Goal: Information Seeking & Learning: Learn about a topic

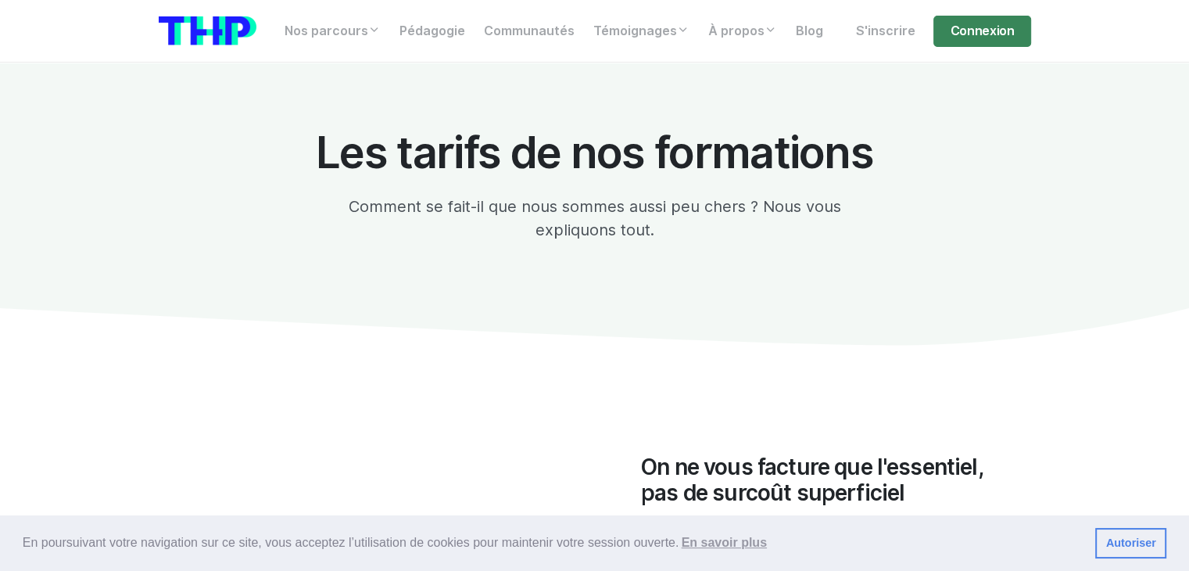
click at [1054, 188] on section "Les tarifs de nos formations Comment se fait-il que nous sommes aussi peu chers…" at bounding box center [594, 221] width 1189 height 317
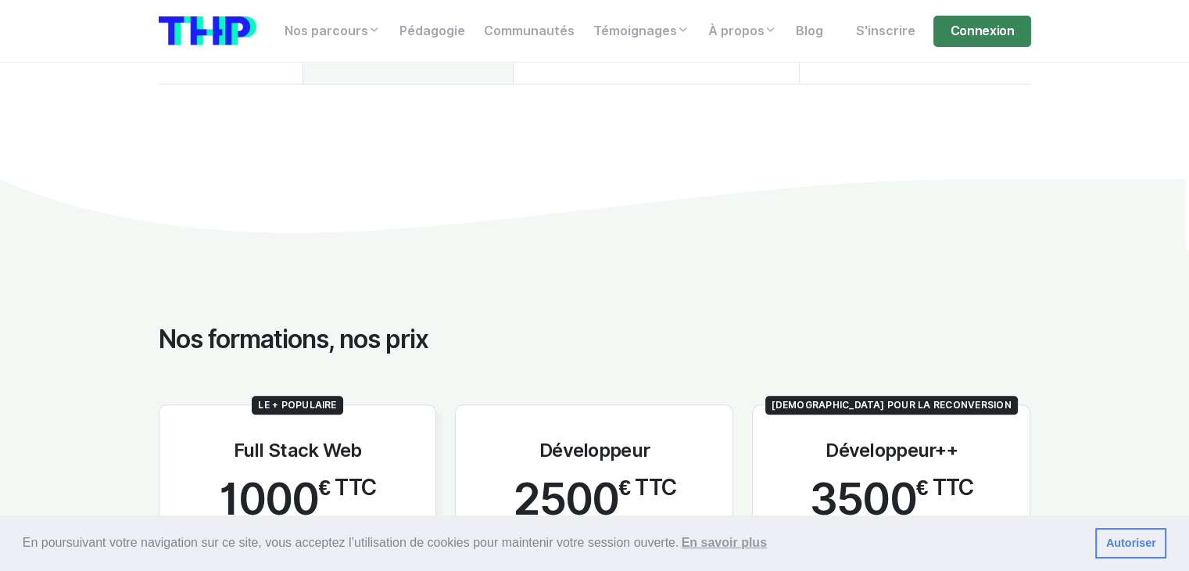
scroll to position [1954, 0]
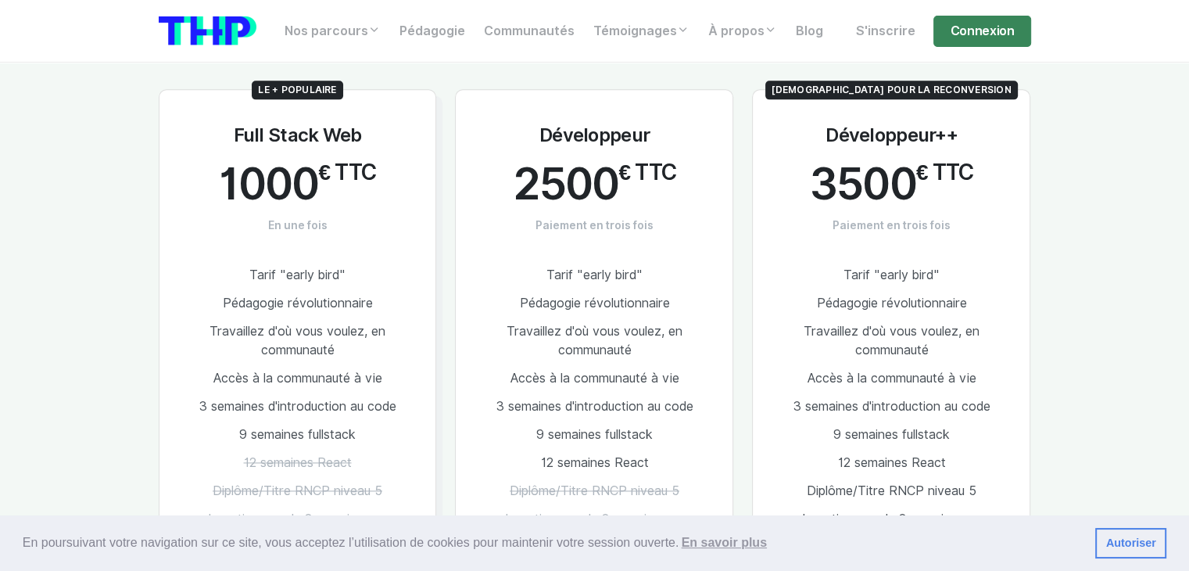
drag, startPoint x: 1050, startPoint y: 209, endPoint x: 1057, endPoint y: 232, distance: 23.5
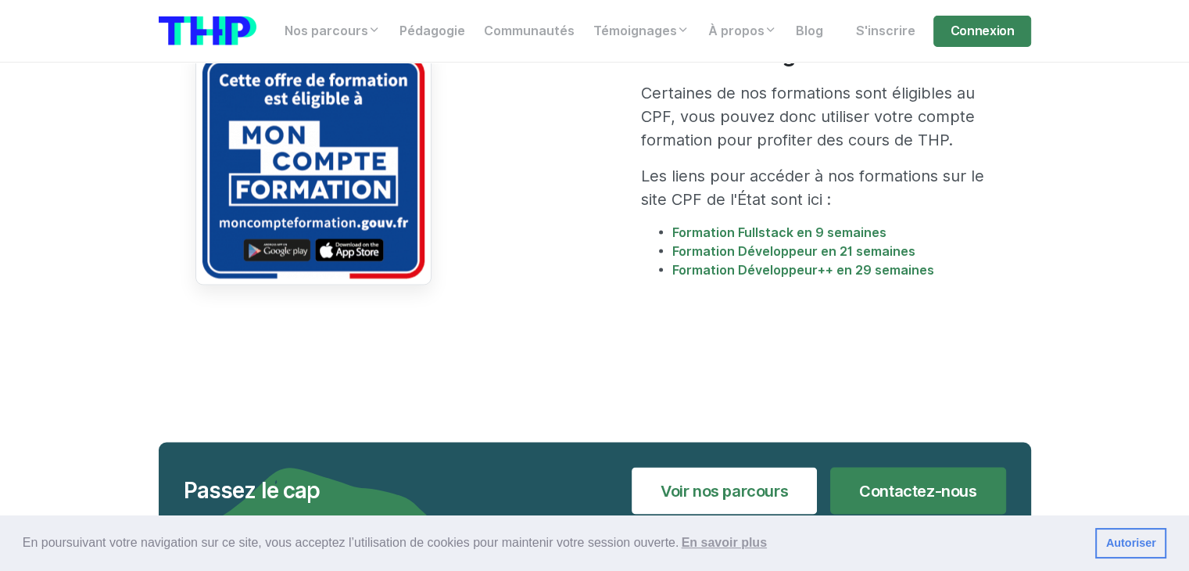
scroll to position [3129, 0]
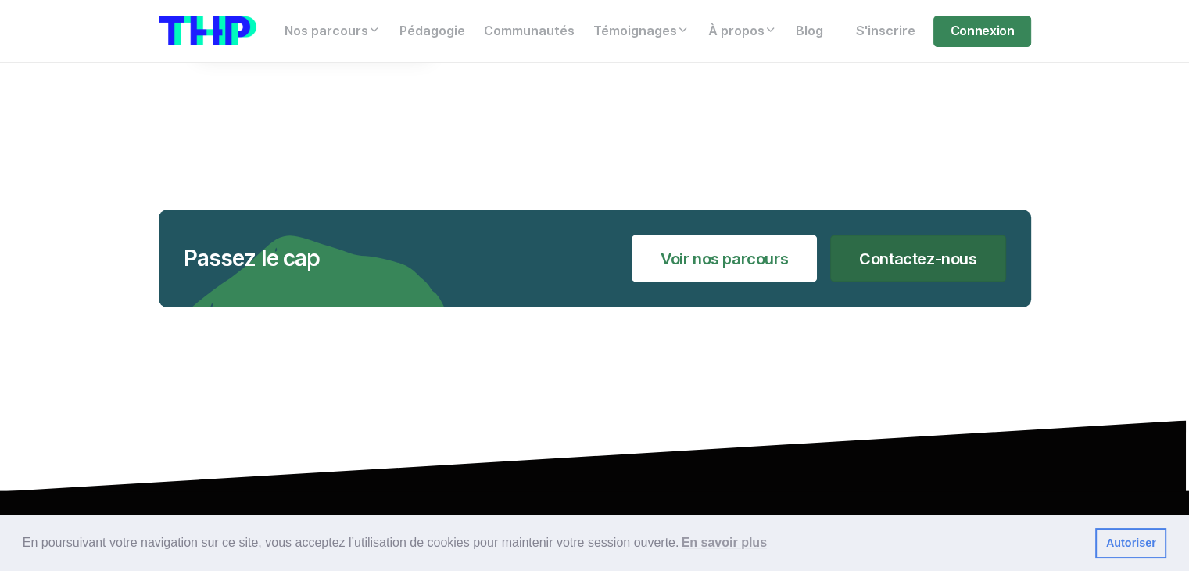
click at [938, 235] on link "Contactez-nous" at bounding box center [917, 258] width 175 height 47
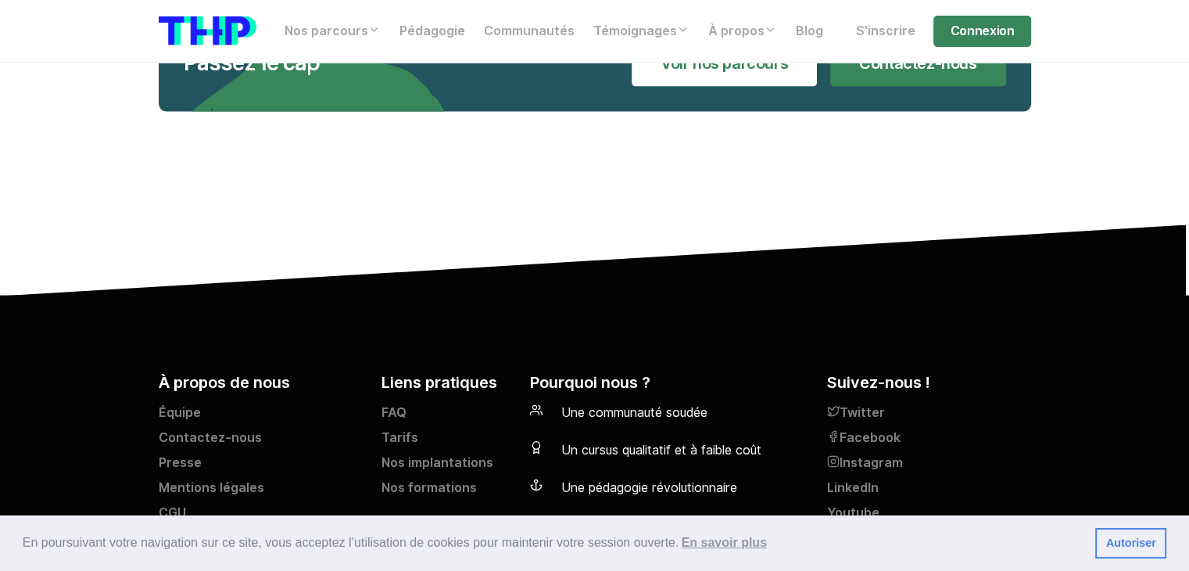
drag, startPoint x: 1047, startPoint y: 446, endPoint x: 1019, endPoint y: 98, distance: 349.7
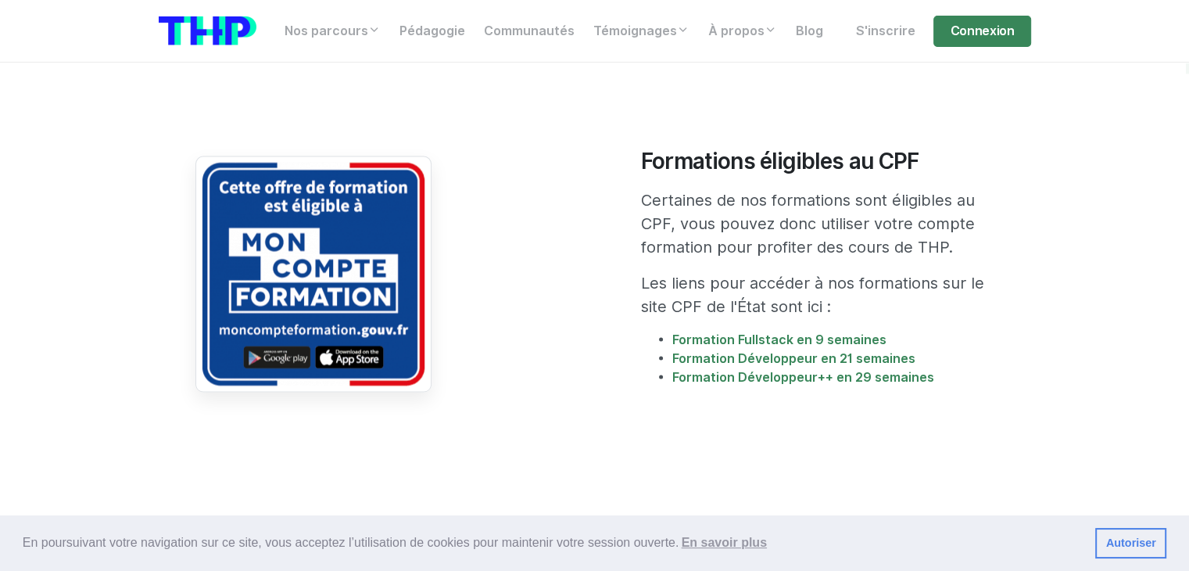
drag, startPoint x: 1019, startPoint y: 98, endPoint x: 1018, endPoint y: 71, distance: 26.6
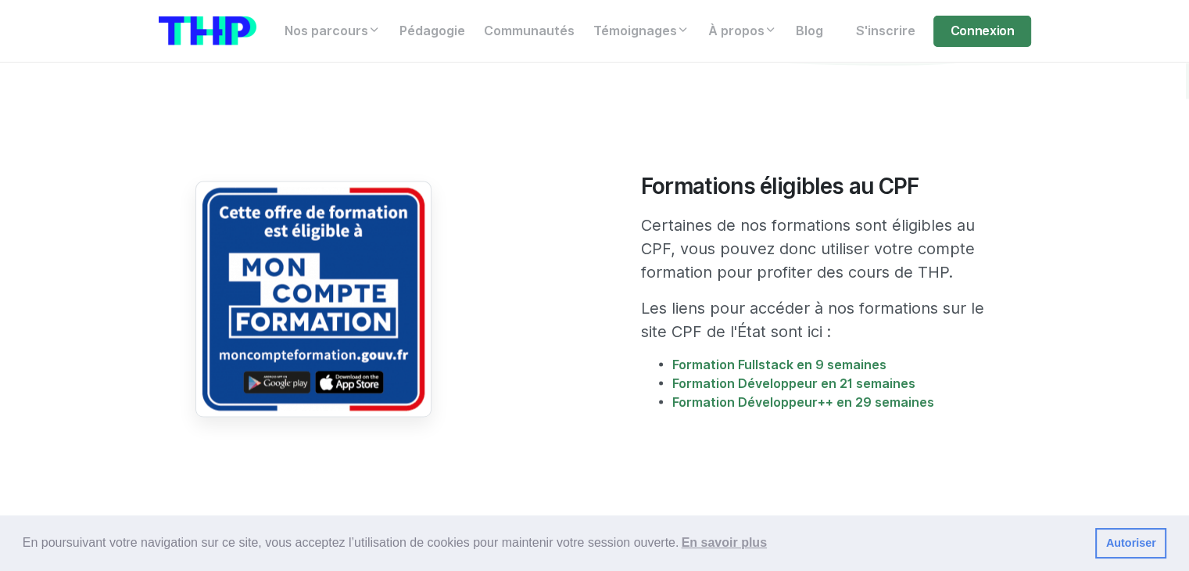
click at [1136, 261] on section "Formations éligibles au CPF Certaines de nos formations sont éligibles au CPF, …" at bounding box center [594, 298] width 1189 height 400
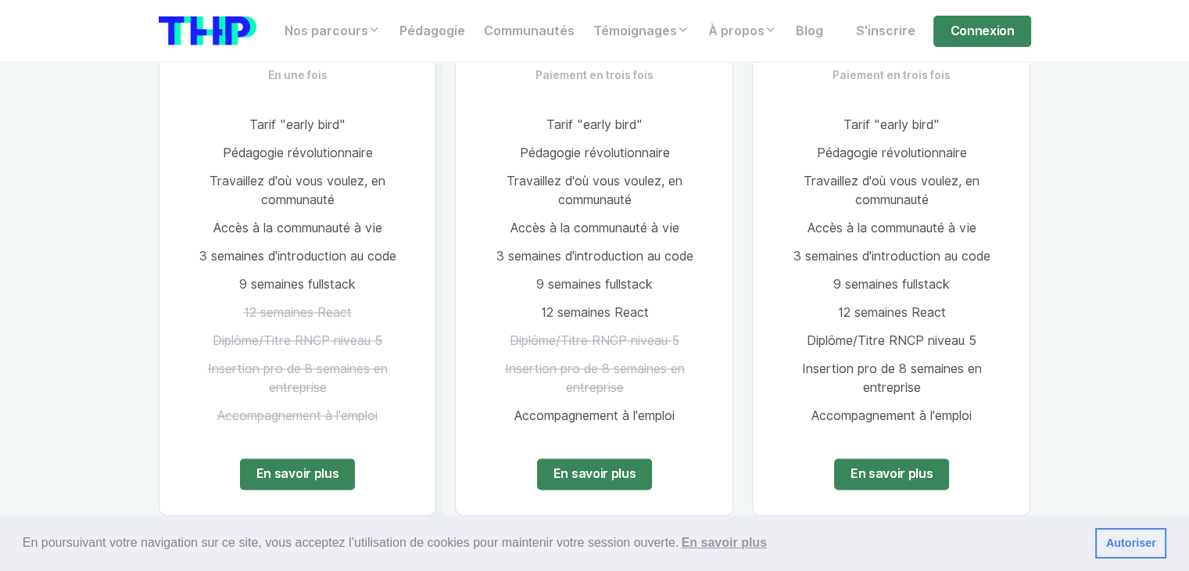
scroll to position [2062, 0]
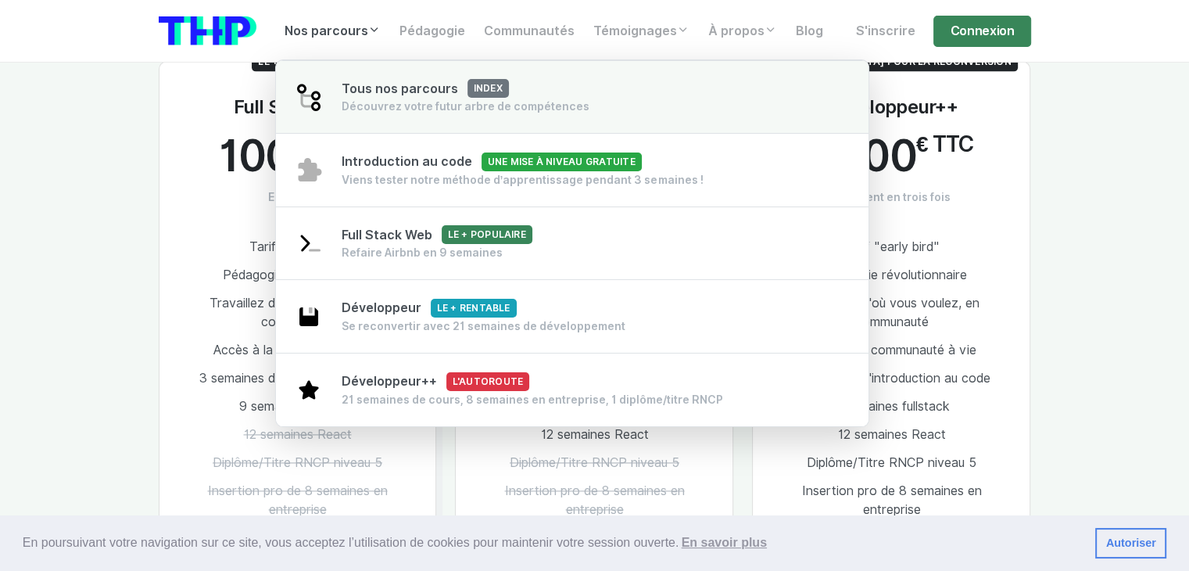
click at [401, 89] on span "Tous nos parcours index" at bounding box center [425, 88] width 167 height 15
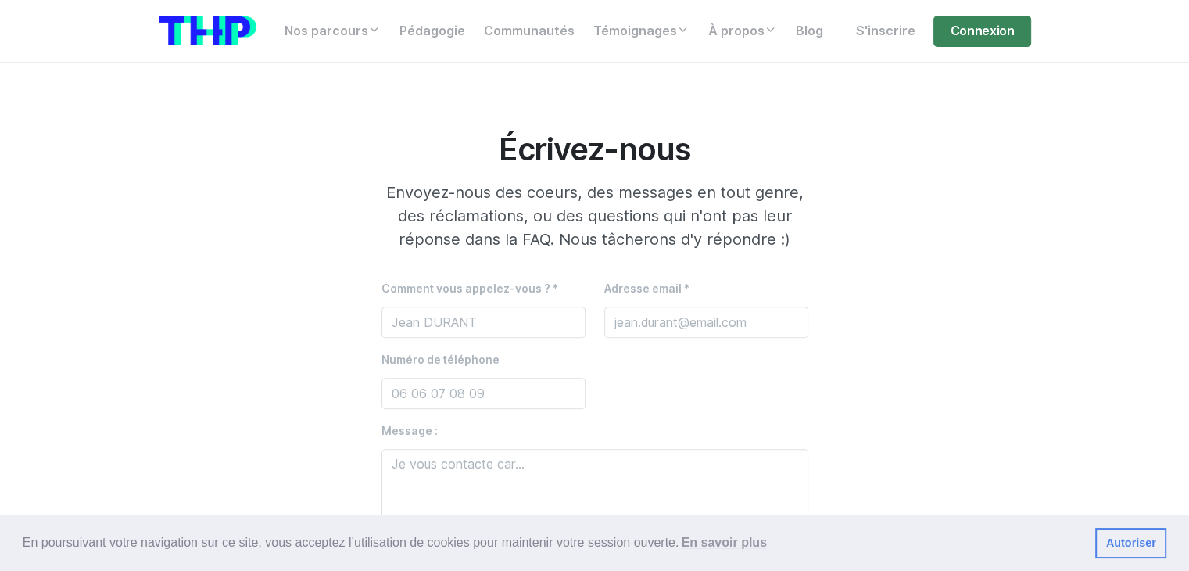
scroll to position [625, 0]
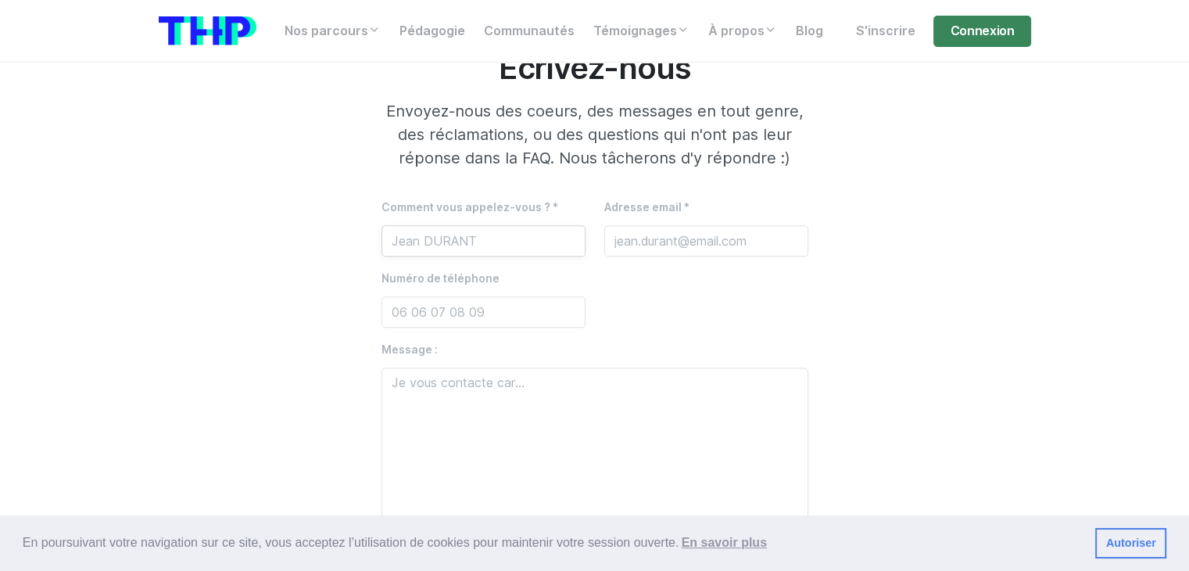
click at [474, 255] on input "text" at bounding box center [483, 240] width 204 height 31
type input "BEN HADDOU MOHAMED"
type input "mohamed.benhaddou30@gmail.com"
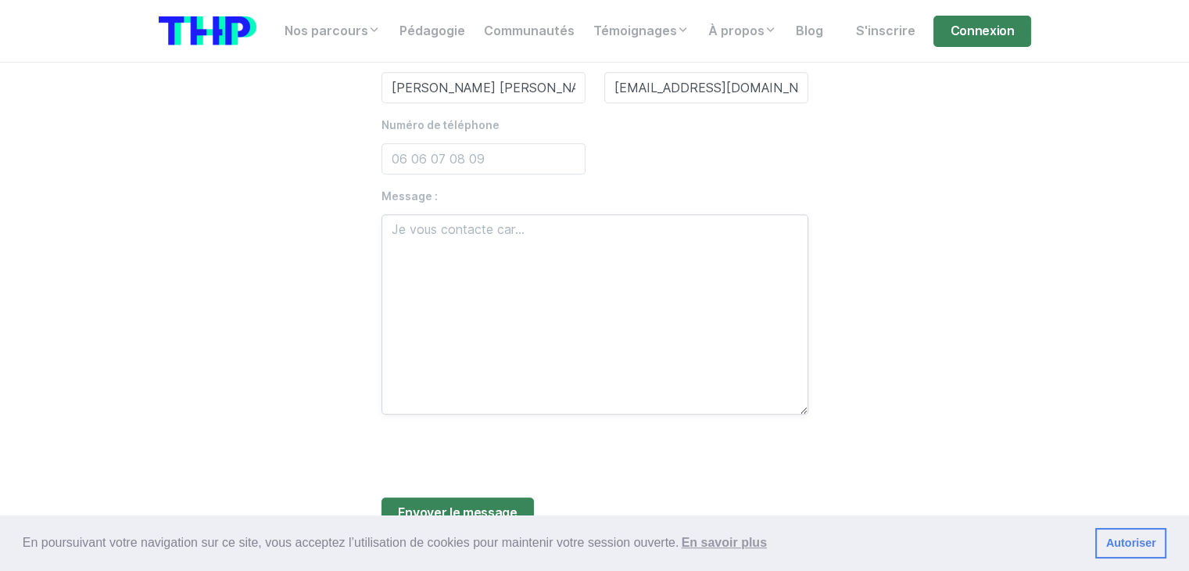
scroll to position [782, 0]
click at [488, 331] on textarea at bounding box center [594, 311] width 427 height 200
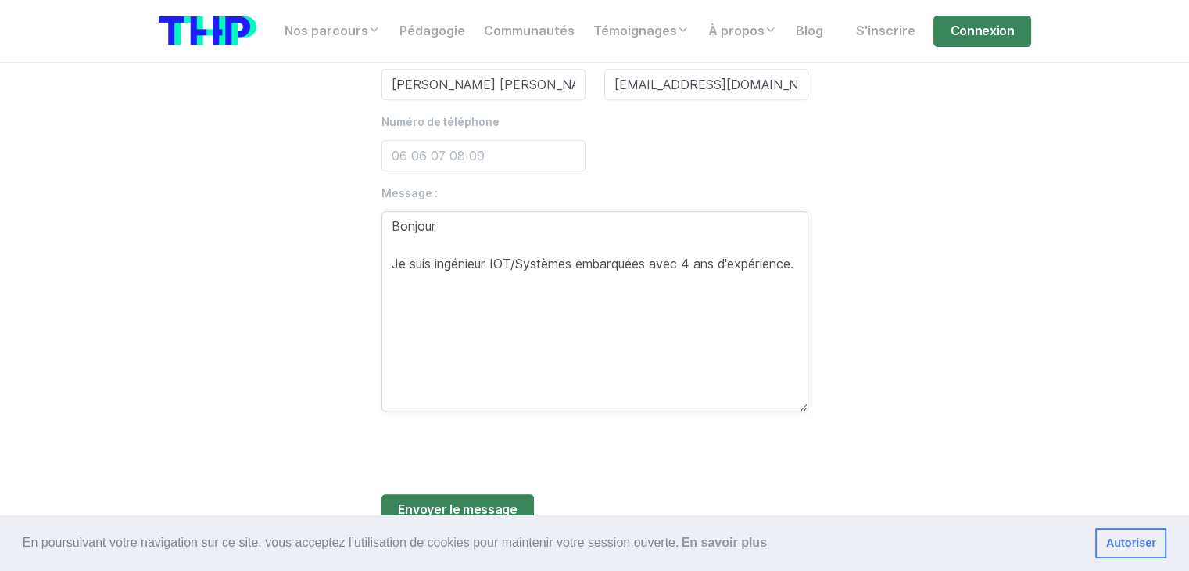
click at [528, 313] on textarea "Bonjour Je suis ingénieur IOT/Systèmes embarquées avec 4 ans d'expérience." at bounding box center [594, 311] width 427 height 200
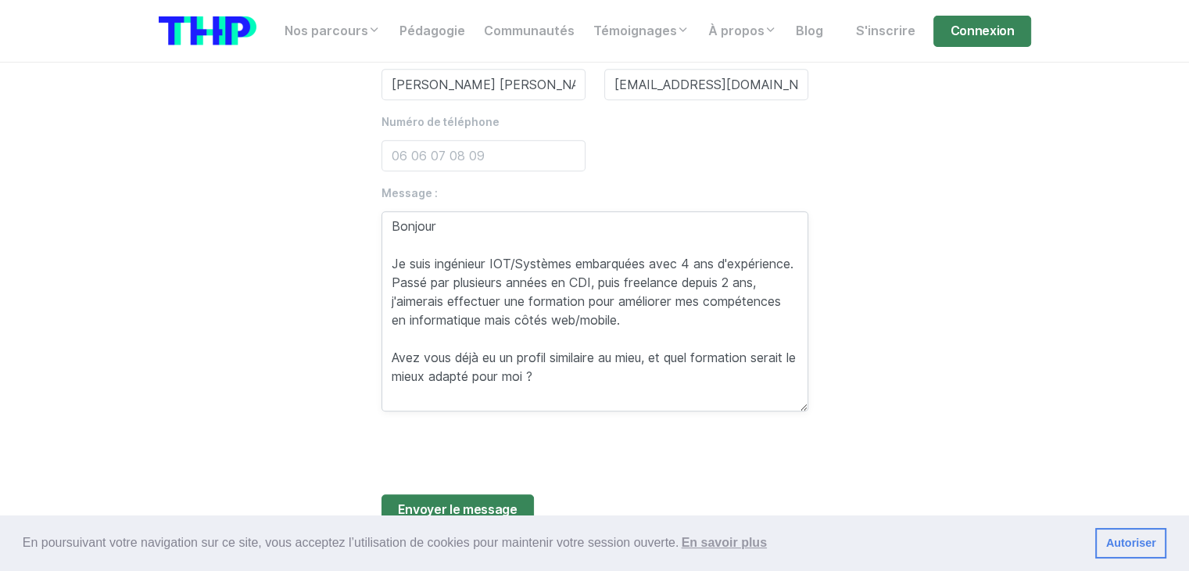
drag, startPoint x: 696, startPoint y: 370, endPoint x: 629, endPoint y: 351, distance: 69.8
click at [671, 342] on textarea "Bonjour Je suis ingénieur IOT/Systèmes embarquées avec 4 ans d'expérience. Pass…" at bounding box center [594, 311] width 427 height 200
click at [700, 251] on textarea "Bonjour Je suis ingénieur IOT/Systèmes embarquées avec 4 ans d'expérience. Pass…" at bounding box center [594, 311] width 427 height 200
click at [639, 356] on textarea "Bonjour Je suis ingénieur IOT/Systèmes embarquées avec 4 ans d'expérience. Pass…" at bounding box center [594, 311] width 427 height 200
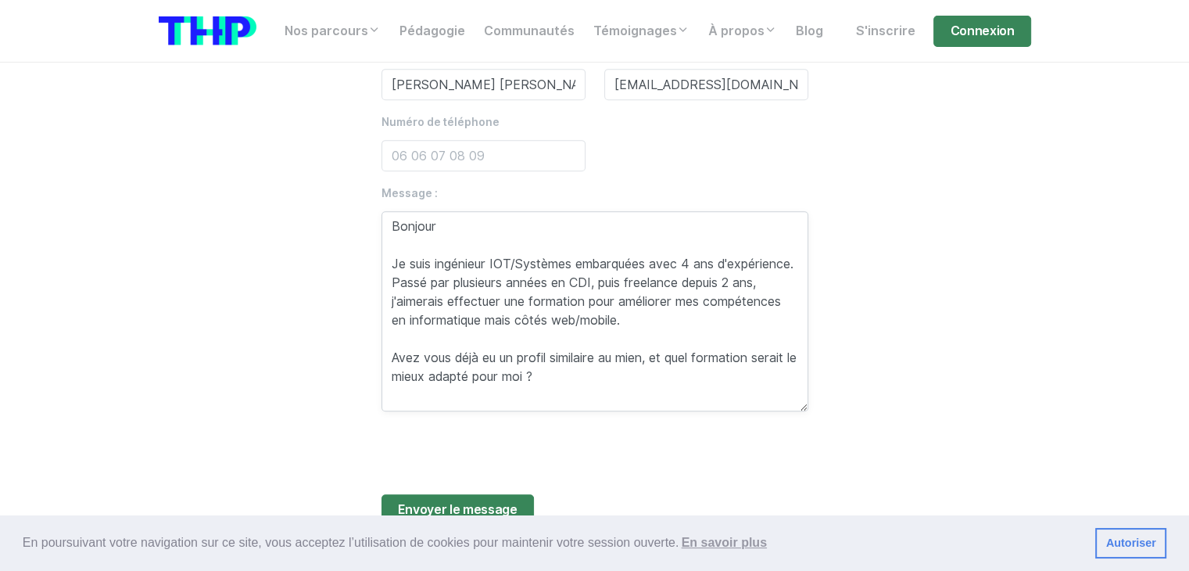
click at [613, 392] on textarea "Bonjour Je suis ingénieur IOT/Systèmes embarquées avec 4 ans d'expérience. Pass…" at bounding box center [594, 311] width 427 height 200
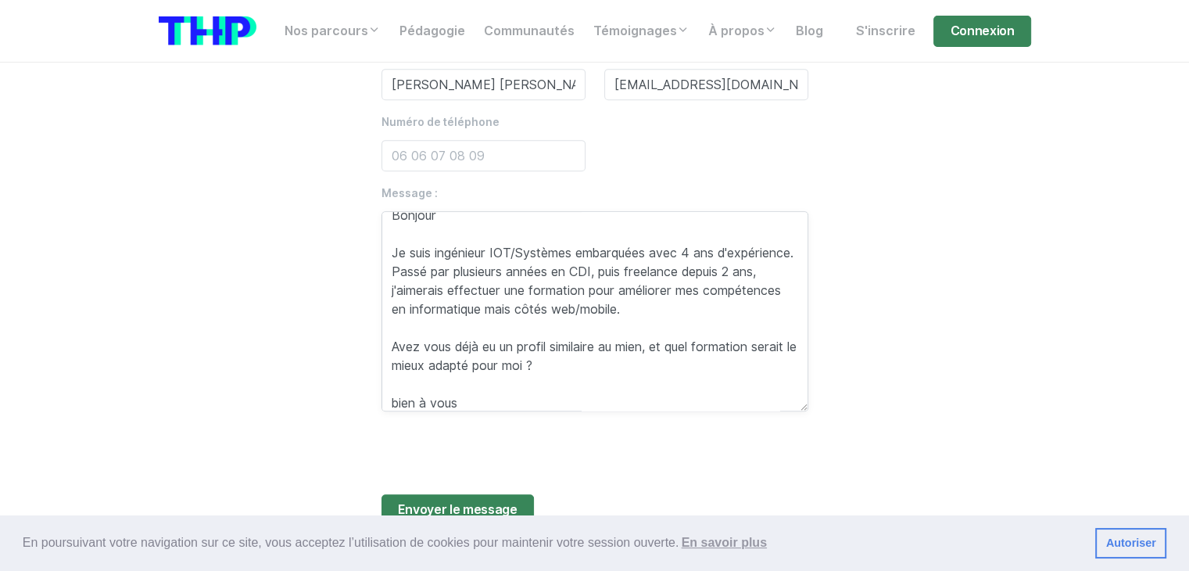
click at [393, 410] on textarea "Bonjour Je suis ingénieur IOT/Systèmes embarquées avec 4 ans d'expérience. Pass…" at bounding box center [594, 311] width 427 height 200
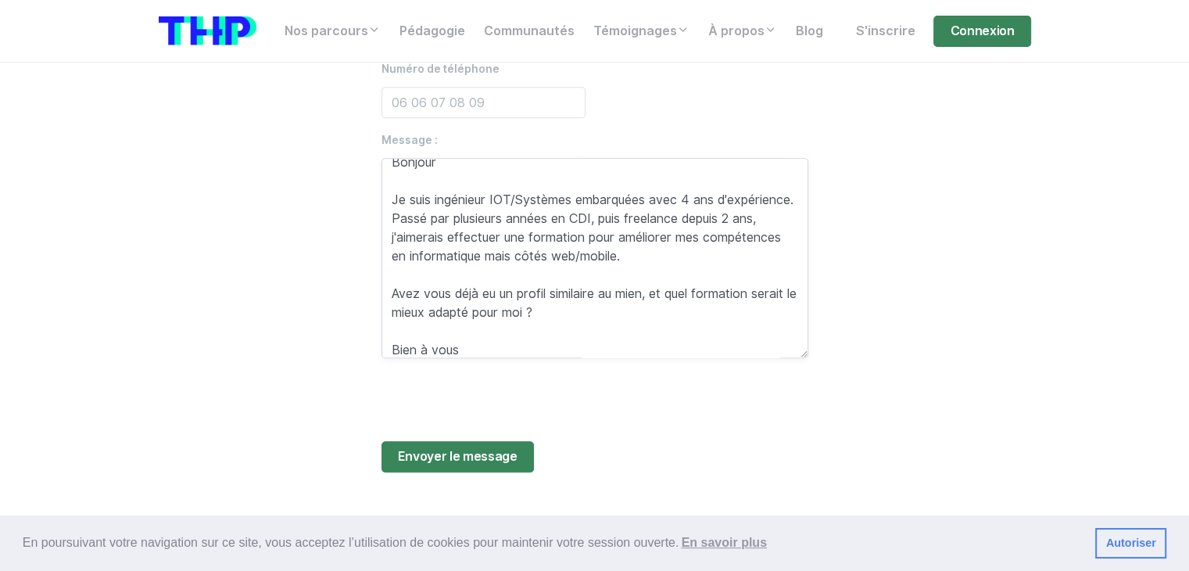
scroll to position [938, 0]
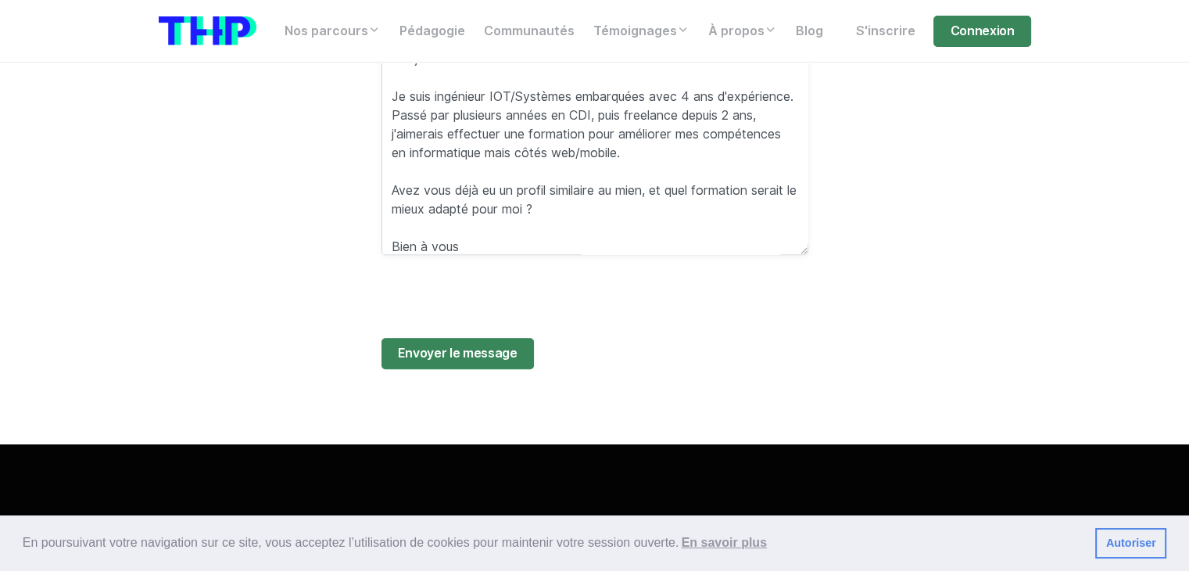
type textarea "Bonjour Je suis ingénieur IOT/Systèmes embarquées avec 4 ans d'expérience. Pass…"
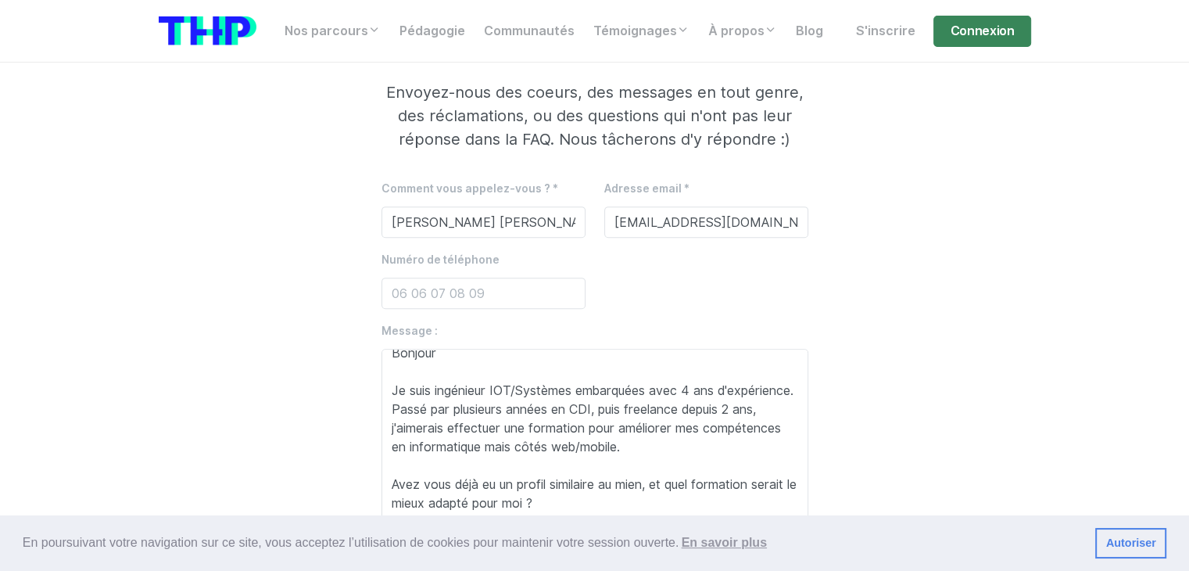
scroll to position [860, 0]
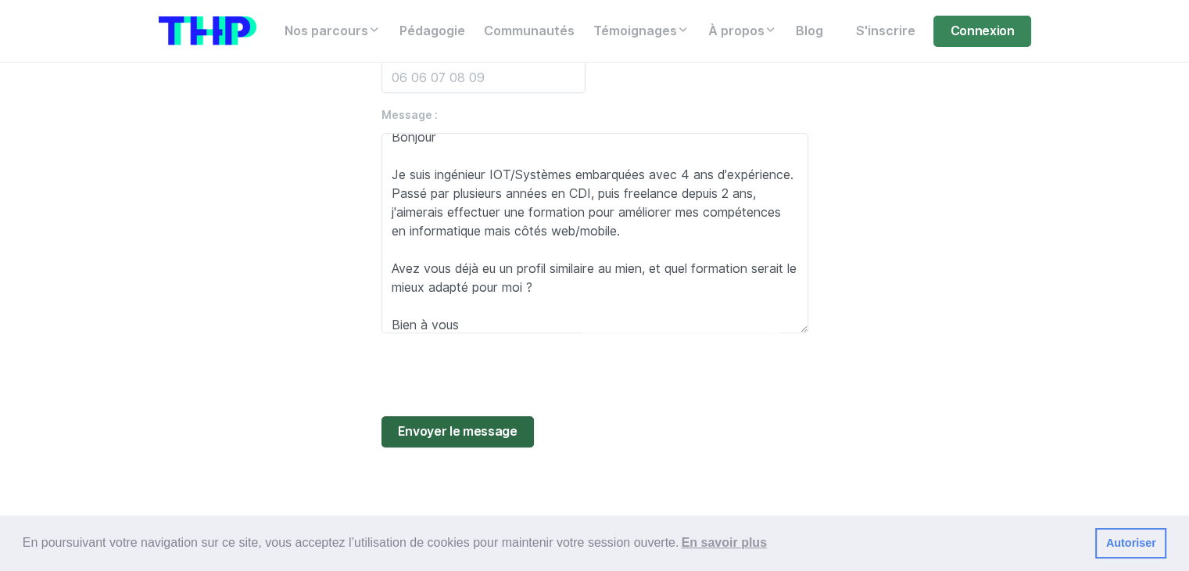
click at [463, 440] on span "Envoyer le message" at bounding box center [458, 431] width 120 height 19
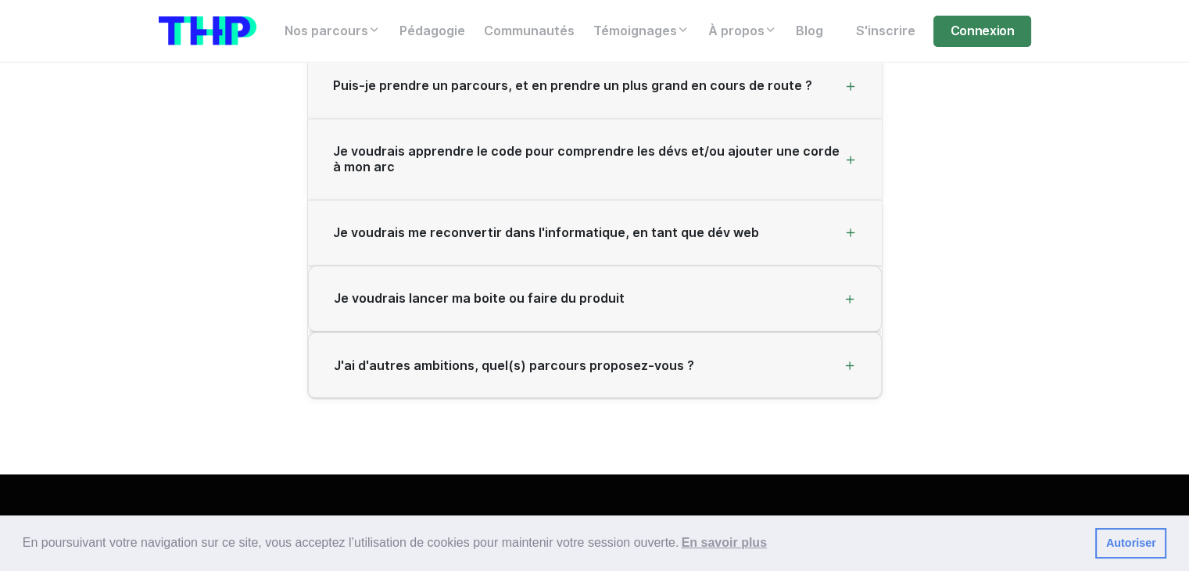
scroll to position [2579, 0]
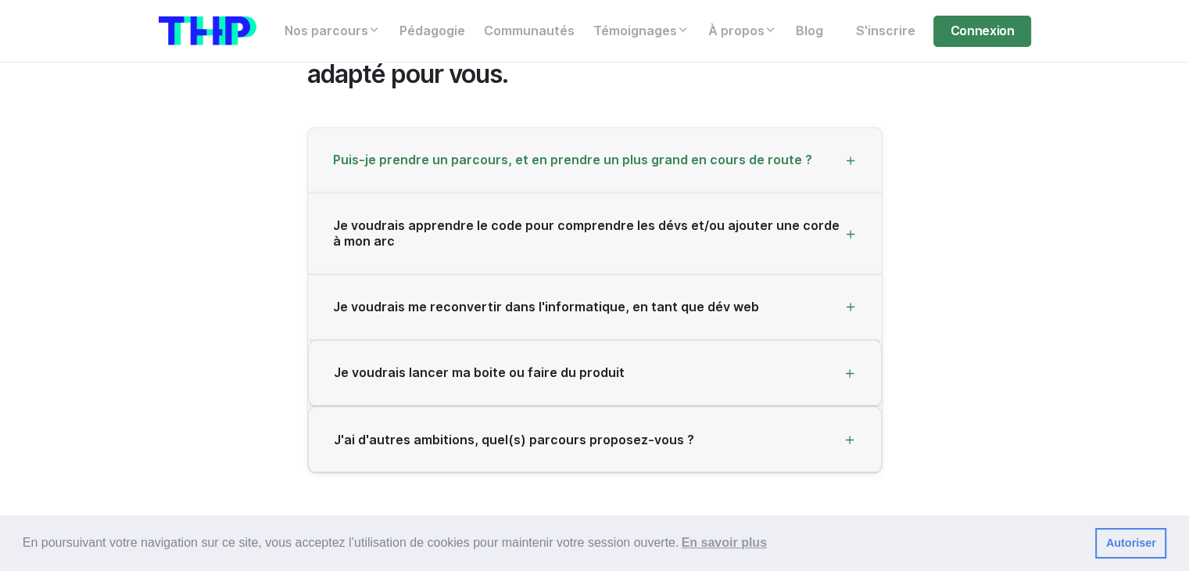
click at [732, 166] on span "Puis-je prendre un parcours, et en prendre un plus grand en cours de route ?" at bounding box center [572, 159] width 479 height 15
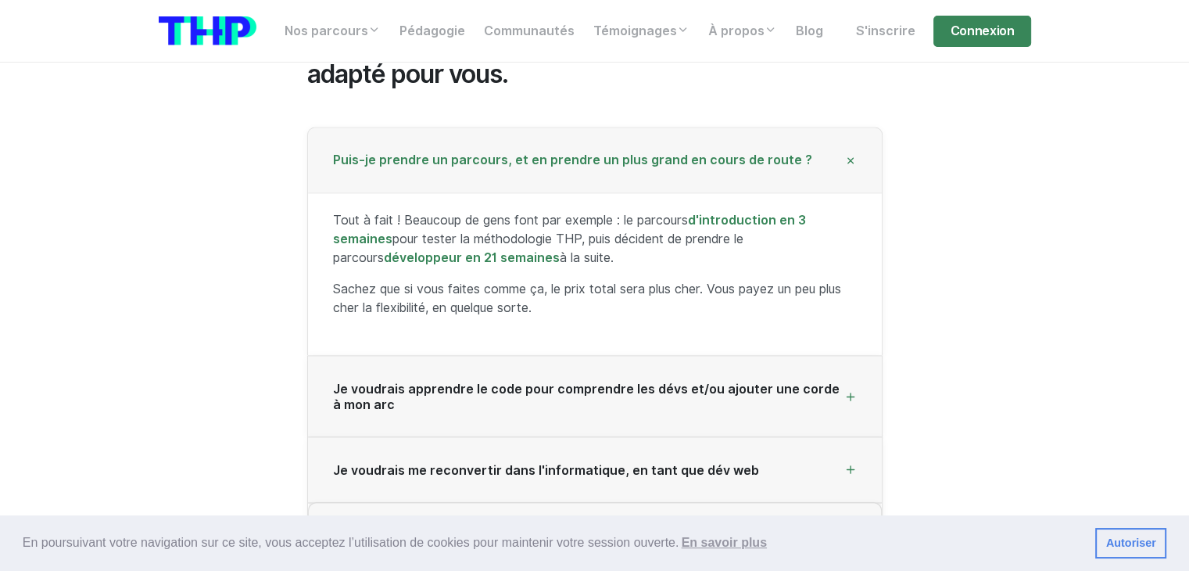
click at [646, 161] on span "Puis-je prendre un parcours, et en prendre un plus grand en cours de route ?" at bounding box center [572, 159] width 479 height 15
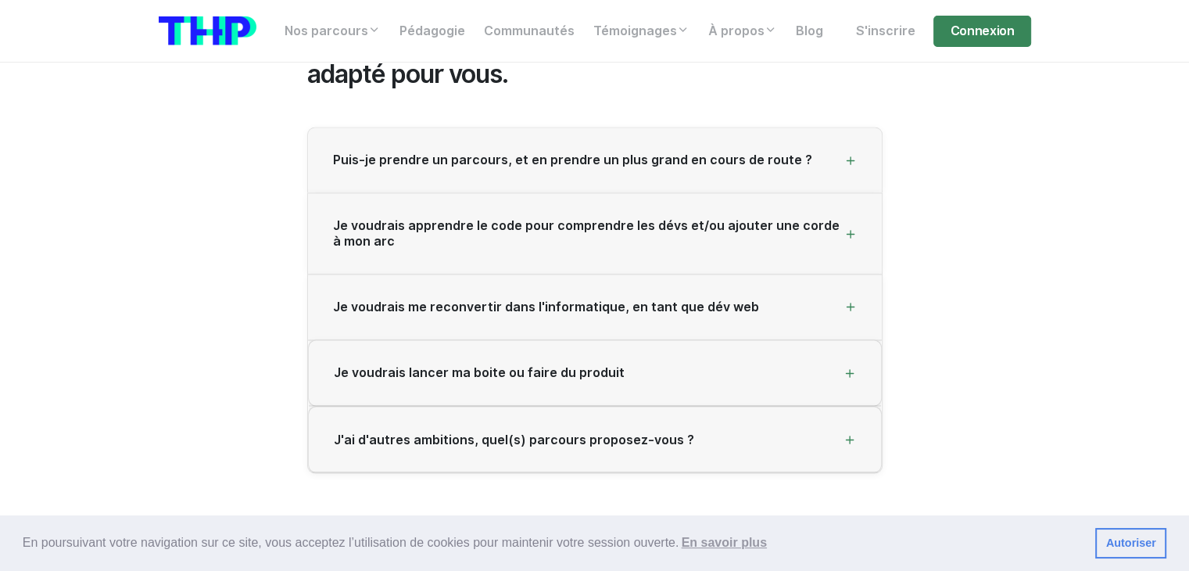
scroll to position [2657, 0]
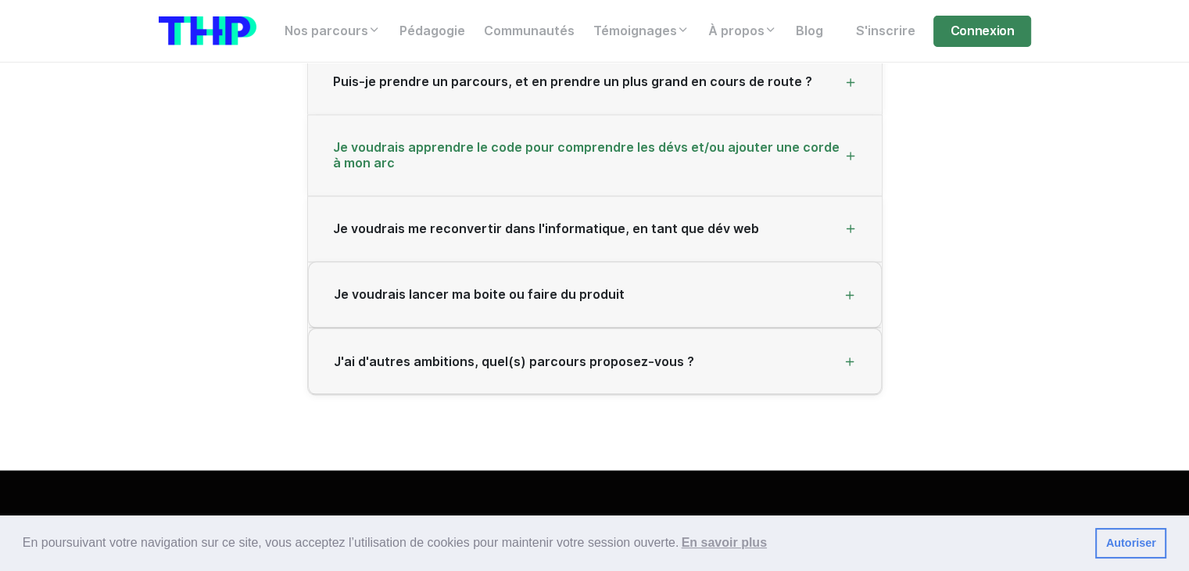
click at [702, 145] on span "Je voudrais apprendre le code pour comprendre les dévs et/ou ajouter une corde …" at bounding box center [588, 155] width 511 height 30
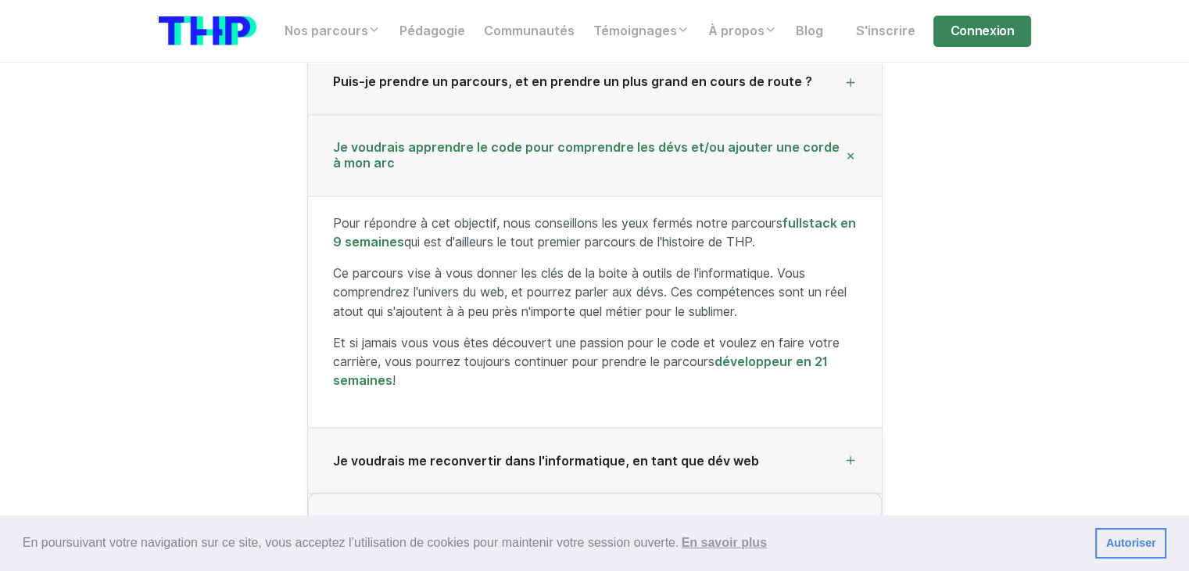
click at [638, 146] on span "Je voudrais apprendre le code pour comprendre les dévs et/ou ajouter une corde …" at bounding box center [588, 155] width 511 height 30
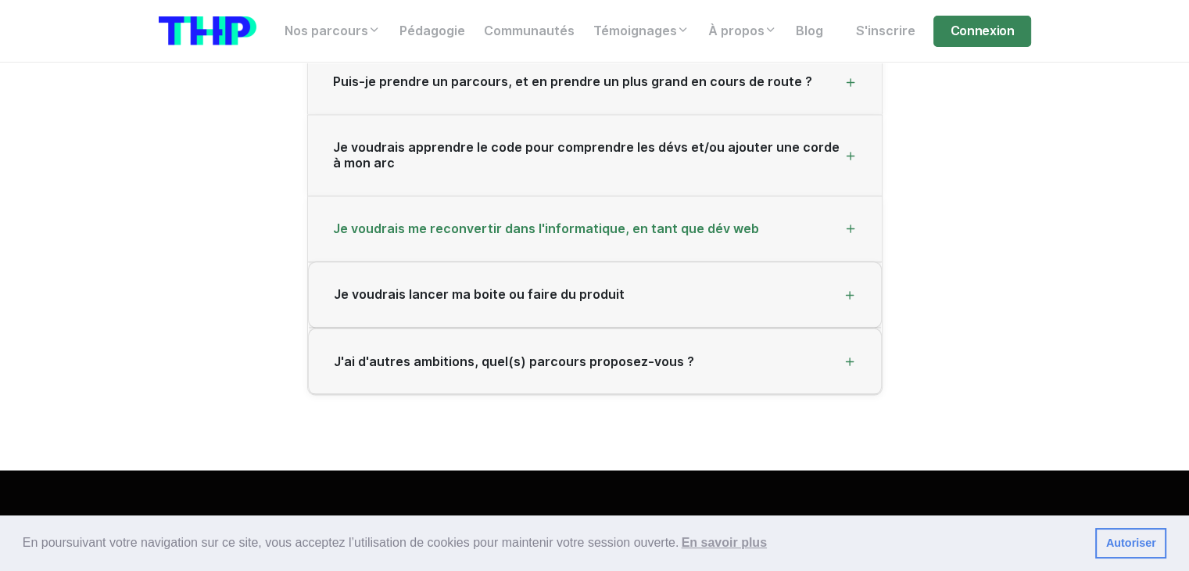
click at [664, 232] on span "Je voudrais me reconvertir dans l'informatique, en tant que dév web" at bounding box center [546, 228] width 426 height 15
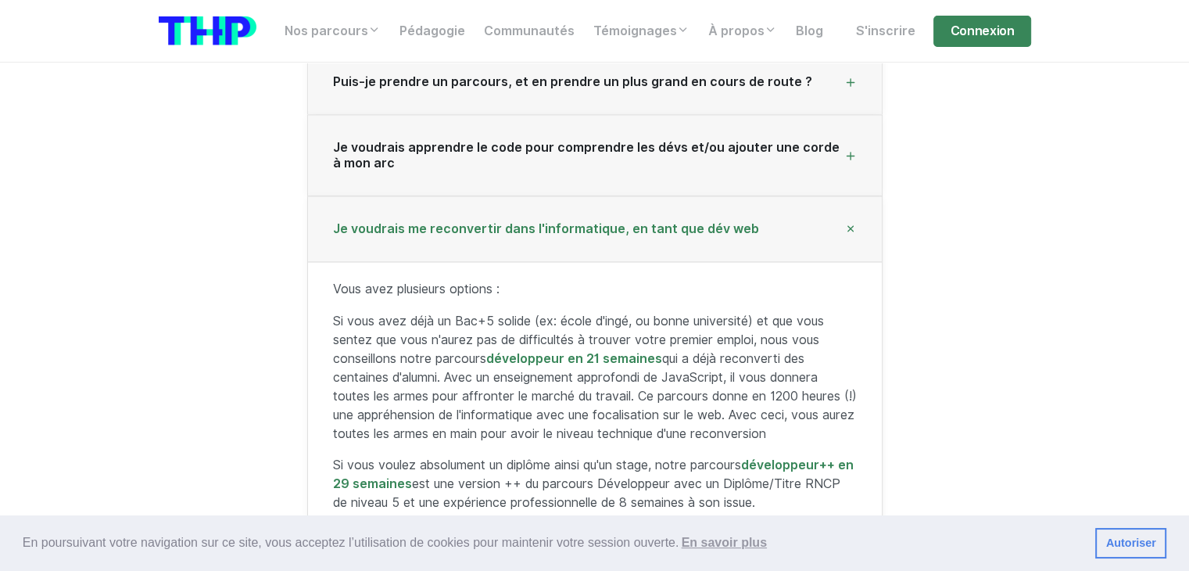
scroll to position [2735, 0]
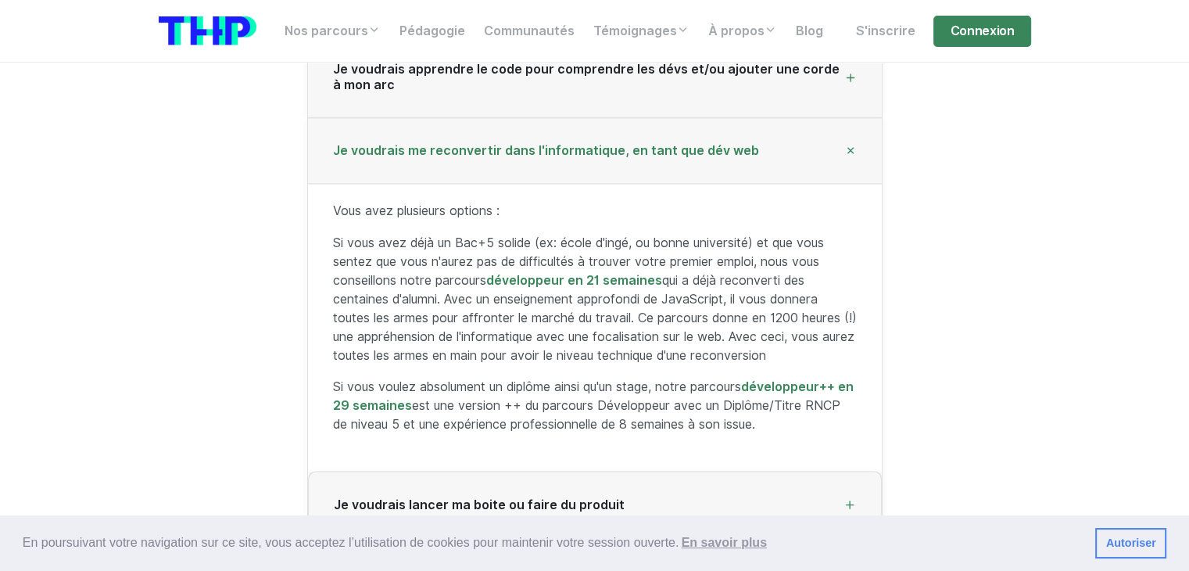
click at [580, 149] on span "Je voudrais me reconvertir dans l'informatique, en tant que dév web" at bounding box center [546, 150] width 426 height 15
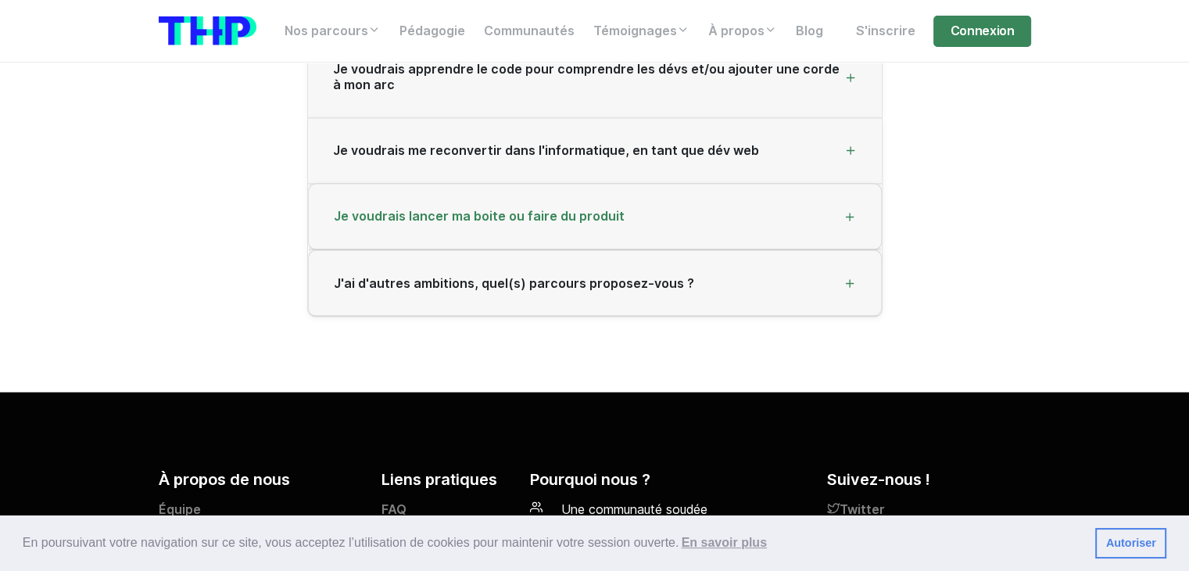
click at [575, 219] on span "Je voudrais lancer ma boite ou faire du produit" at bounding box center [479, 216] width 291 height 15
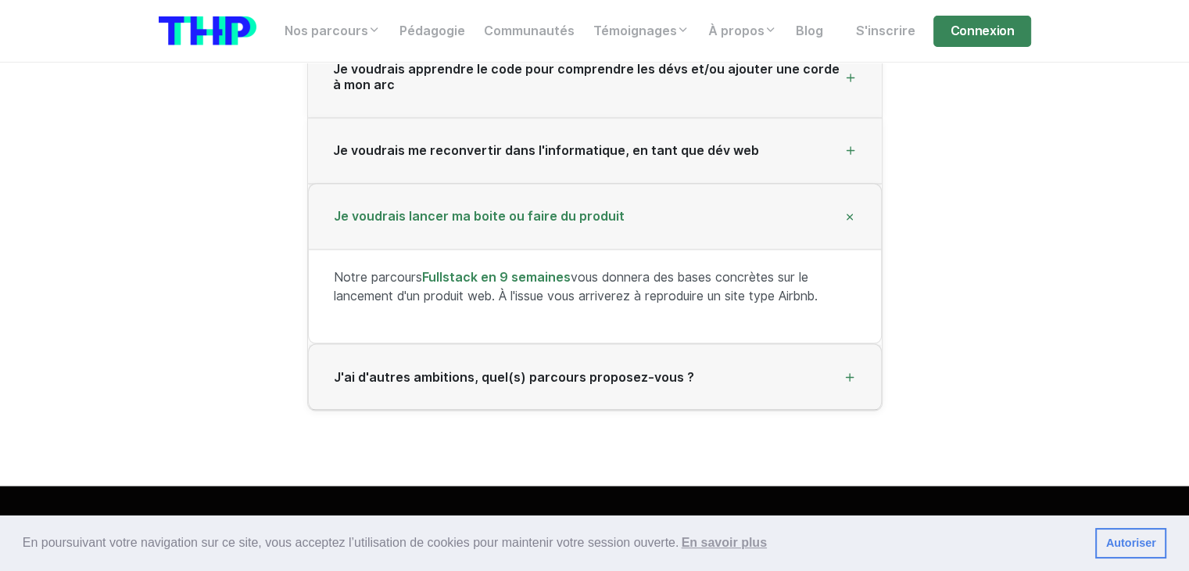
click at [566, 218] on span "Je voudrais lancer ma boite ou faire du produit" at bounding box center [479, 216] width 291 height 15
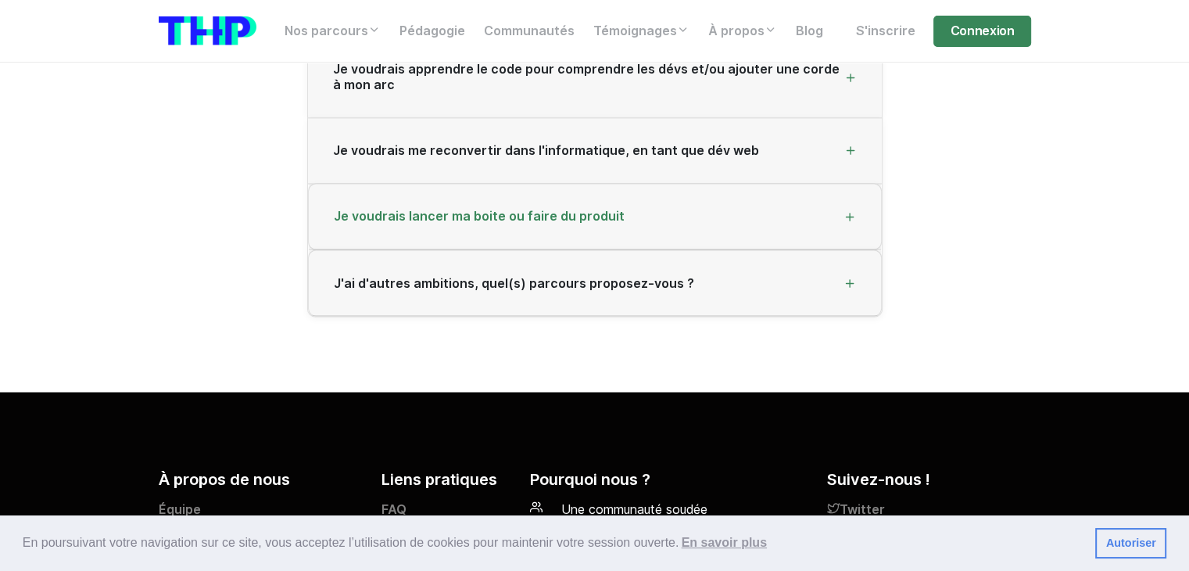
click at [562, 235] on div "Je voudrais lancer ma boite ou faire du produit" at bounding box center [595, 217] width 572 height 66
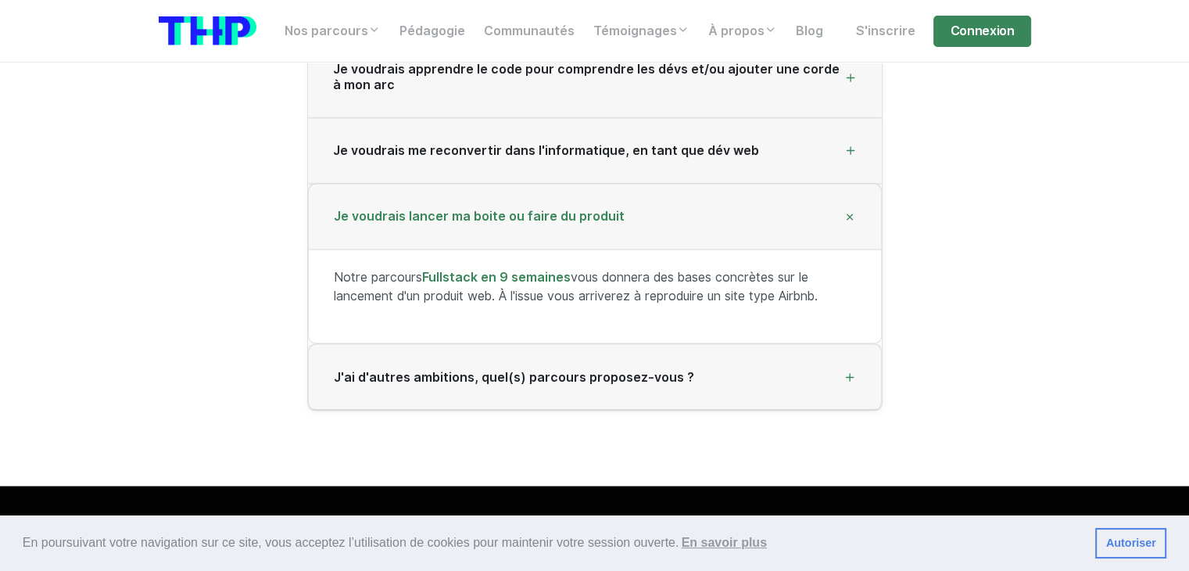
click at [588, 211] on span "Je voudrais lancer ma boite ou faire du produit" at bounding box center [479, 216] width 291 height 15
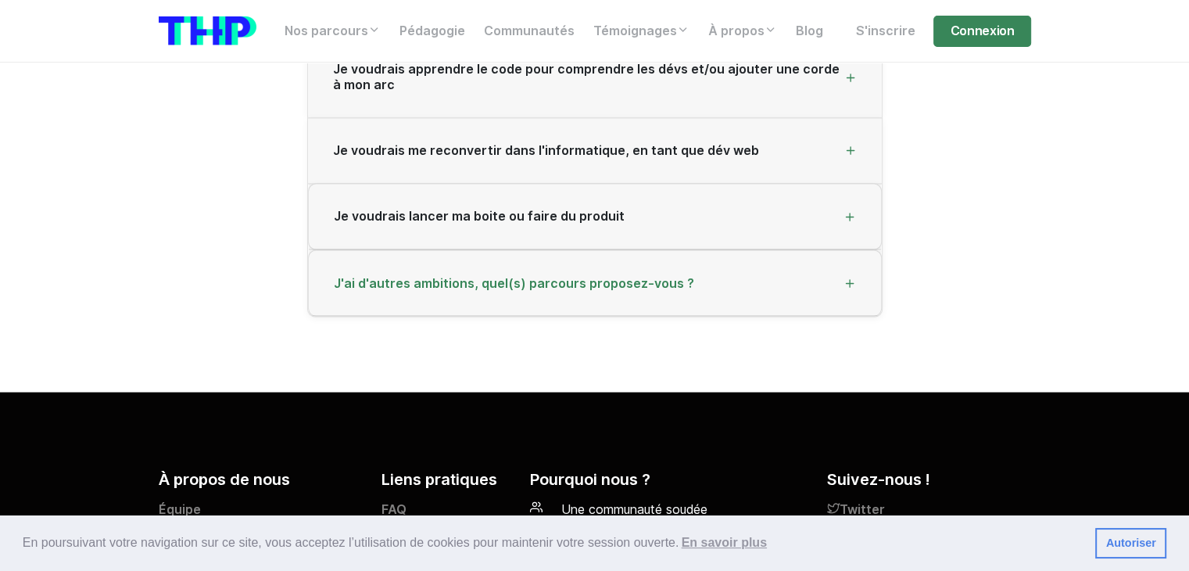
click at [580, 289] on div "J'ai d'autres ambitions, quel(s) parcours proposez-vous ?" at bounding box center [595, 283] width 572 height 66
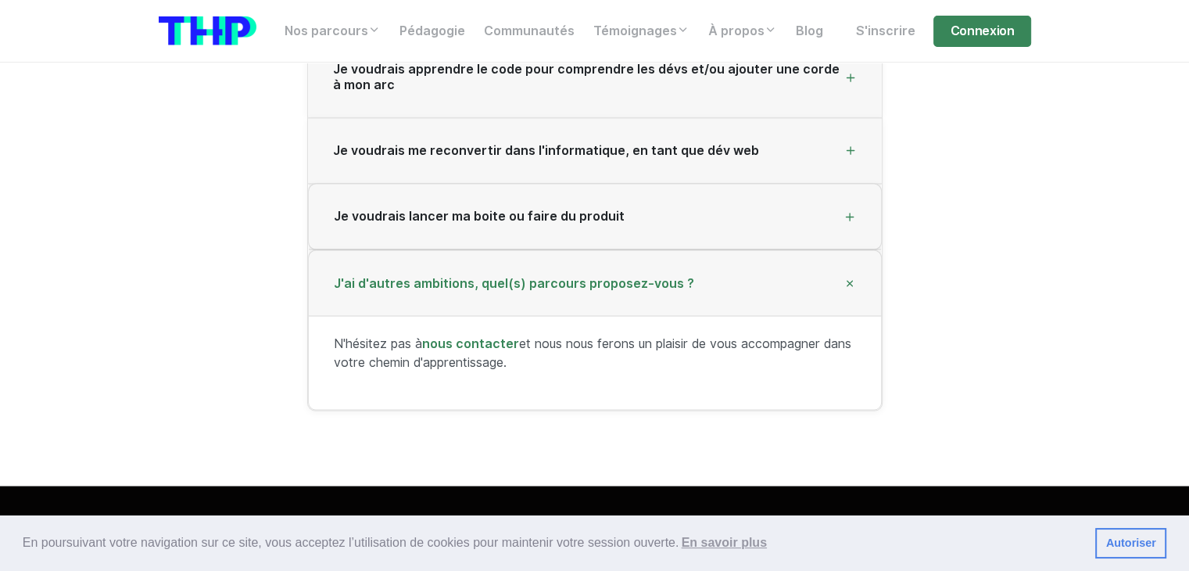
click at [562, 285] on span "J'ai d'autres ambitions, quel(s) parcours proposez-vous ?" at bounding box center [514, 282] width 360 height 15
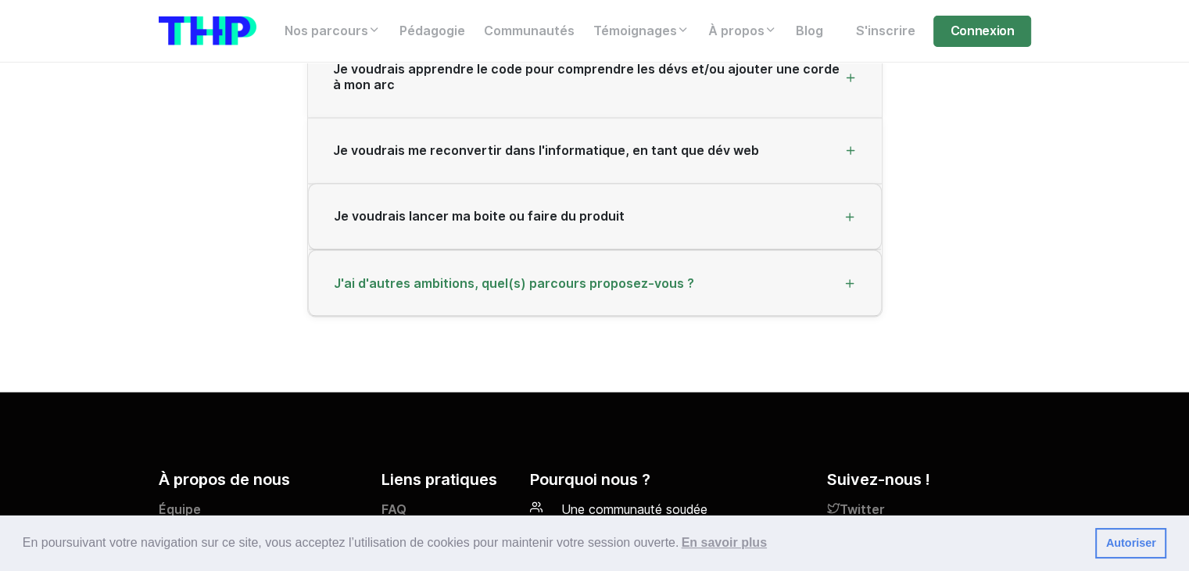
click at [578, 284] on span "J'ai d'autres ambitions, quel(s) parcours proposez-vous ?" at bounding box center [514, 282] width 360 height 15
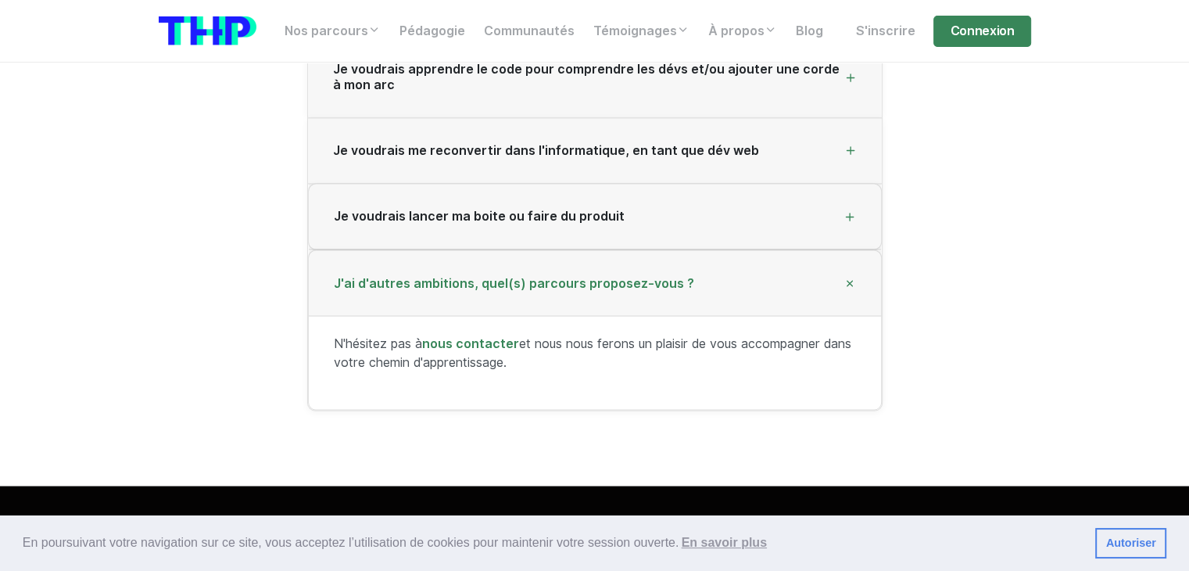
click at [597, 276] on span "J'ai d'autres ambitions, quel(s) parcours proposez-vous ?" at bounding box center [514, 282] width 360 height 15
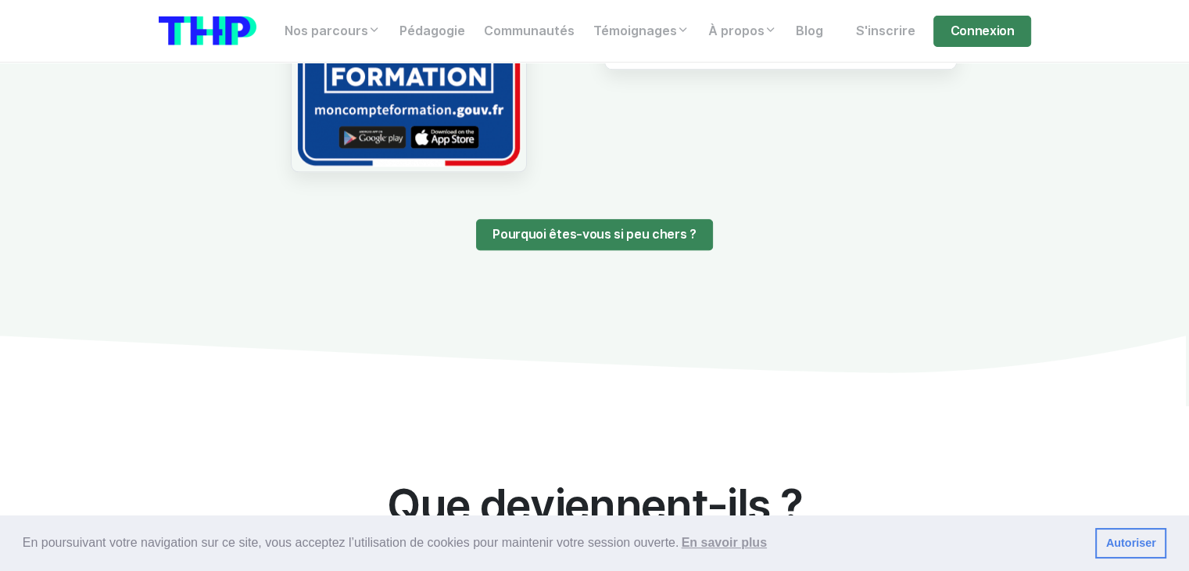
scroll to position [1257, 0]
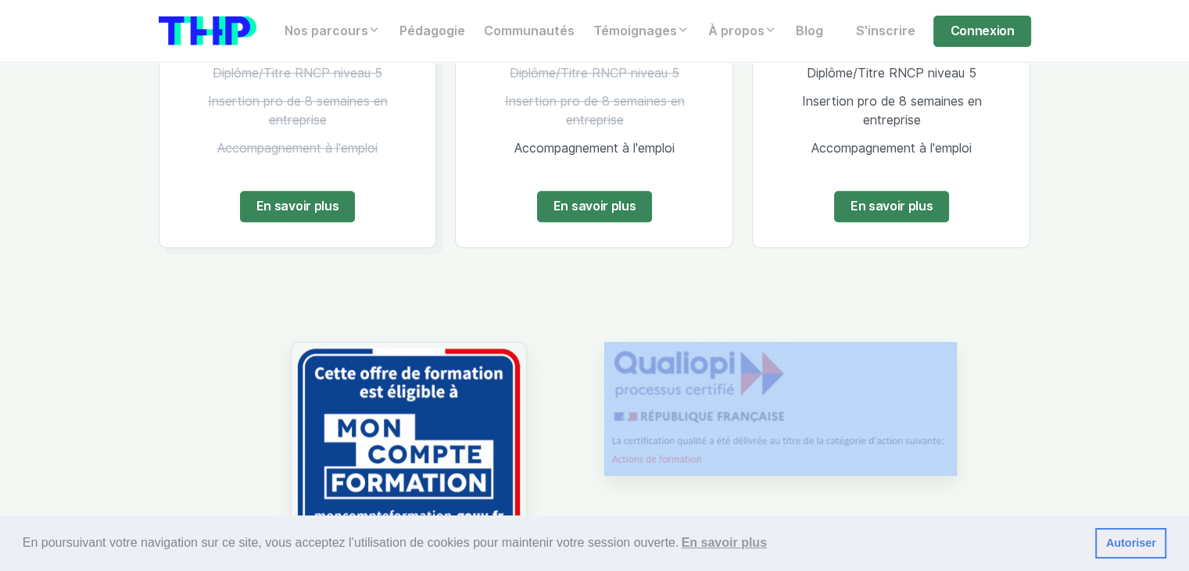
drag, startPoint x: 613, startPoint y: 329, endPoint x: 810, endPoint y: 426, distance: 219.5
click at [810, 426] on div at bounding box center [780, 441] width 371 height 274
click at [878, 270] on div "Pourquoi êtes-vous si peu chers ?" at bounding box center [594, 466] width 891 height 399
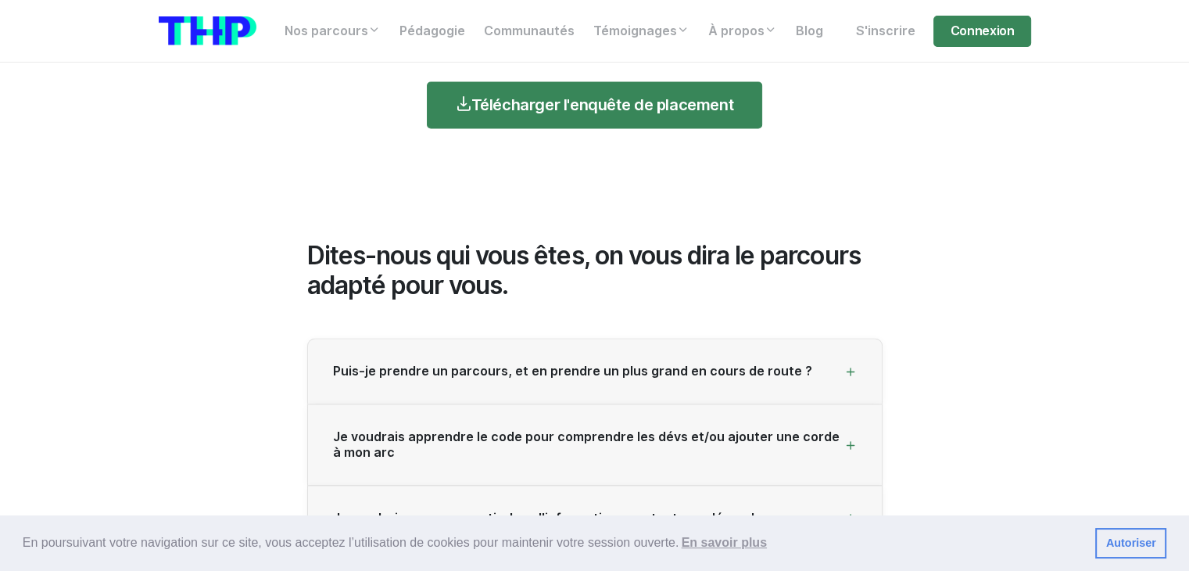
drag, startPoint x: 1061, startPoint y: 249, endPoint x: 1057, endPoint y: 288, distance: 39.3
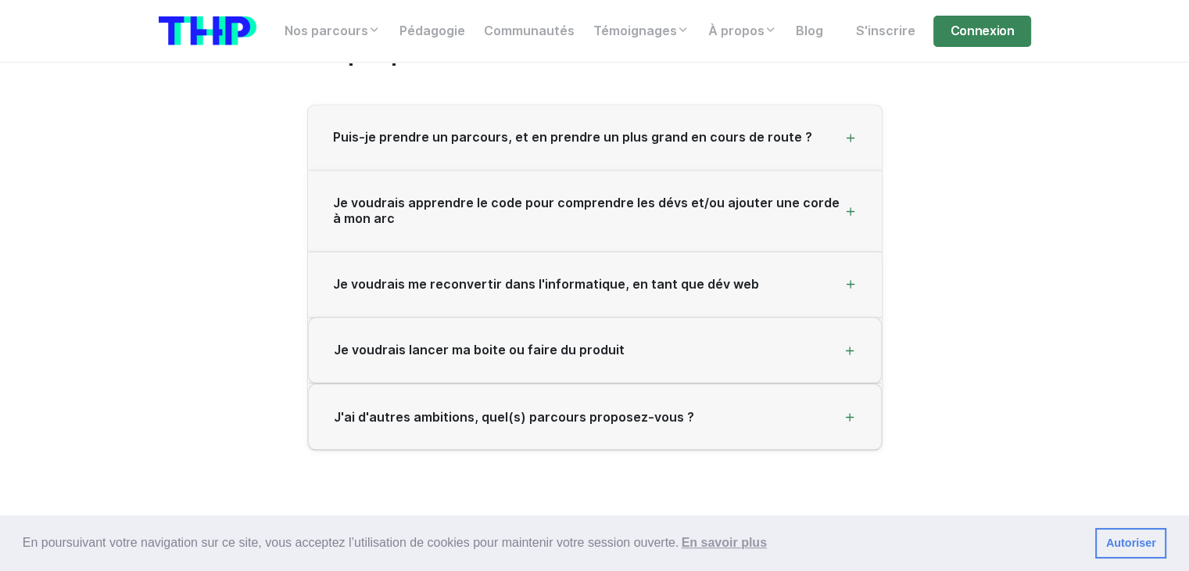
scroll to position [2898, 0]
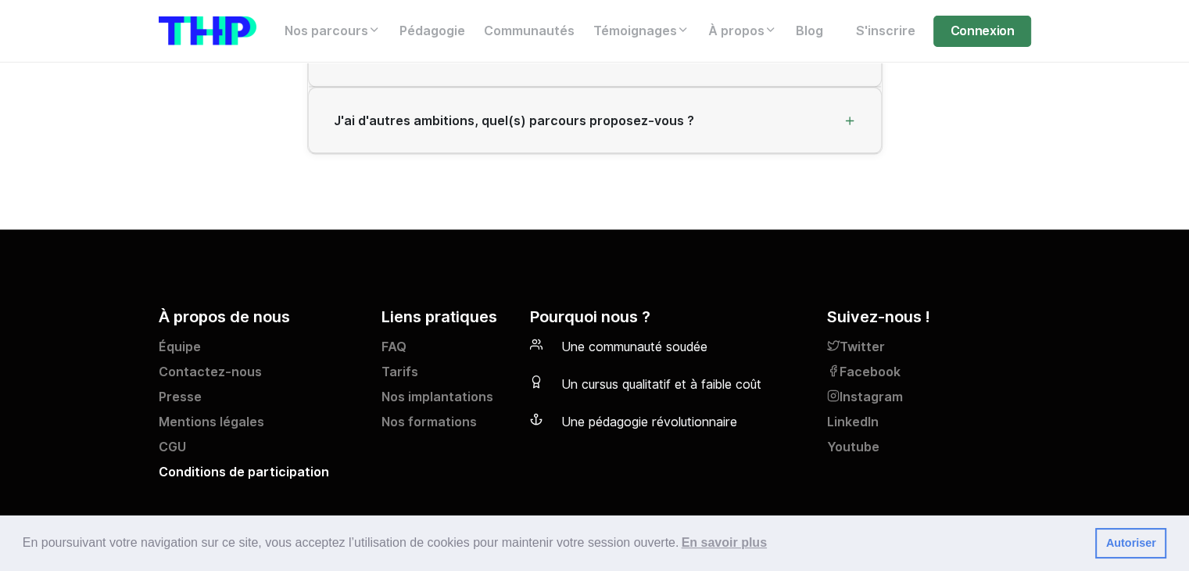
click at [234, 472] on link "Conditions de participation" at bounding box center [261, 474] width 204 height 25
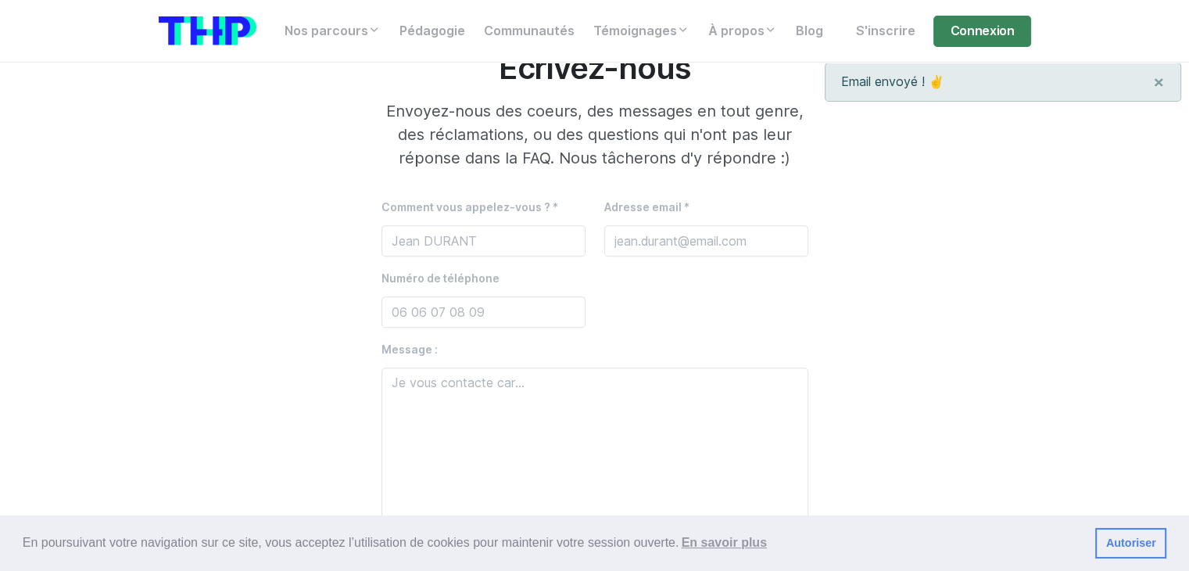
scroll to position [1154, 0]
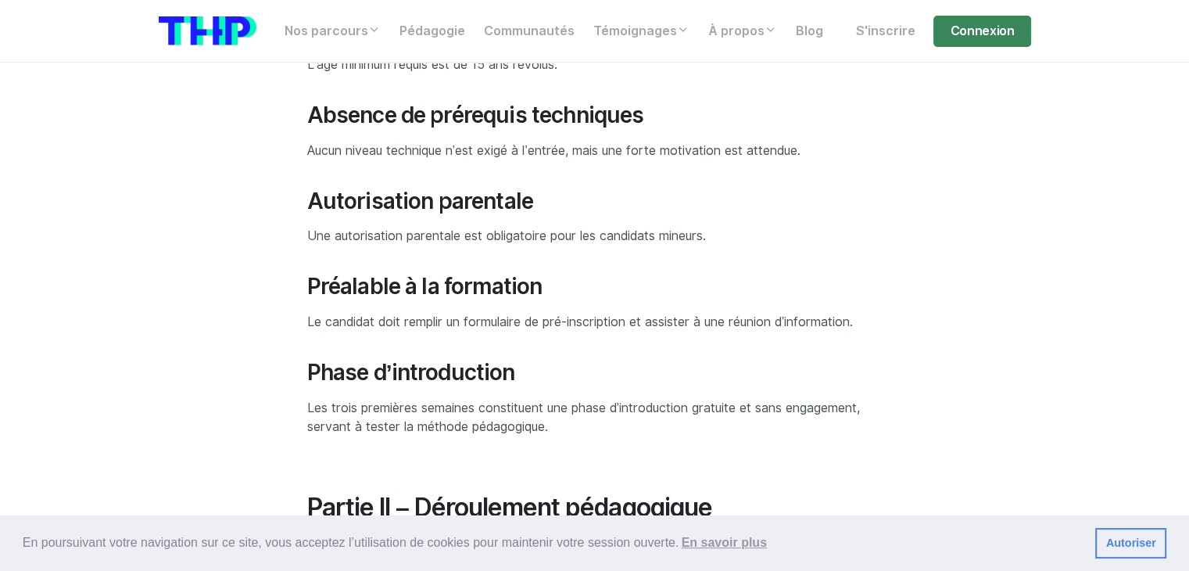
scroll to position [860, 0]
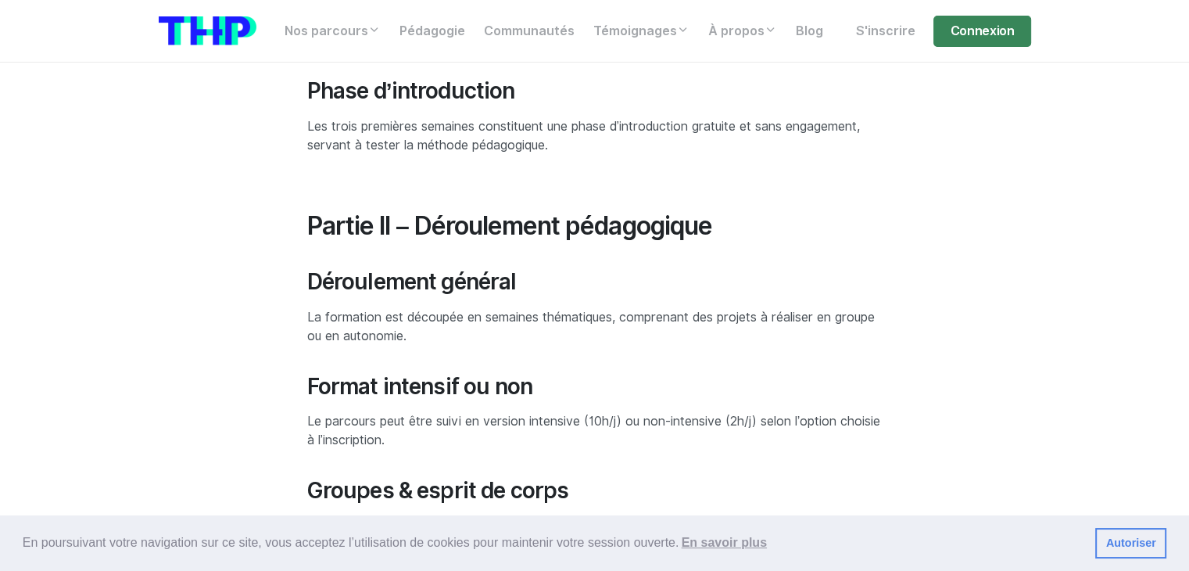
drag, startPoint x: 1113, startPoint y: 182, endPoint x: 1107, endPoint y: 213, distance: 31.0
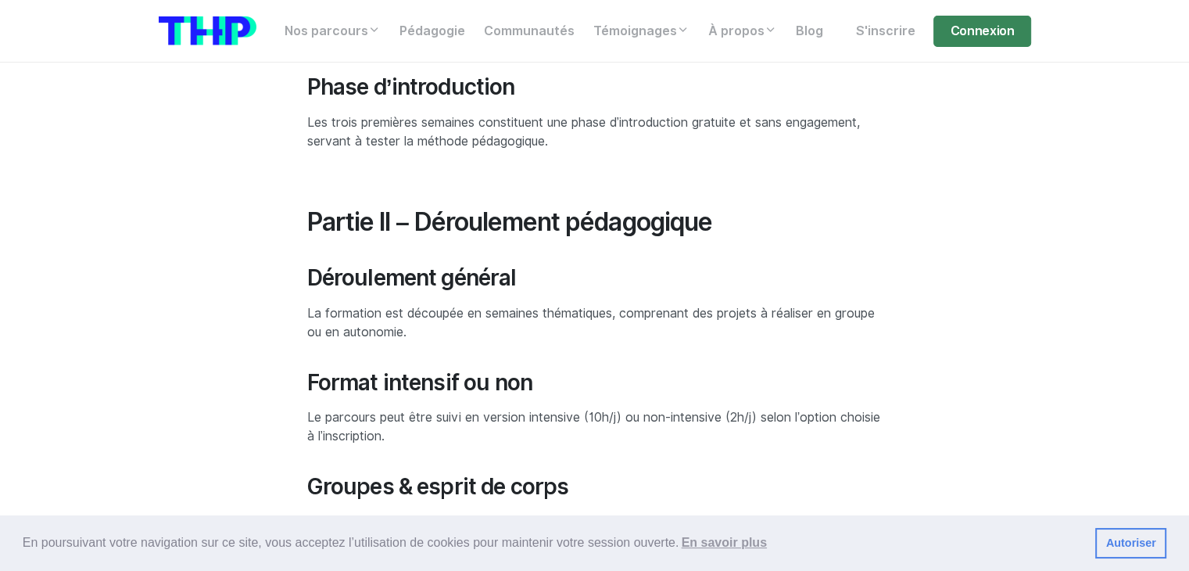
drag, startPoint x: 1021, startPoint y: 195, endPoint x: 1025, endPoint y: 181, distance: 14.8
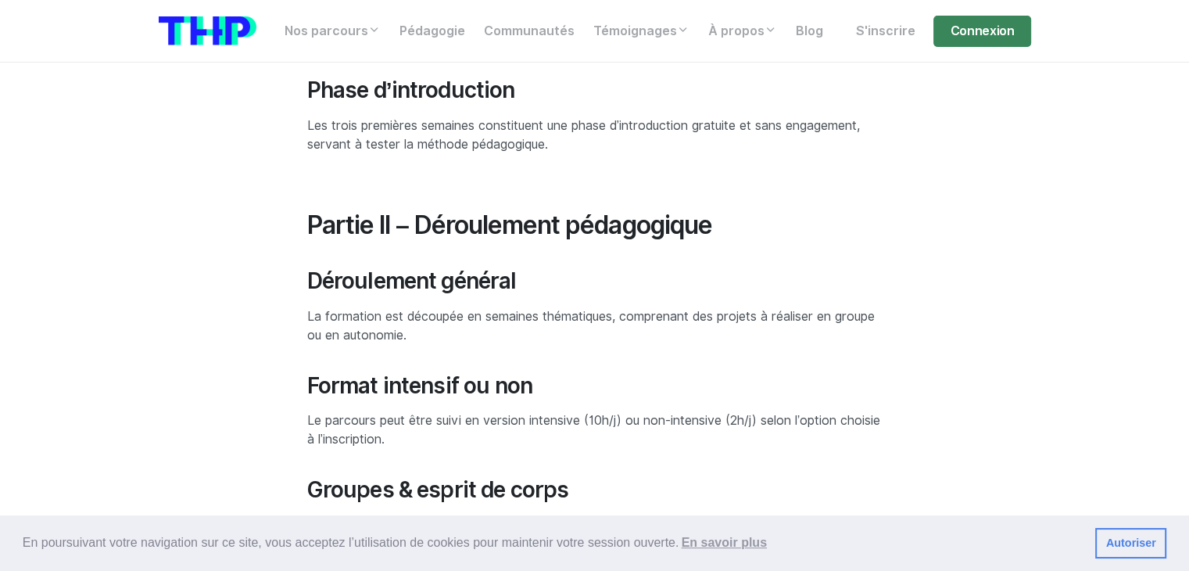
scroll to position [1066, 0]
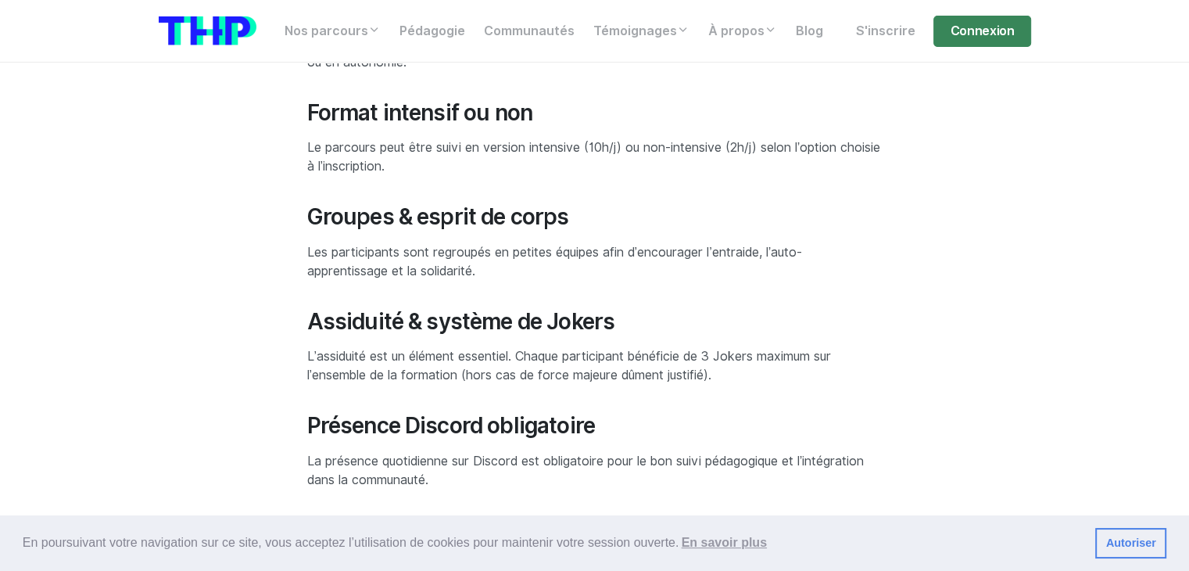
scroll to position [1379, 0]
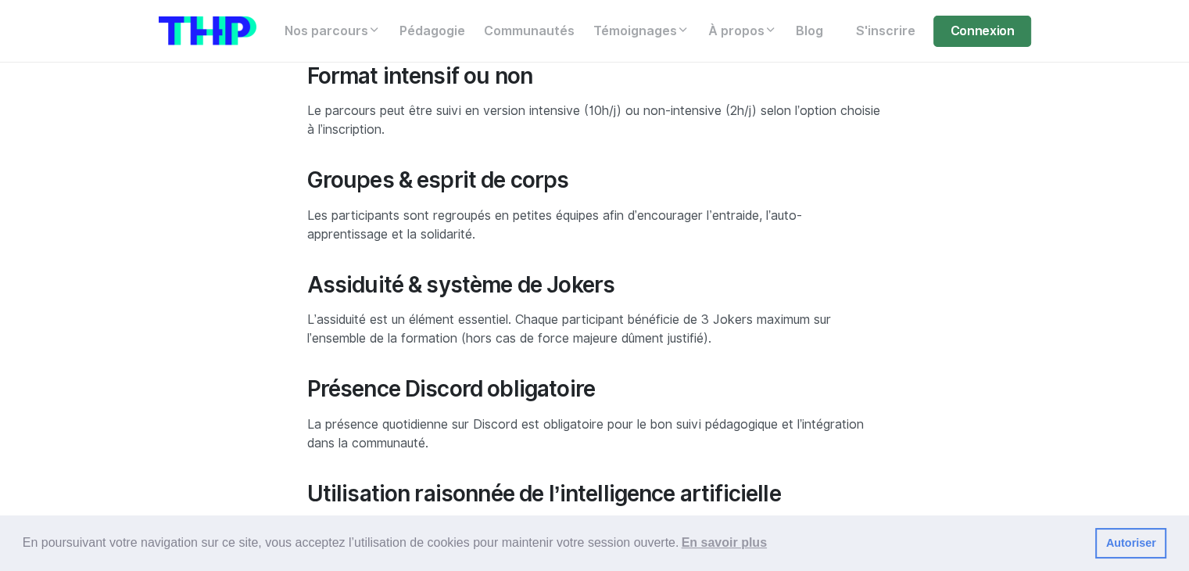
drag, startPoint x: 953, startPoint y: 199, endPoint x: 961, endPoint y: 182, distance: 18.2
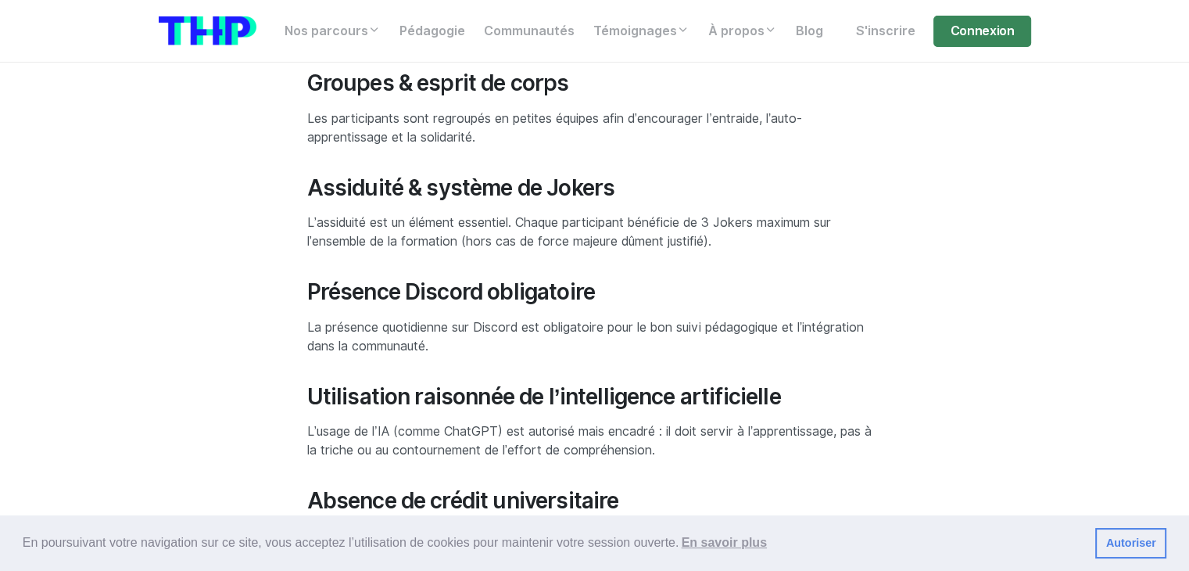
drag, startPoint x: 1043, startPoint y: 170, endPoint x: 1041, endPoint y: 193, distance: 22.8
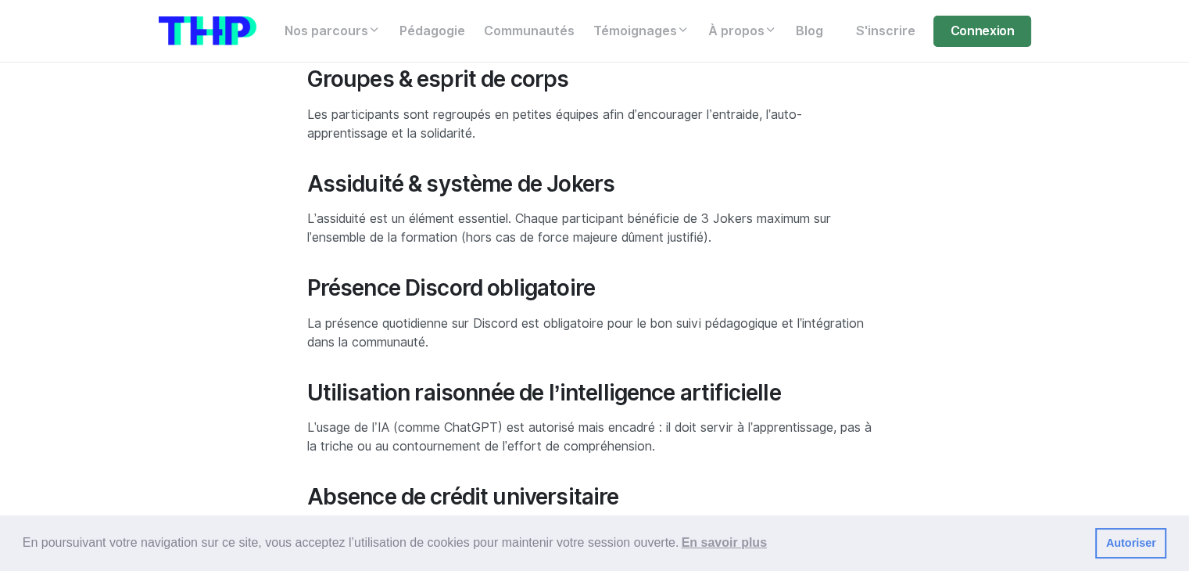
scroll to position [1475, 0]
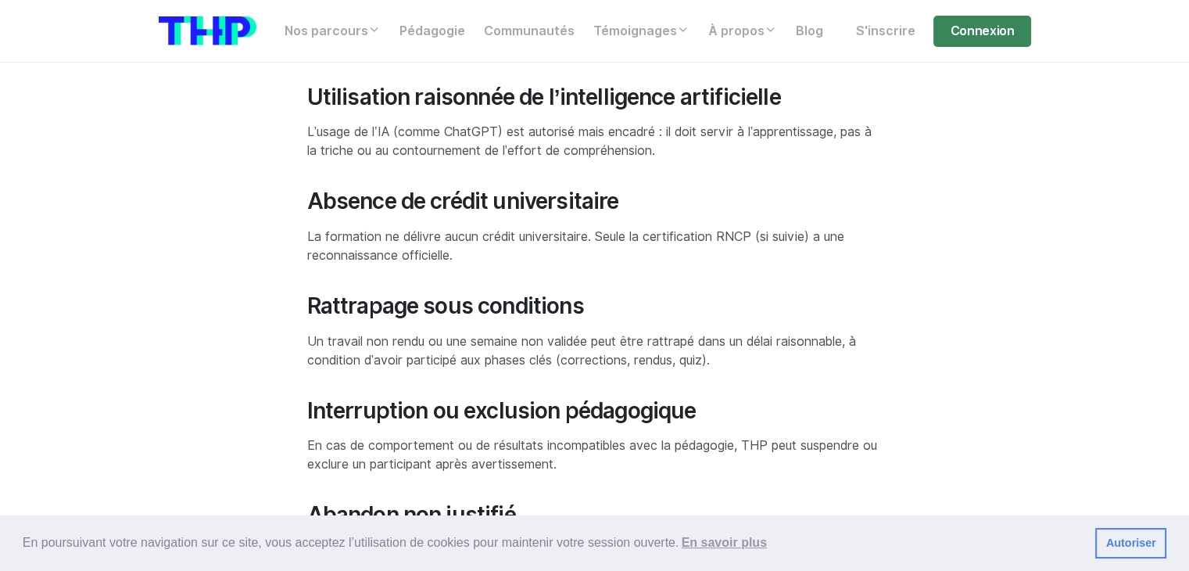
scroll to position [1787, 0]
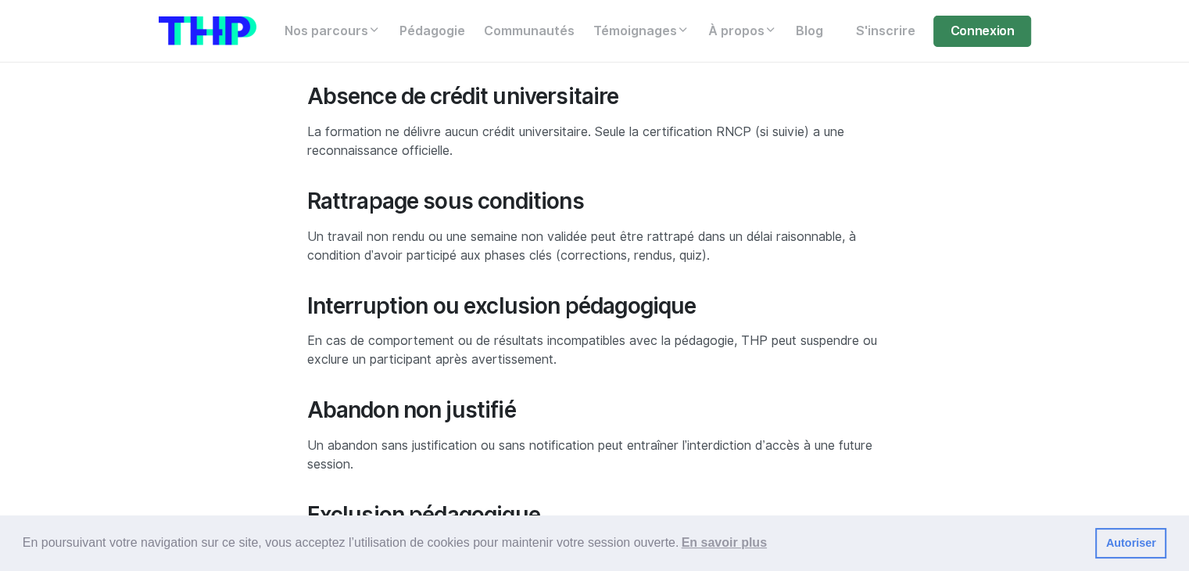
drag, startPoint x: 1064, startPoint y: 182, endPoint x: 1057, endPoint y: 208, distance: 26.7
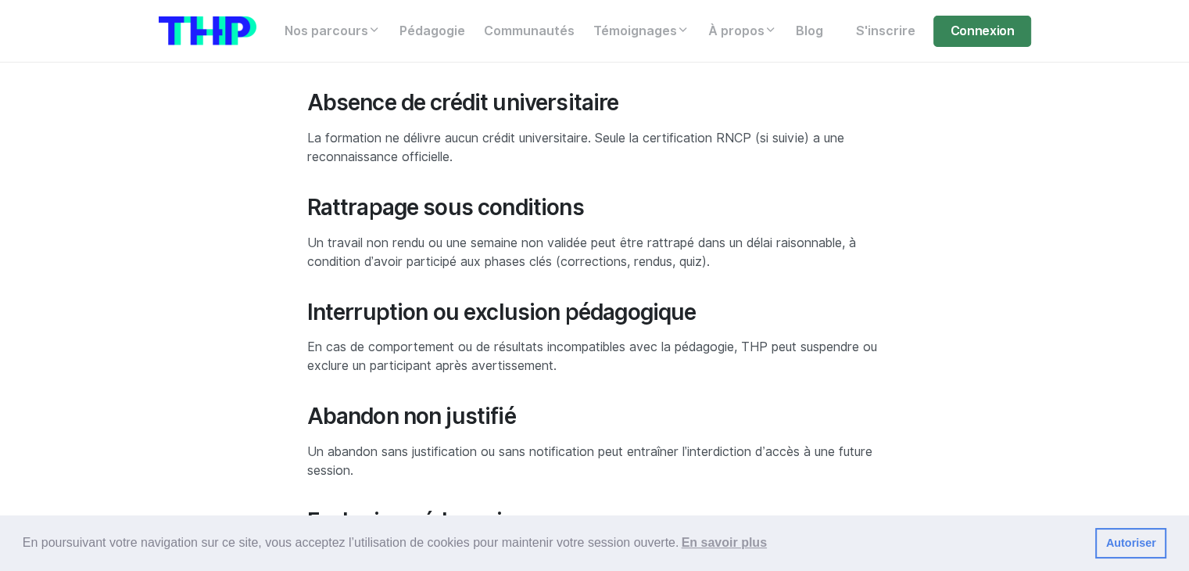
scroll to position [1865, 0]
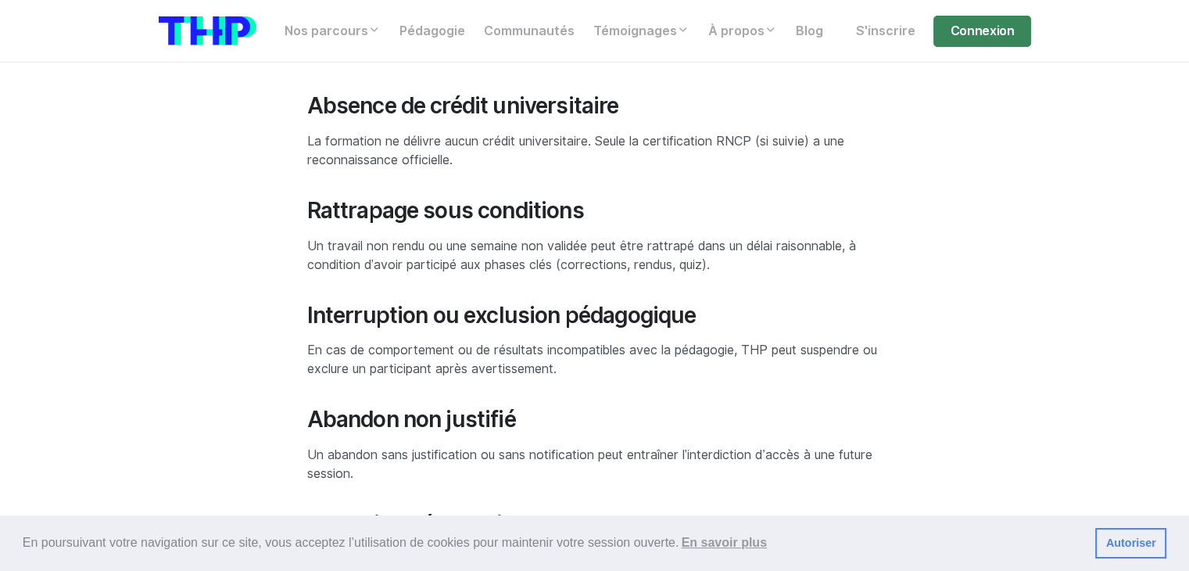
drag, startPoint x: 1054, startPoint y: 208, endPoint x: 1063, endPoint y: 189, distance: 20.6
drag, startPoint x: 1057, startPoint y: 216, endPoint x: 1054, endPoint y: 197, distance: 19.8
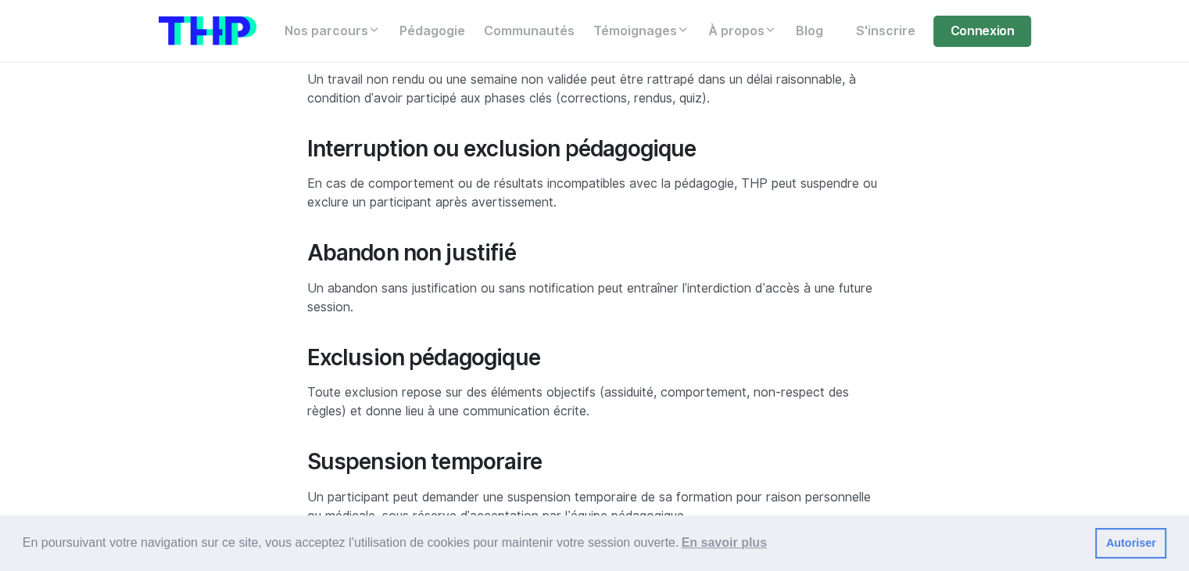
drag, startPoint x: 1065, startPoint y: 207, endPoint x: 1061, endPoint y: 228, distance: 21.6
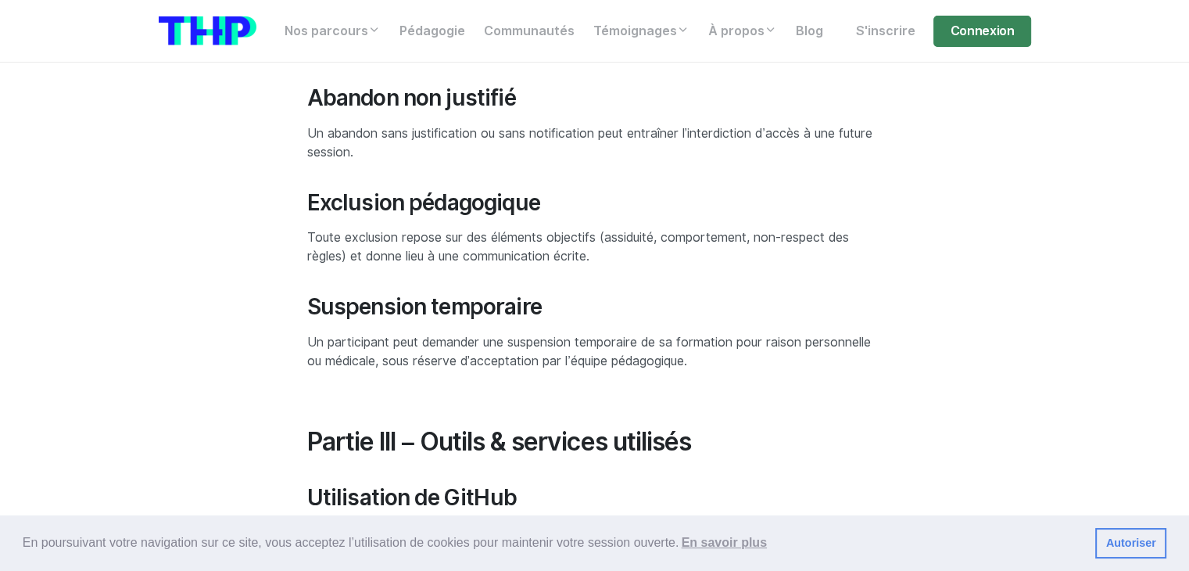
scroll to position [2188, 0]
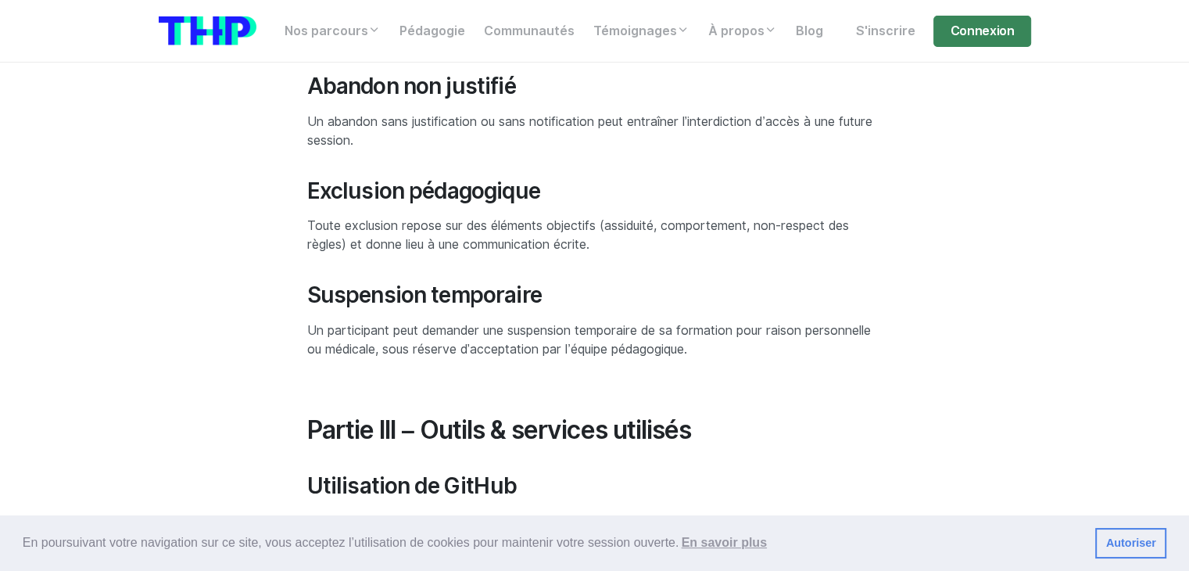
drag, startPoint x: 1021, startPoint y: 184, endPoint x: 1022, endPoint y: 204, distance: 19.6
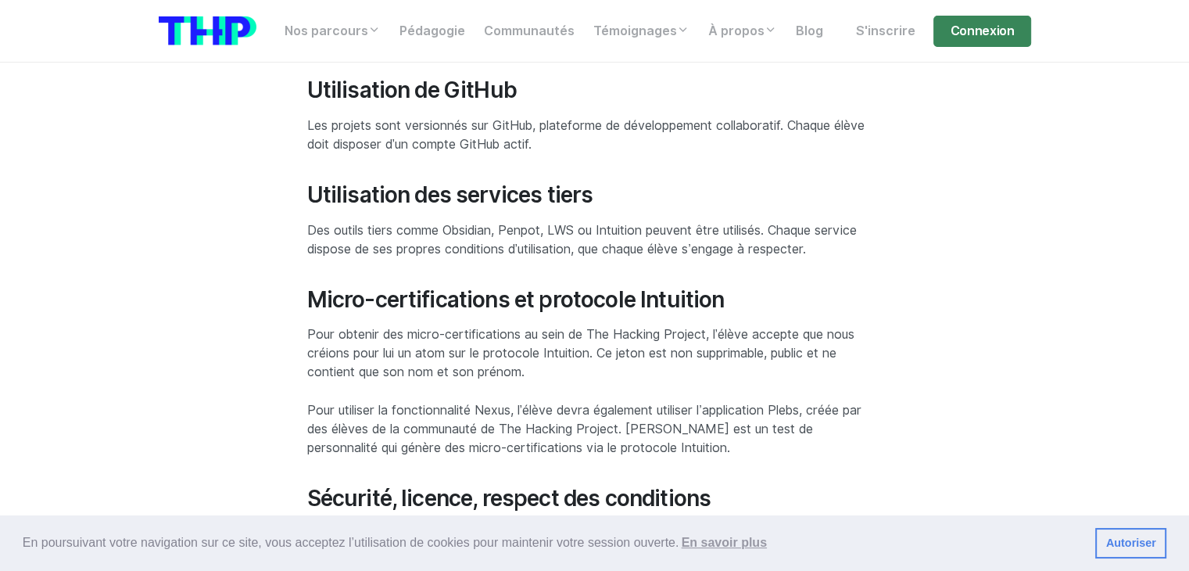
scroll to position [2601, 0]
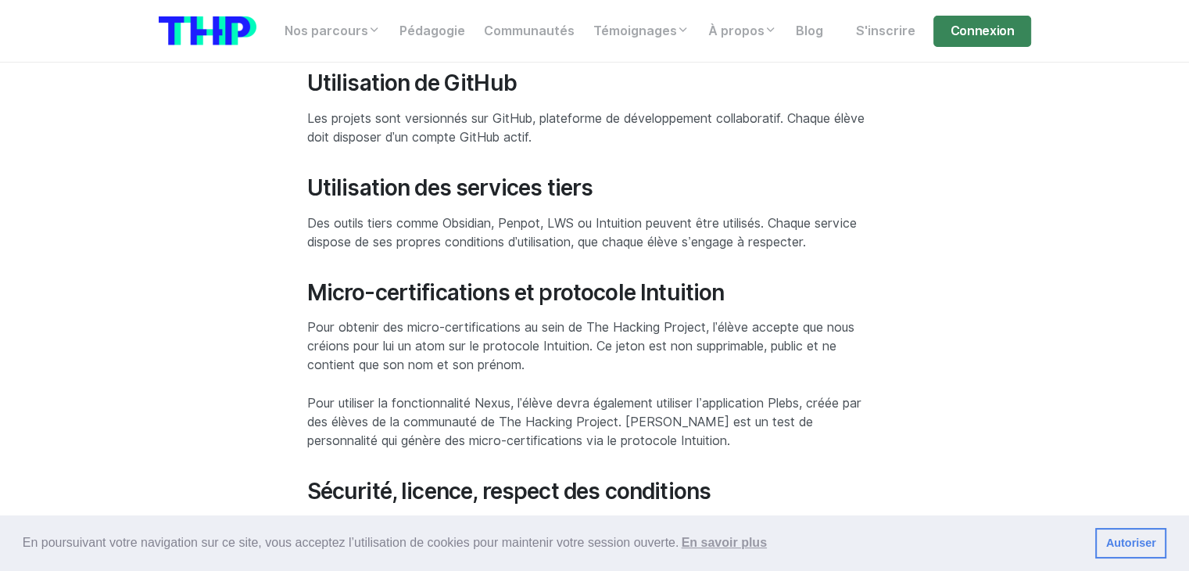
drag, startPoint x: 1013, startPoint y: 183, endPoint x: 1010, endPoint y: 206, distance: 23.7
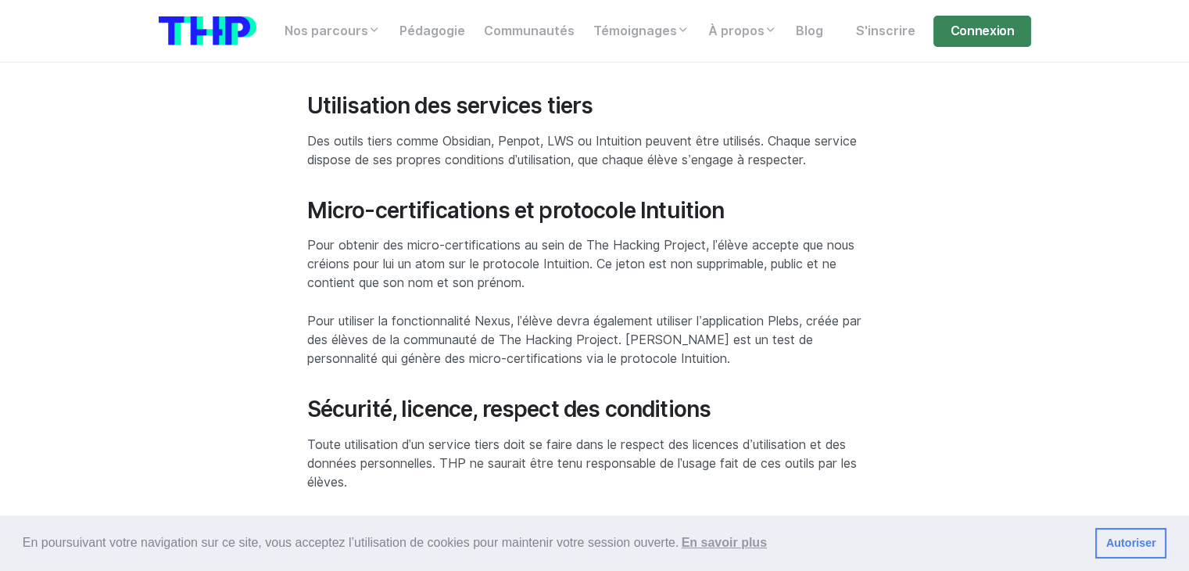
scroll to position [2688, 0]
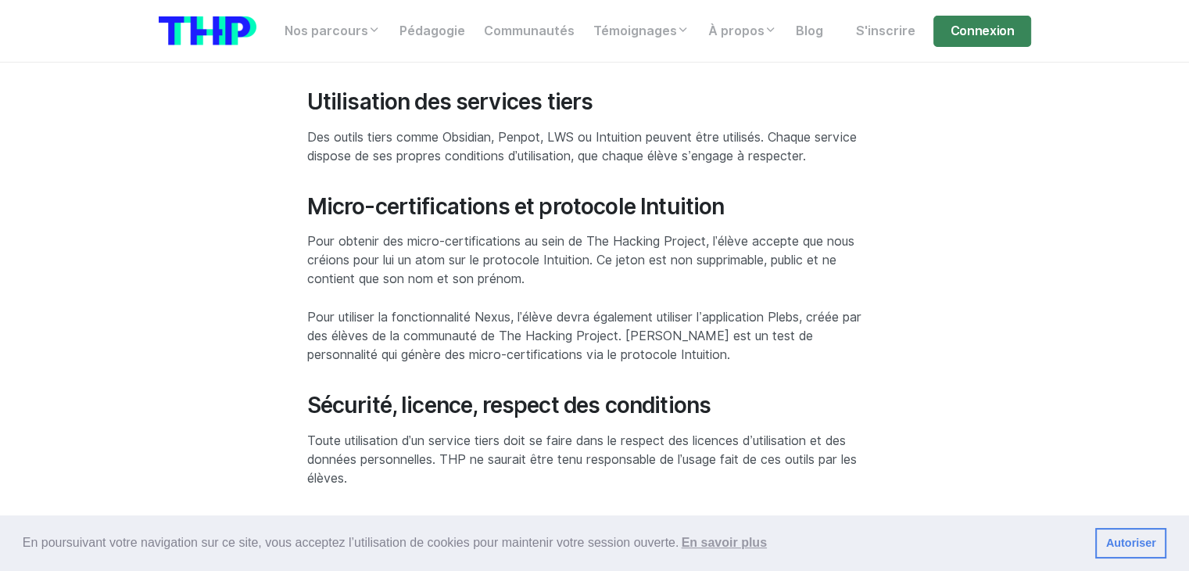
drag, startPoint x: 1043, startPoint y: 193, endPoint x: 1041, endPoint y: 206, distance: 12.7
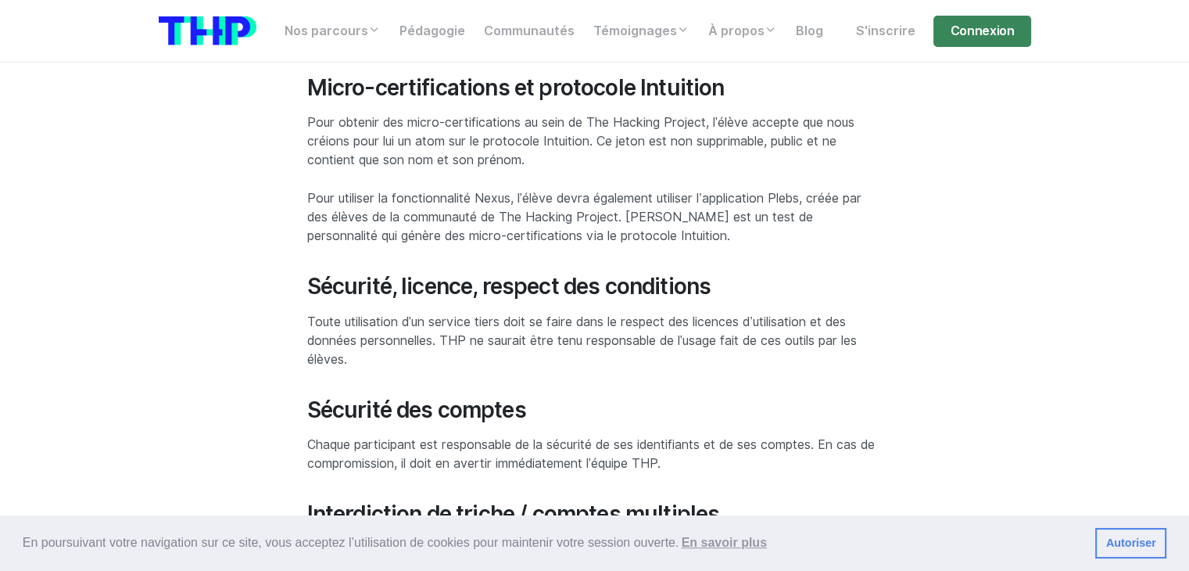
drag, startPoint x: 1036, startPoint y: 204, endPoint x: 1025, endPoint y: 235, distance: 33.1
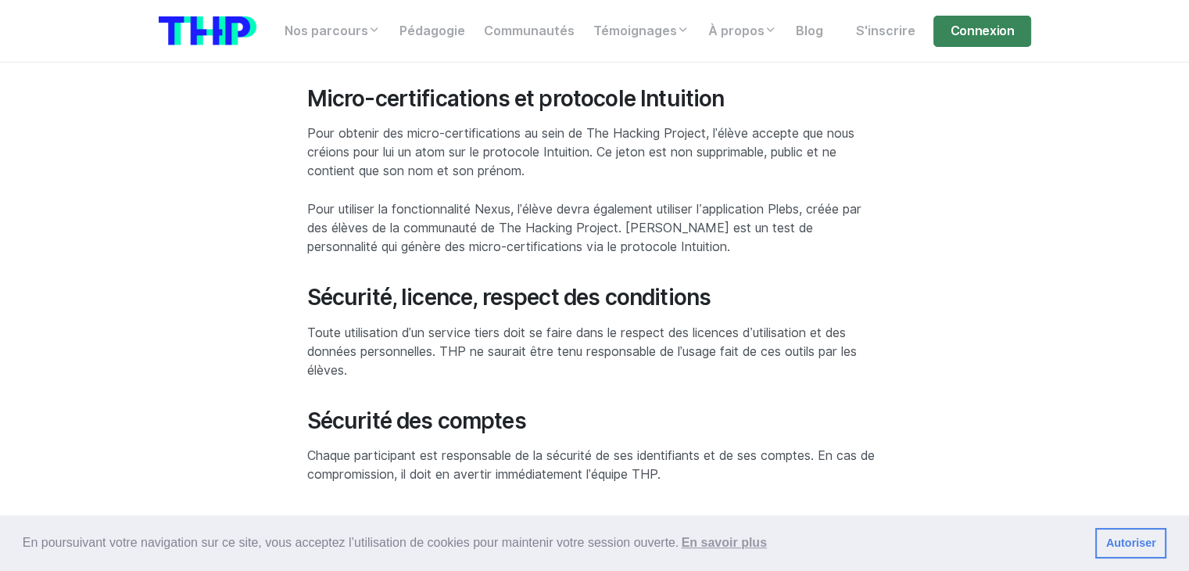
drag, startPoint x: 1019, startPoint y: 232, endPoint x: 1021, endPoint y: 210, distance: 22.0
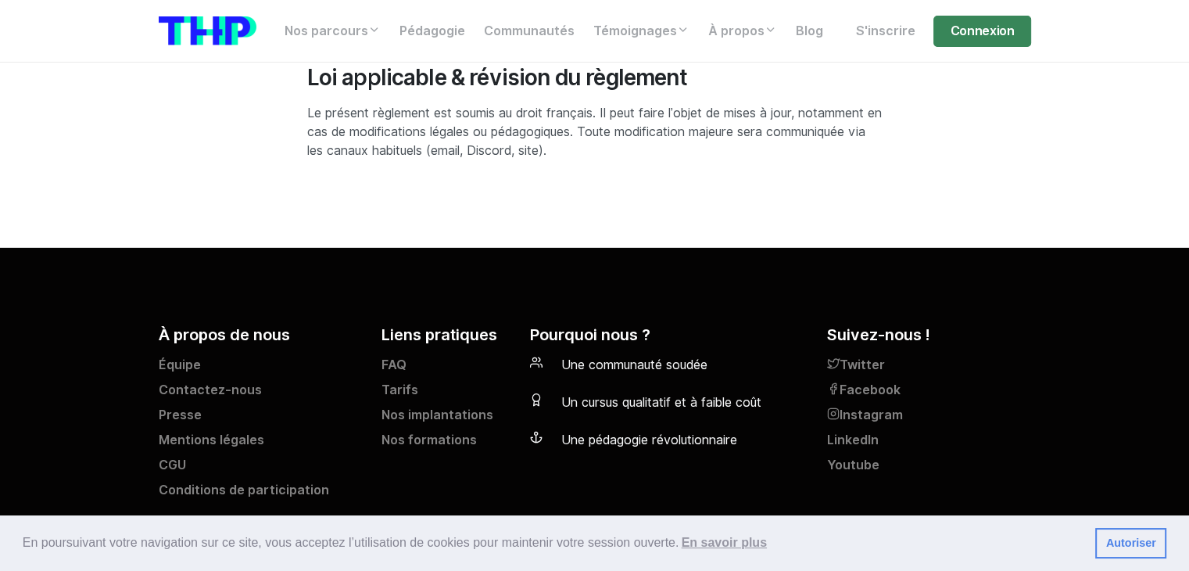
scroll to position [4792, 0]
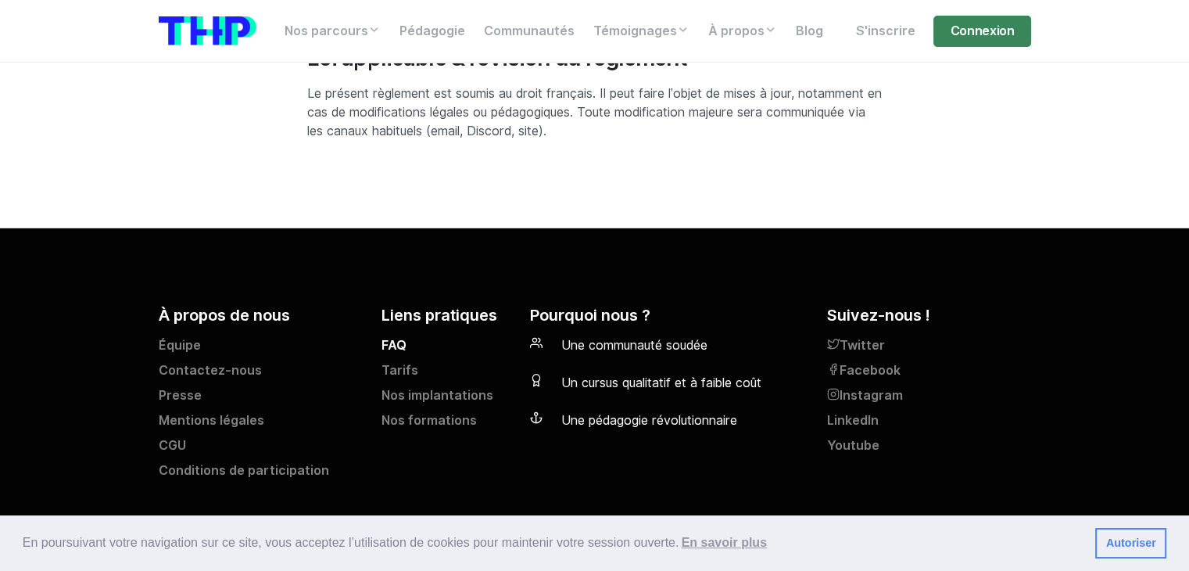
click at [400, 338] on link "FAQ" at bounding box center [446, 348] width 130 height 25
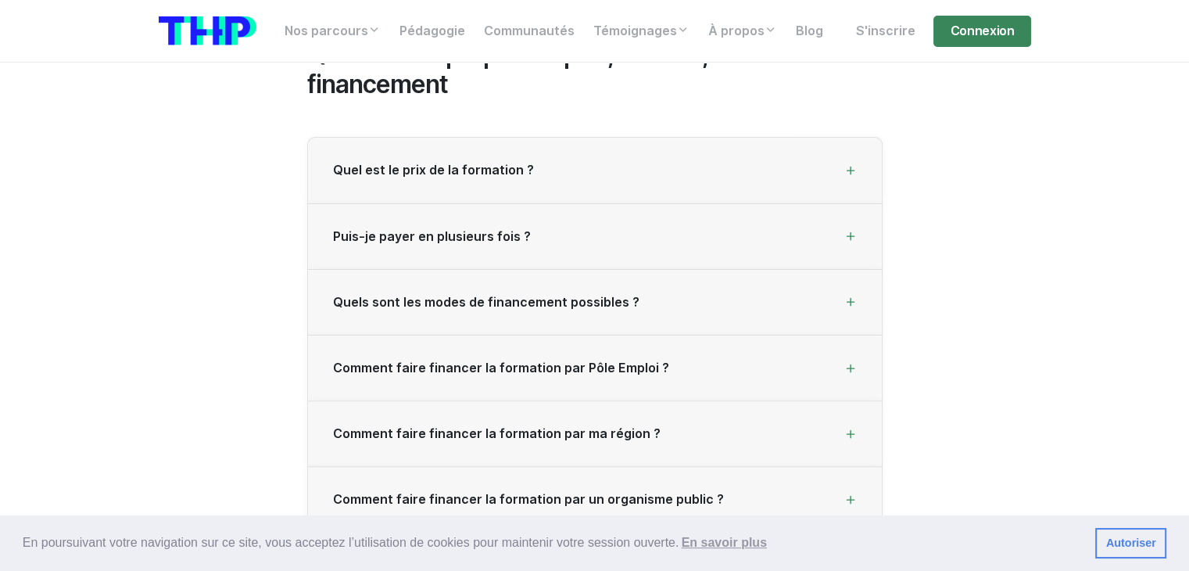
scroll to position [469, 0]
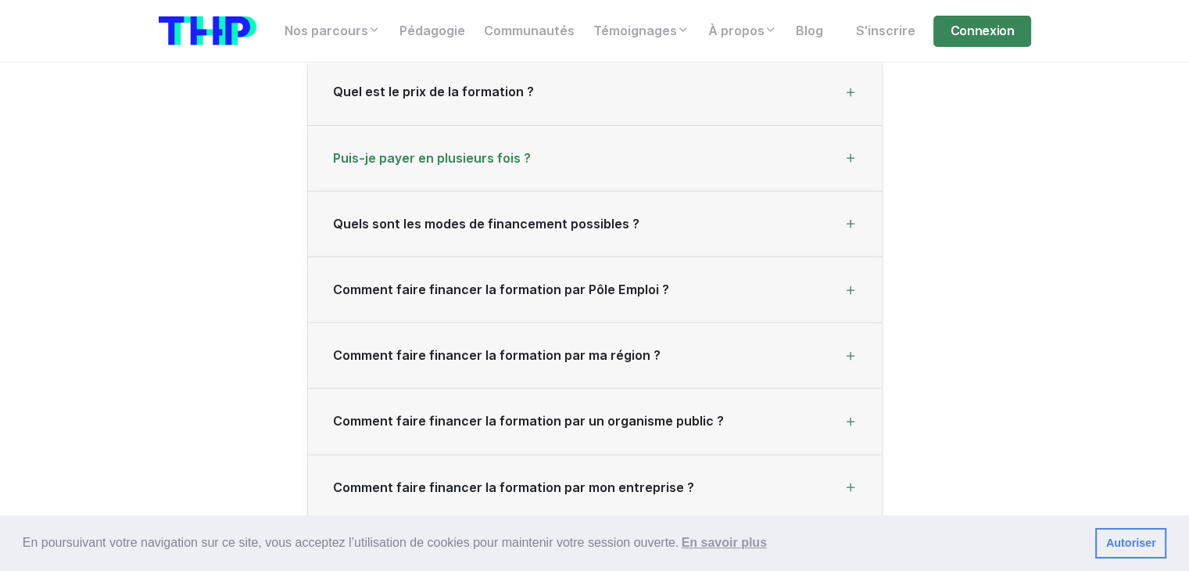
click at [541, 148] on div "Puis-je payer en plusieurs fois ?" at bounding box center [595, 159] width 574 height 66
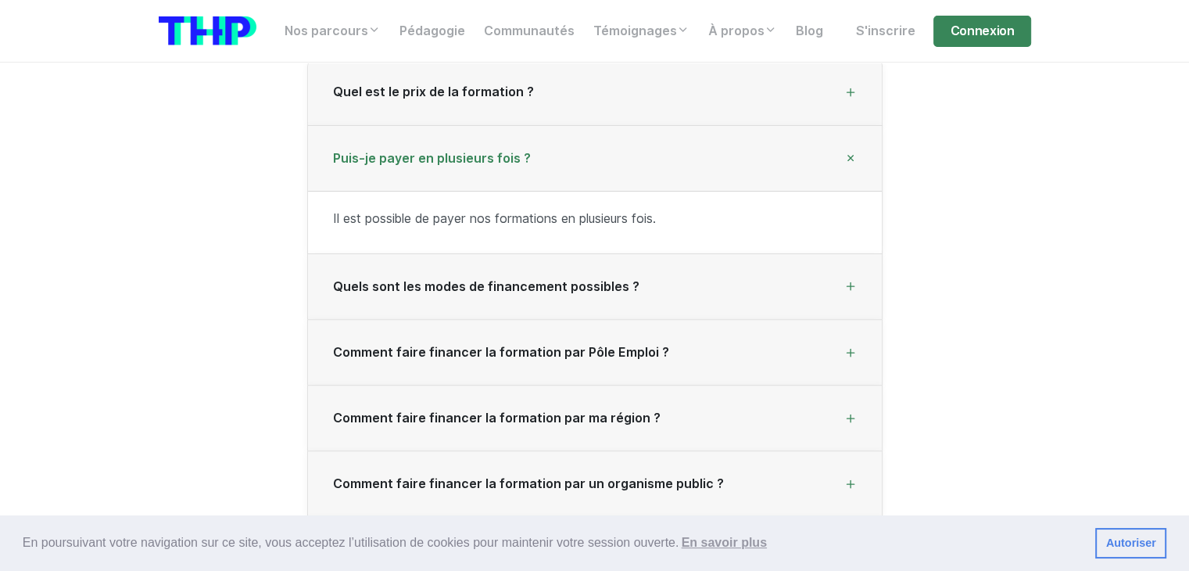
click at [496, 154] on span "Puis-je payer en plusieurs fois ?" at bounding box center [432, 158] width 198 height 15
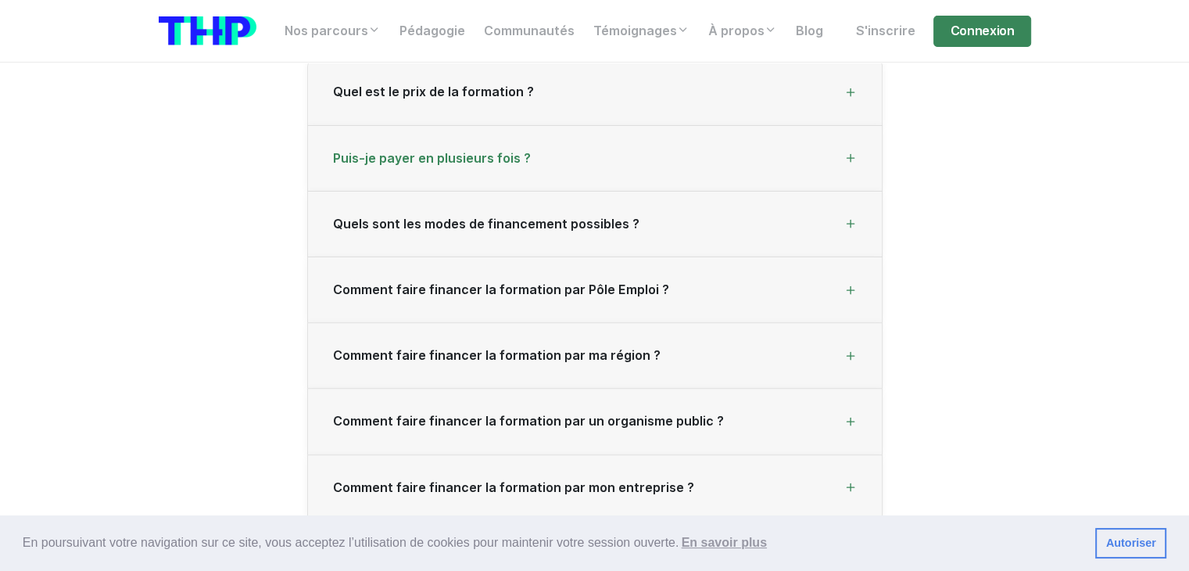
click at [628, 152] on div "Puis-je payer en plusieurs fois ?" at bounding box center [595, 159] width 574 height 66
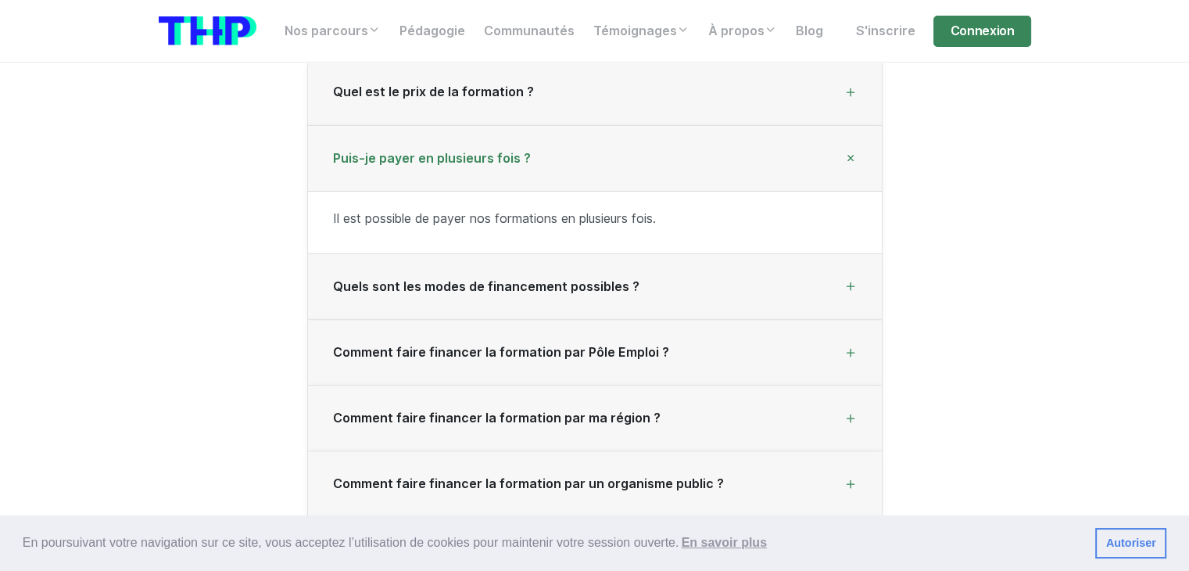
click at [565, 150] on div "Puis-je payer en plusieurs fois ?" at bounding box center [595, 159] width 574 height 66
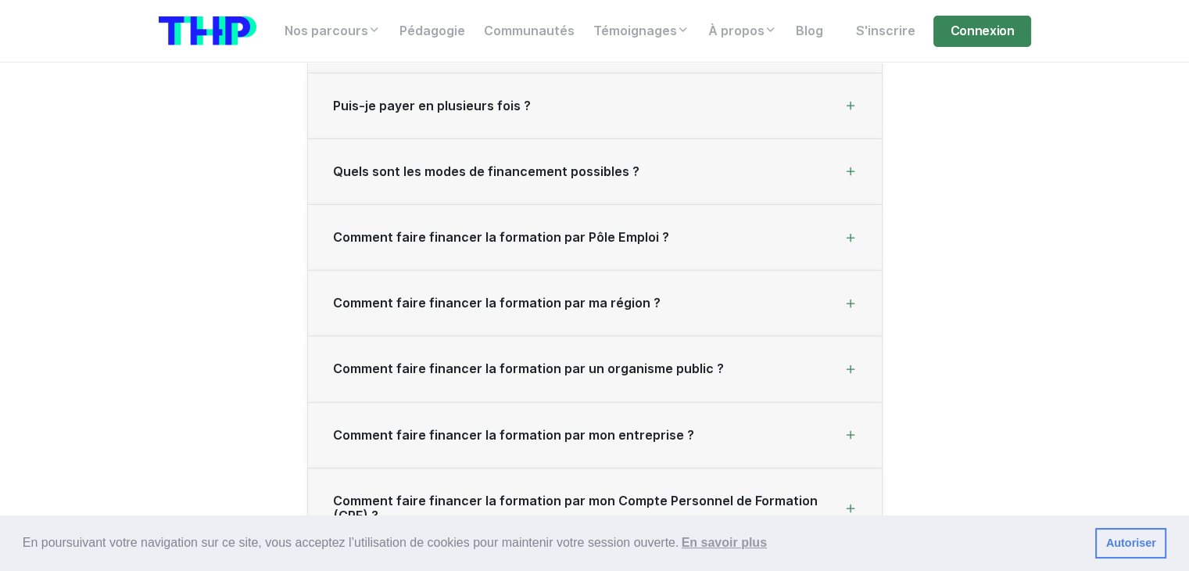
scroll to position [547, 0]
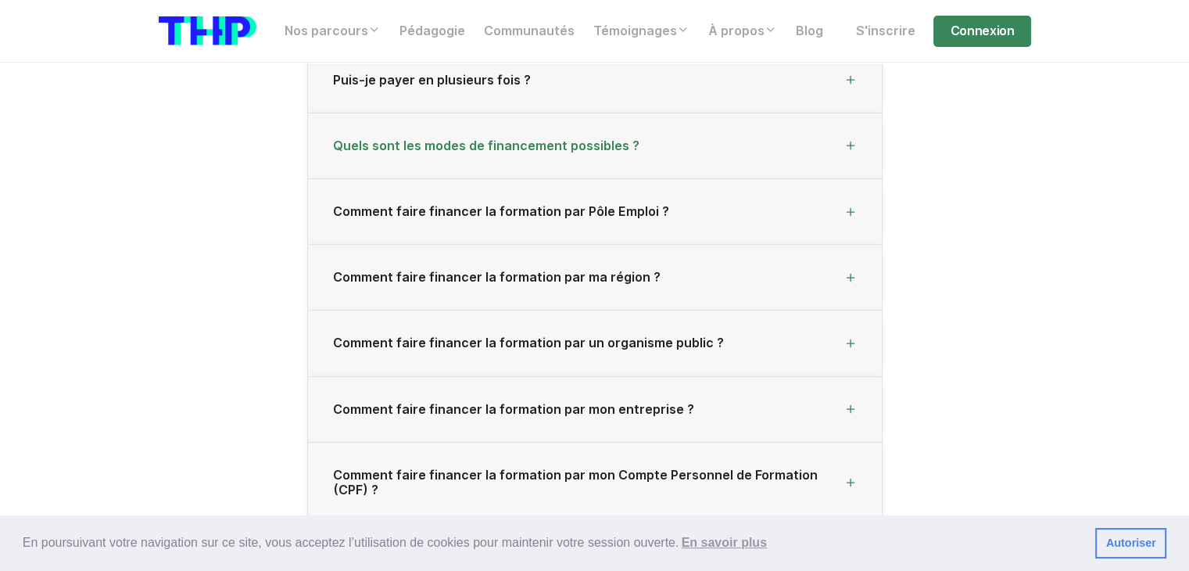
click at [657, 146] on div "Quels sont les modes de financement possibles ?" at bounding box center [595, 146] width 574 height 66
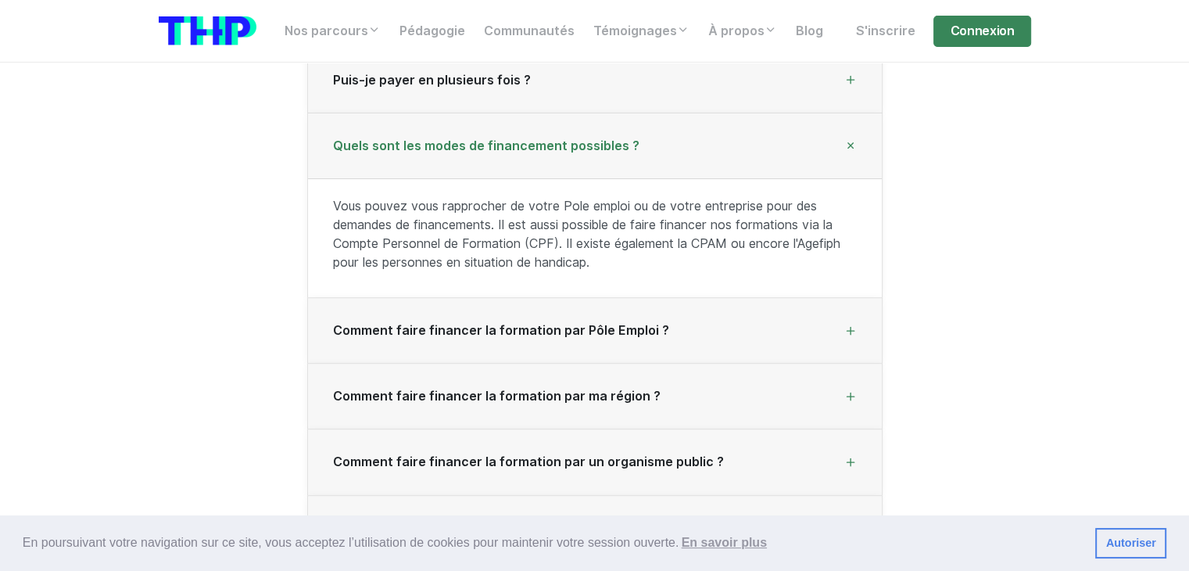
click at [578, 148] on span "Quels sont les modes de financement possibles ?" at bounding box center [486, 145] width 306 height 15
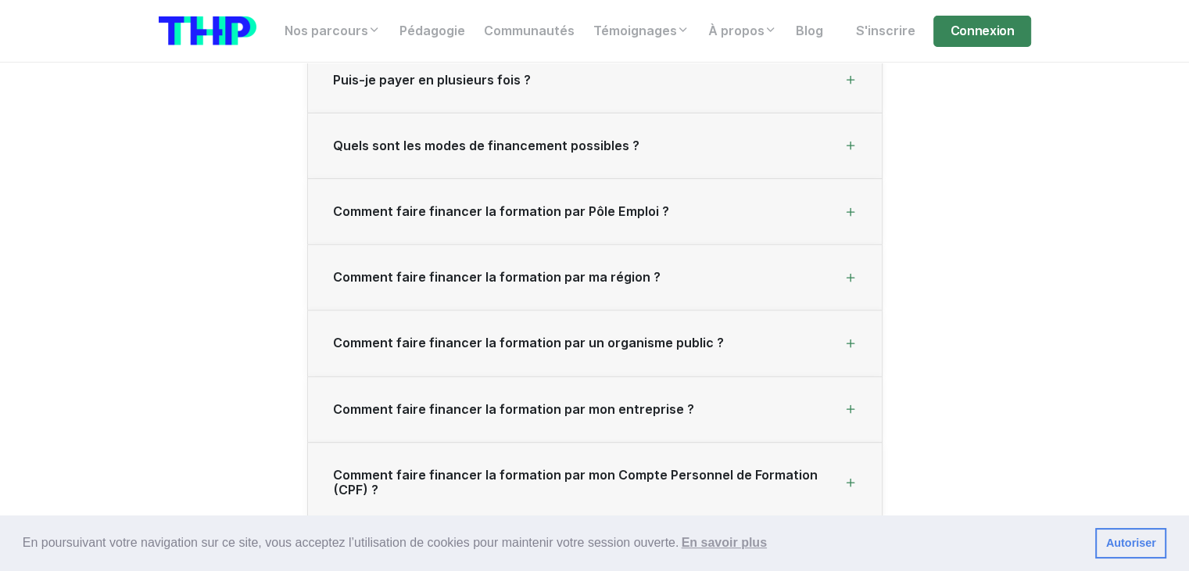
scroll to position [625, 0]
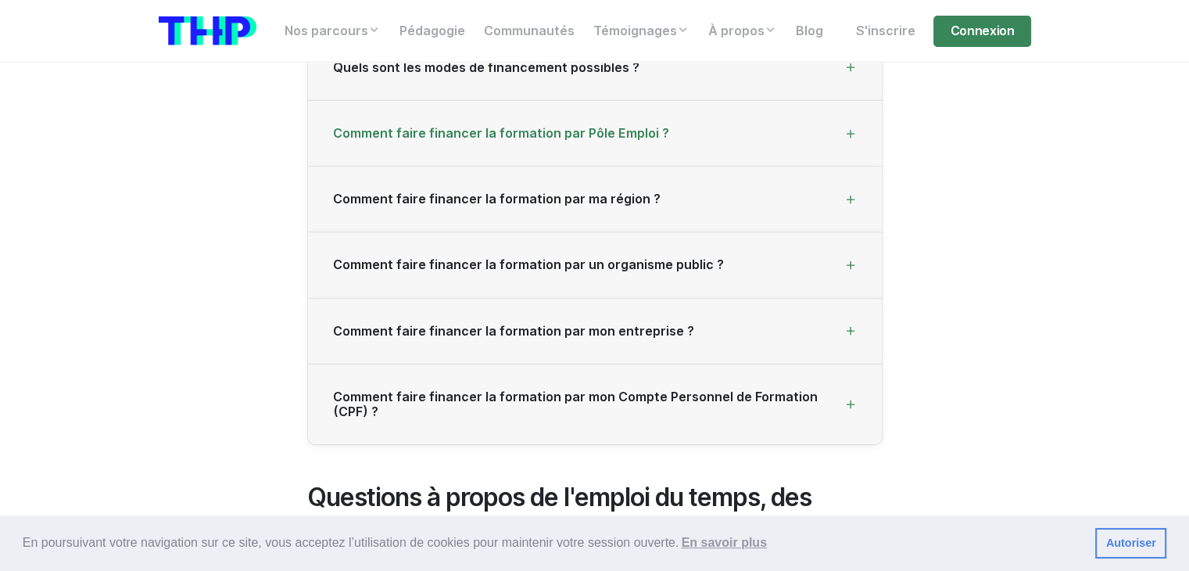
click at [528, 127] on span "Comment faire financer la formation par Pôle Emploi ?" at bounding box center [501, 133] width 336 height 15
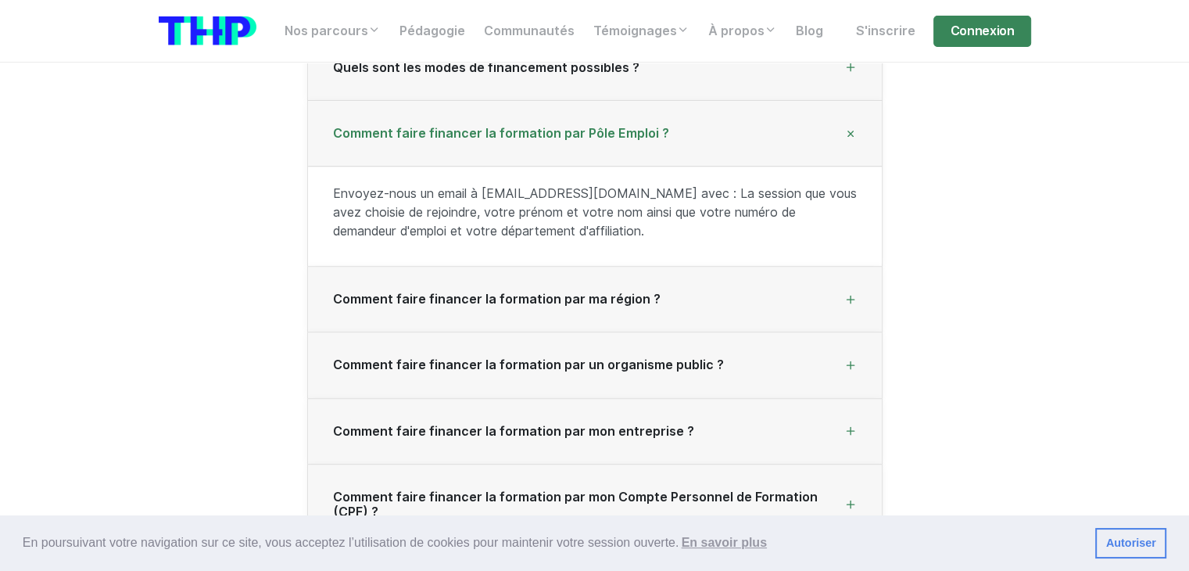
click at [582, 137] on span "Comment faire financer la formation par Pôle Emploi ?" at bounding box center [501, 133] width 336 height 15
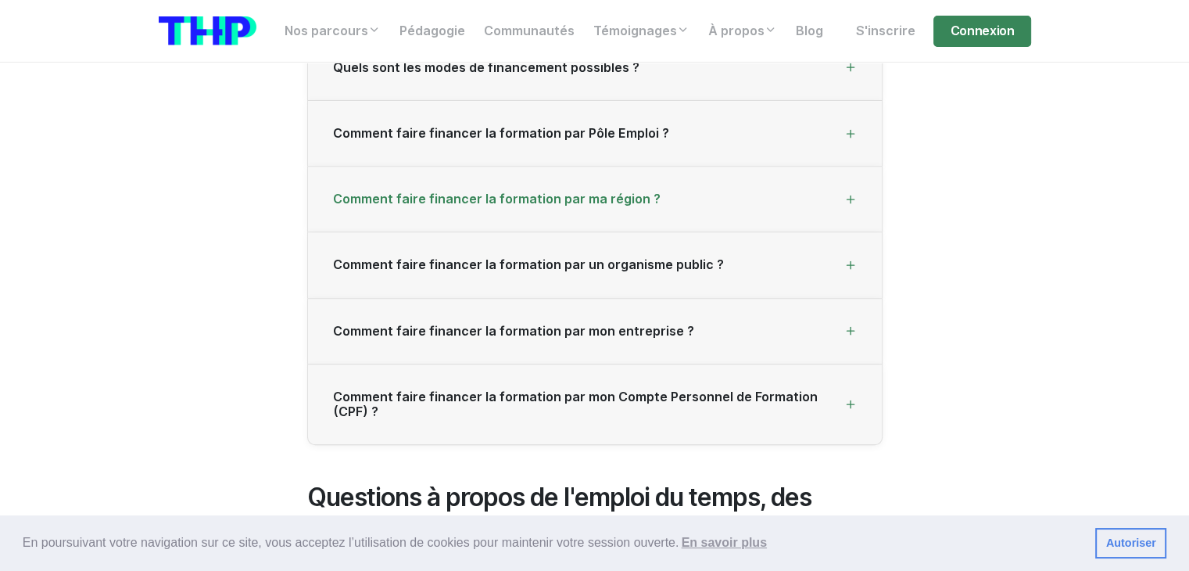
click at [560, 190] on div "Comment faire financer la formation par ma région ?" at bounding box center [595, 199] width 574 height 66
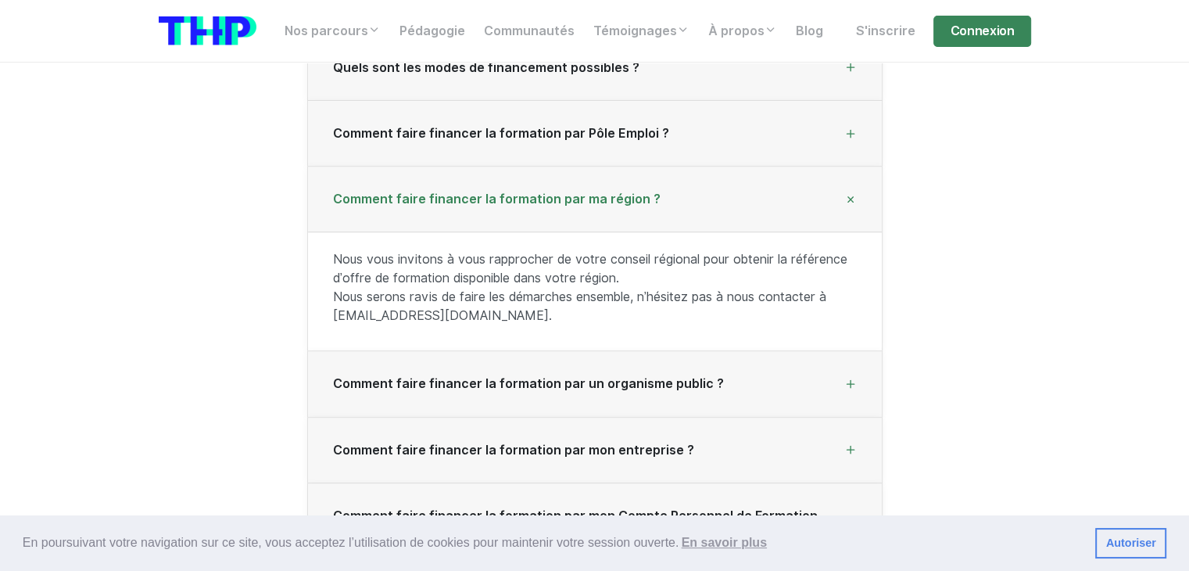
click at [565, 190] on div "Comment faire financer la formation par ma région ?" at bounding box center [595, 199] width 574 height 66
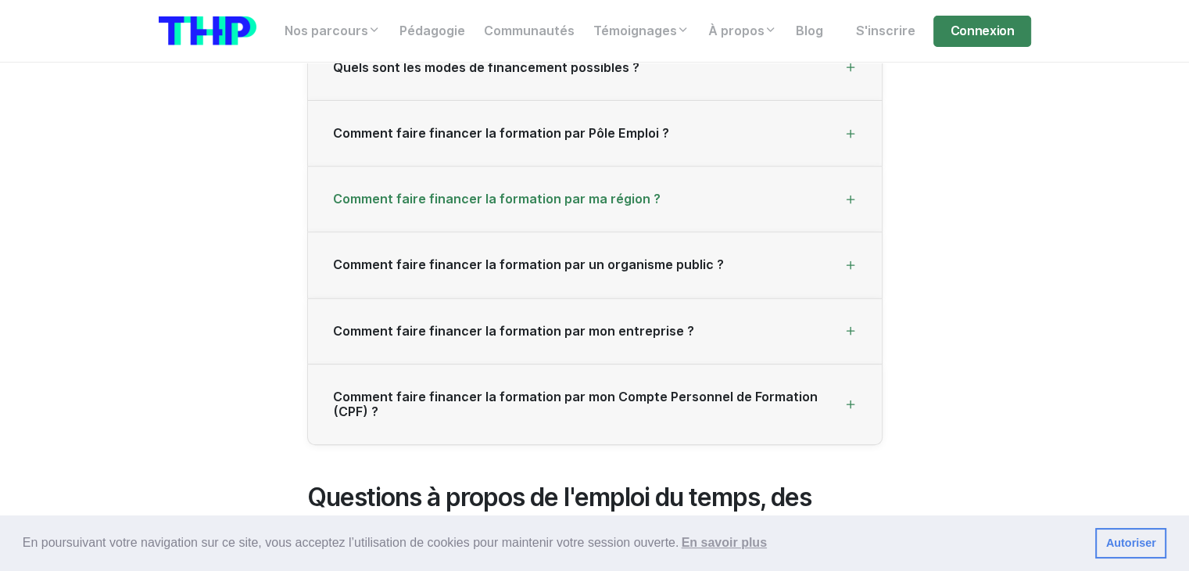
click at [565, 190] on div "Comment faire financer la formation par ma région ?" at bounding box center [595, 199] width 574 height 66
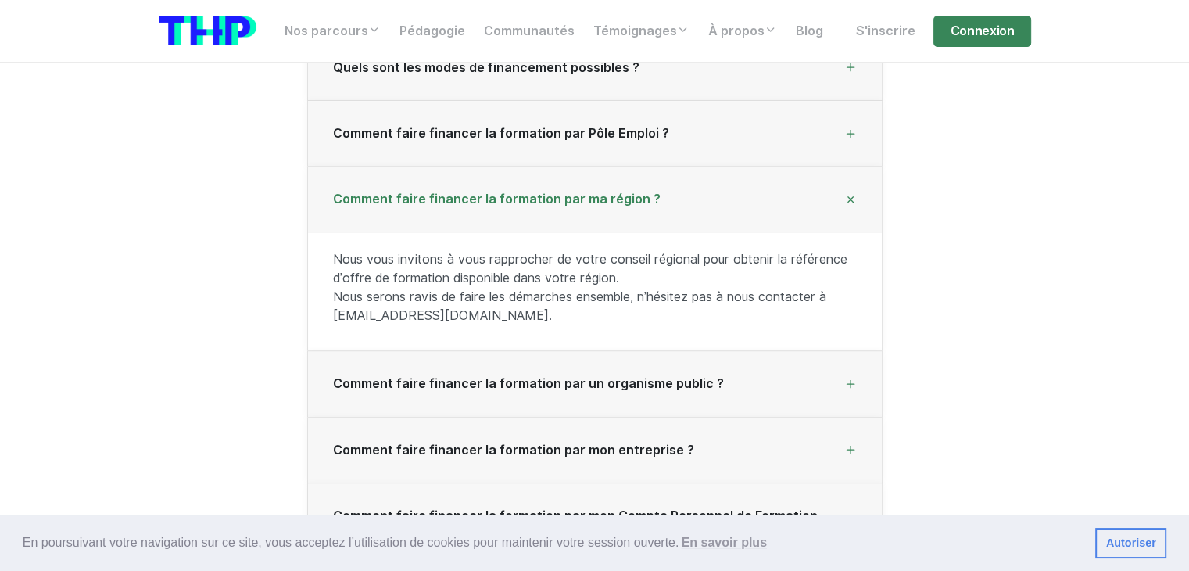
click at [570, 190] on div "Comment faire financer la formation par ma région ?" at bounding box center [595, 199] width 574 height 66
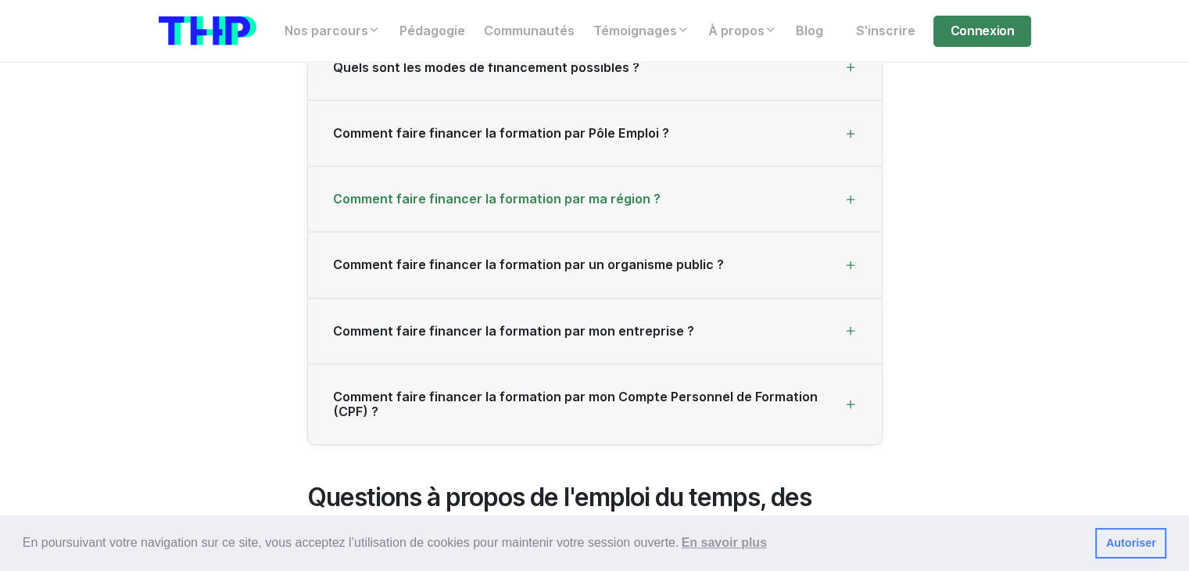
click at [449, 211] on div "Comment faire financer la formation par ma région ?" at bounding box center [595, 199] width 574 height 66
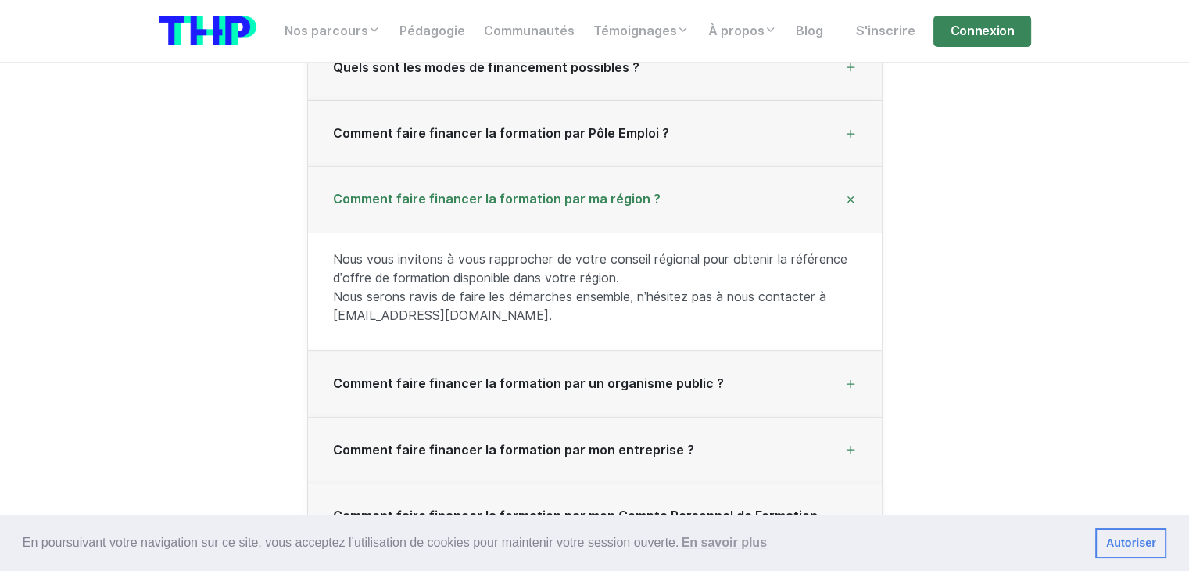
click at [503, 201] on span "Comment faire financer la formation par ma région ?" at bounding box center [496, 198] width 327 height 15
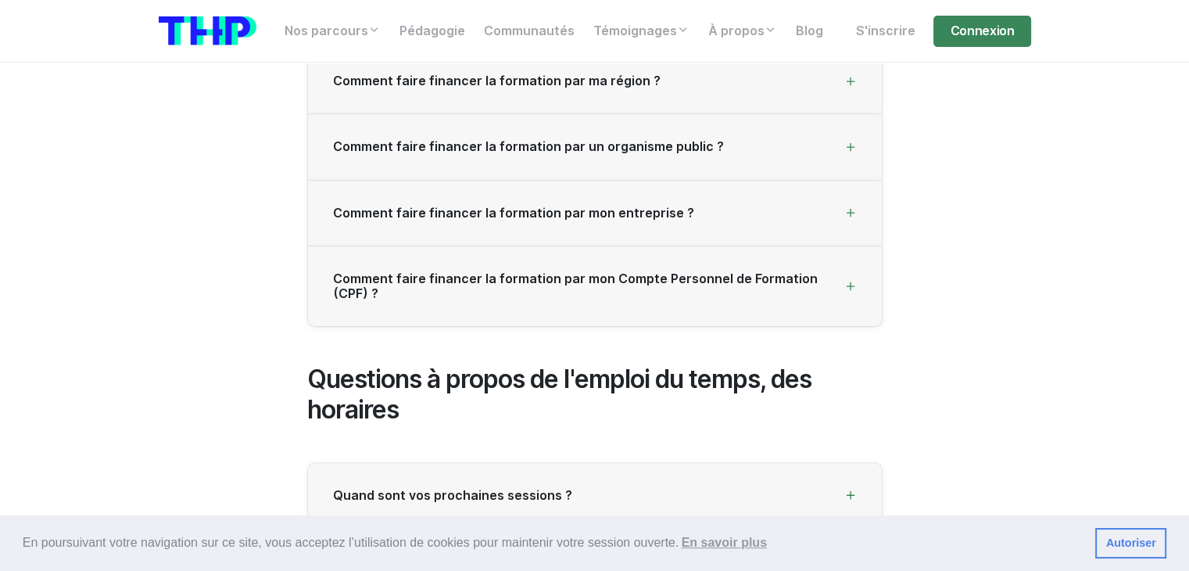
scroll to position [782, 0]
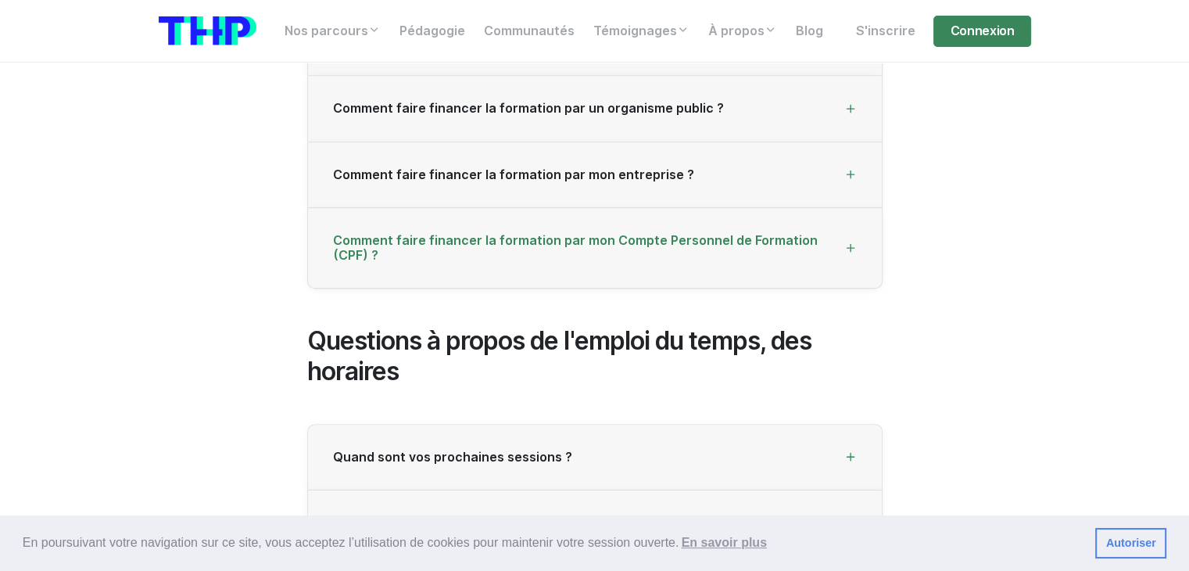
click at [572, 243] on span "Comment faire financer la formation par mon Compte Personnel de Formation (CPF)…" at bounding box center [588, 248] width 511 height 30
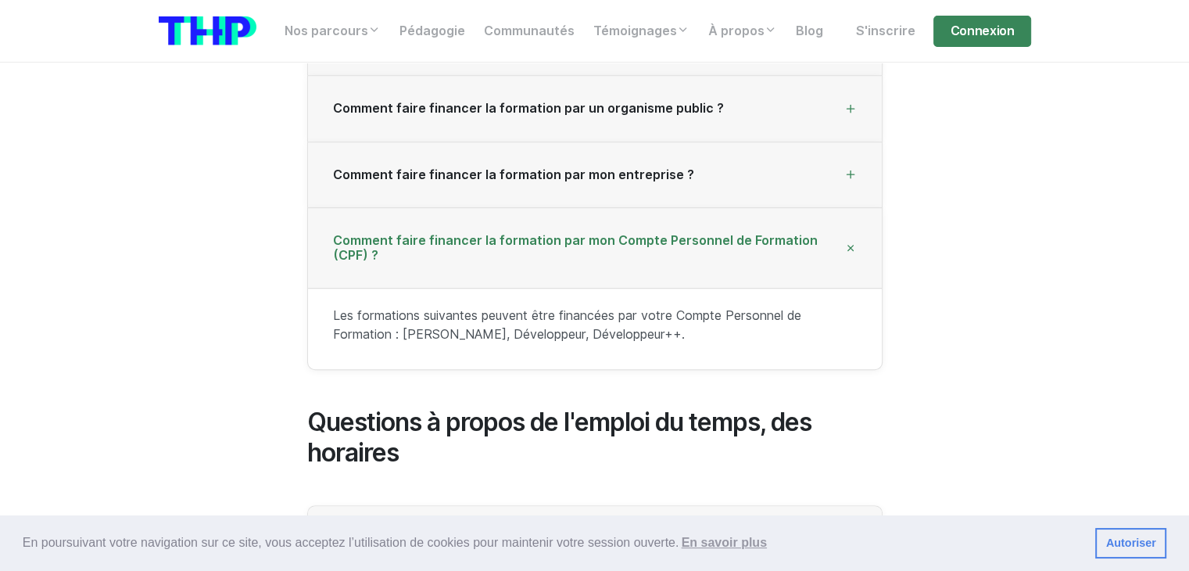
click at [588, 238] on span "Comment faire financer la formation par mon Compte Personnel de Formation (CPF)…" at bounding box center [588, 248] width 511 height 30
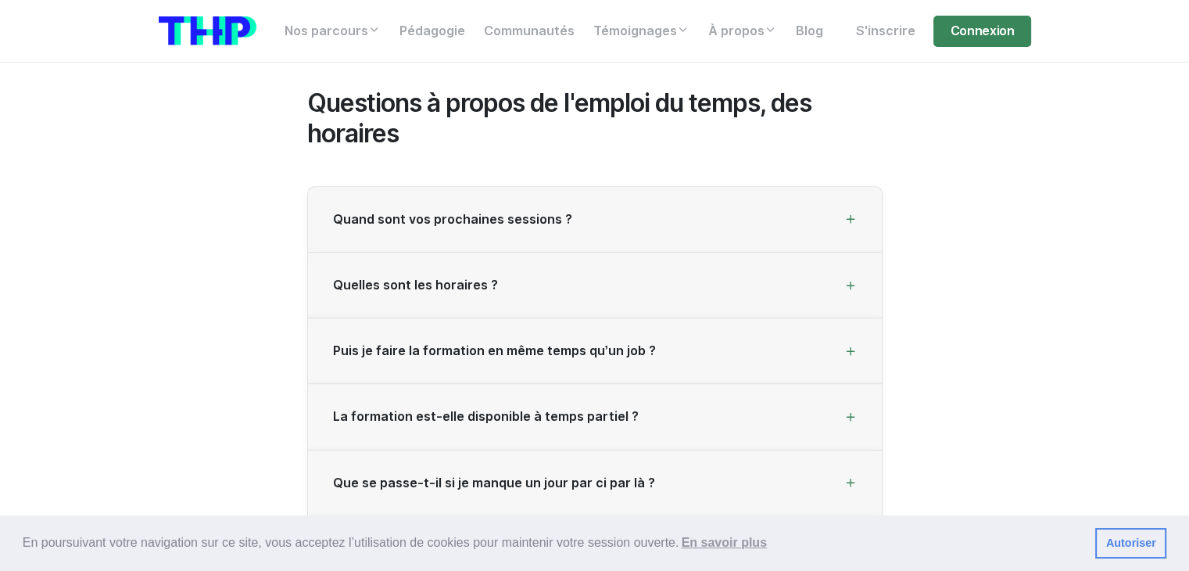
drag, startPoint x: 156, startPoint y: 219, endPoint x: 148, endPoint y: 243, distance: 25.5
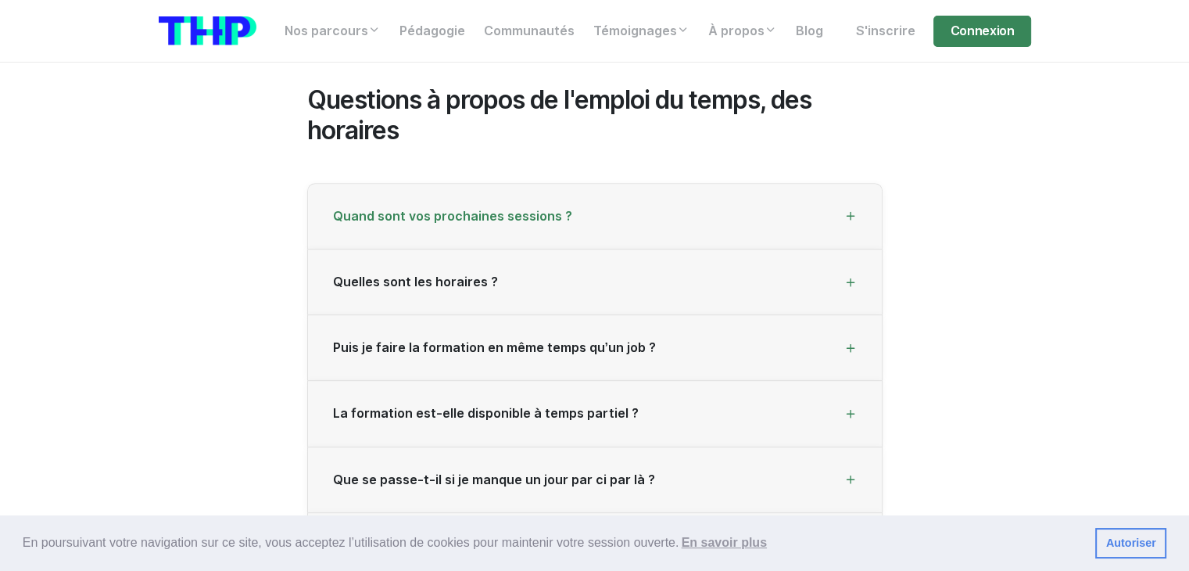
scroll to position [1100, 0]
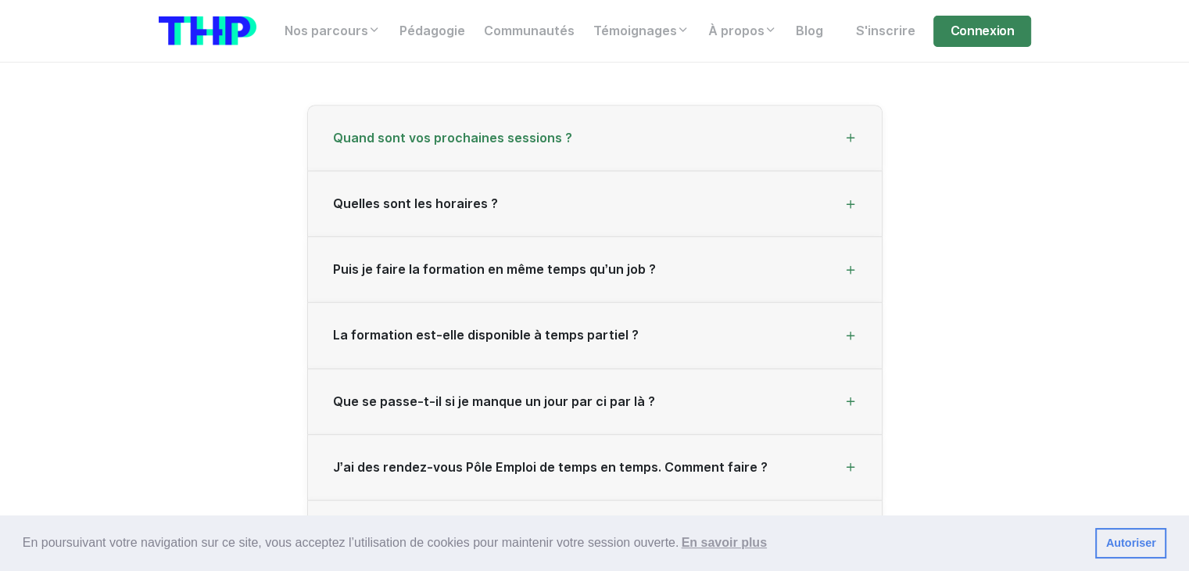
click at [513, 138] on span "Quand sont vos prochaines sessions ?" at bounding box center [452, 138] width 239 height 15
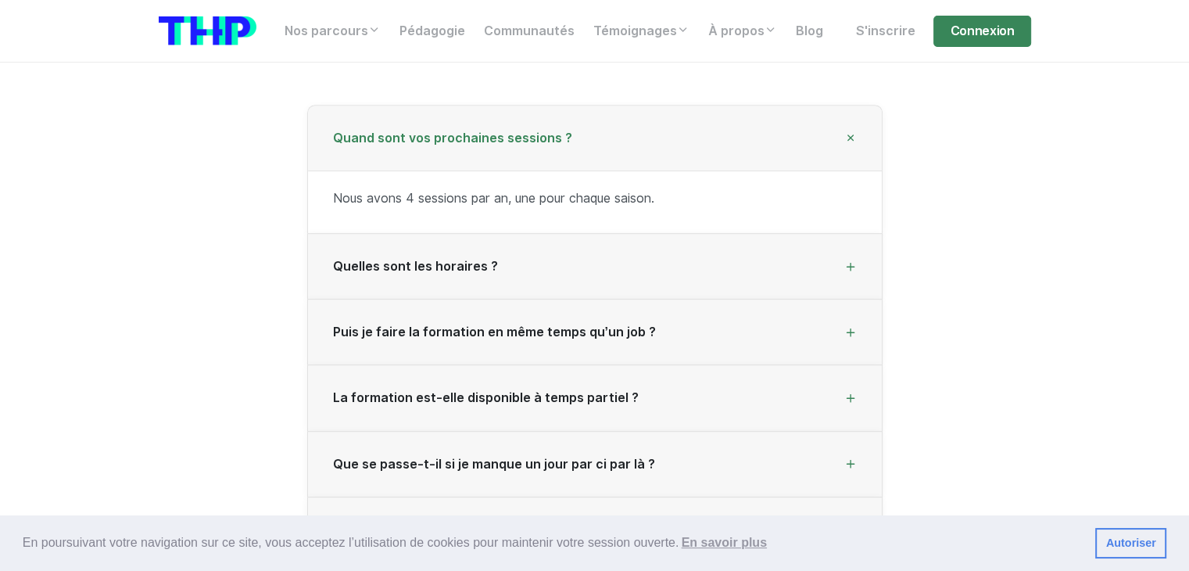
click at [521, 131] on span "Quand sont vos prochaines sessions ?" at bounding box center [452, 138] width 239 height 15
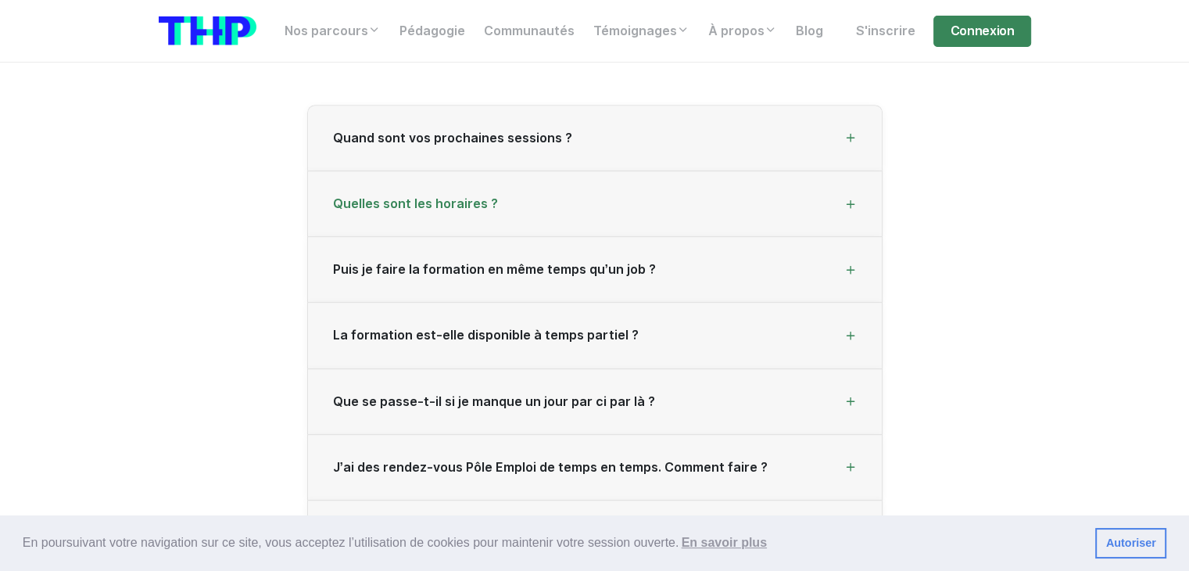
click at [433, 198] on span "Quelles sont les horaires ?" at bounding box center [415, 203] width 165 height 15
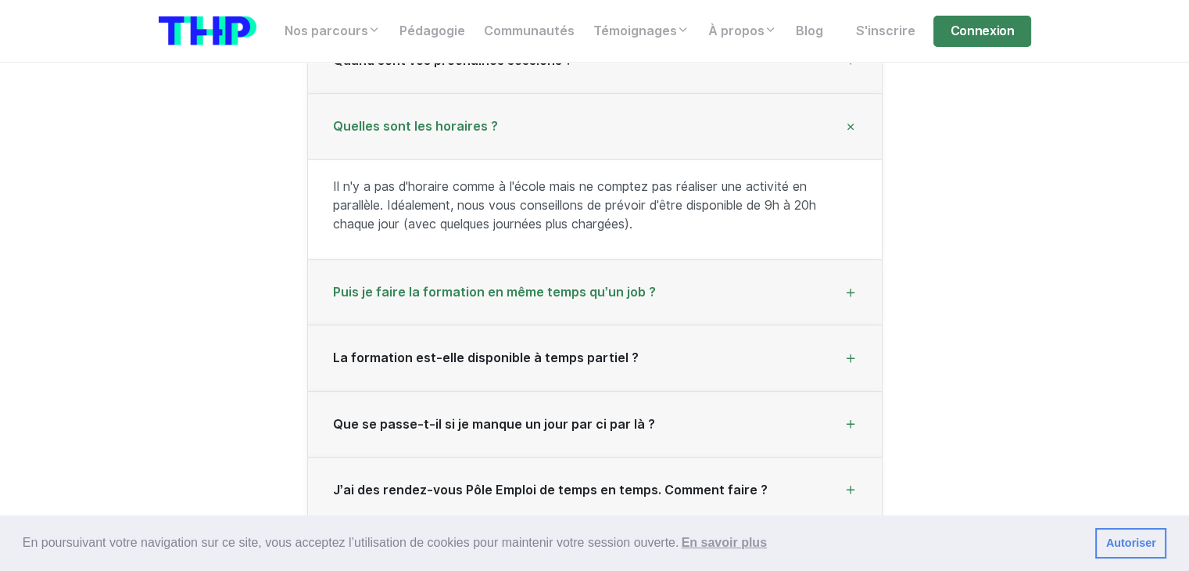
scroll to position [1175, 0]
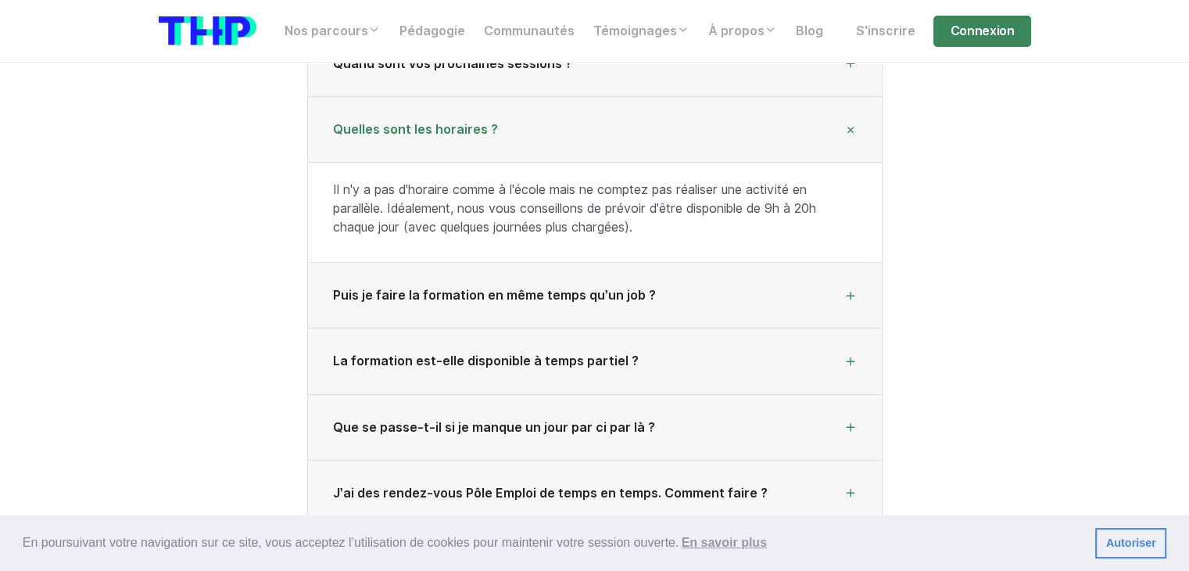
click at [544, 123] on div "Quelles sont les horaires ?" at bounding box center [595, 130] width 574 height 66
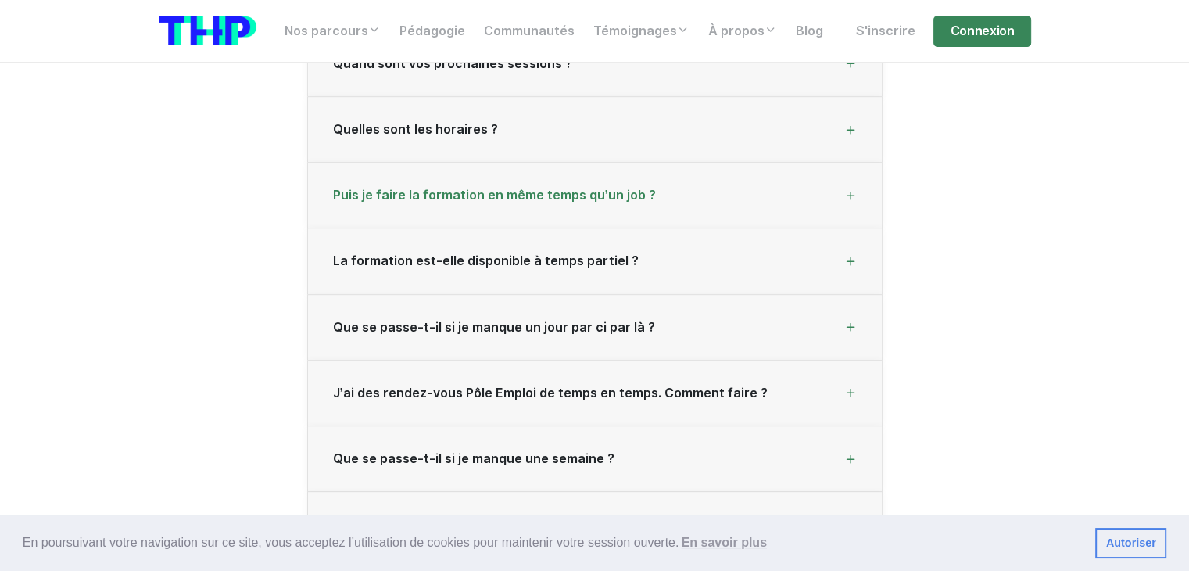
click at [538, 188] on span "Puis je faire la formation en même temps qu’un job ?" at bounding box center [494, 195] width 323 height 15
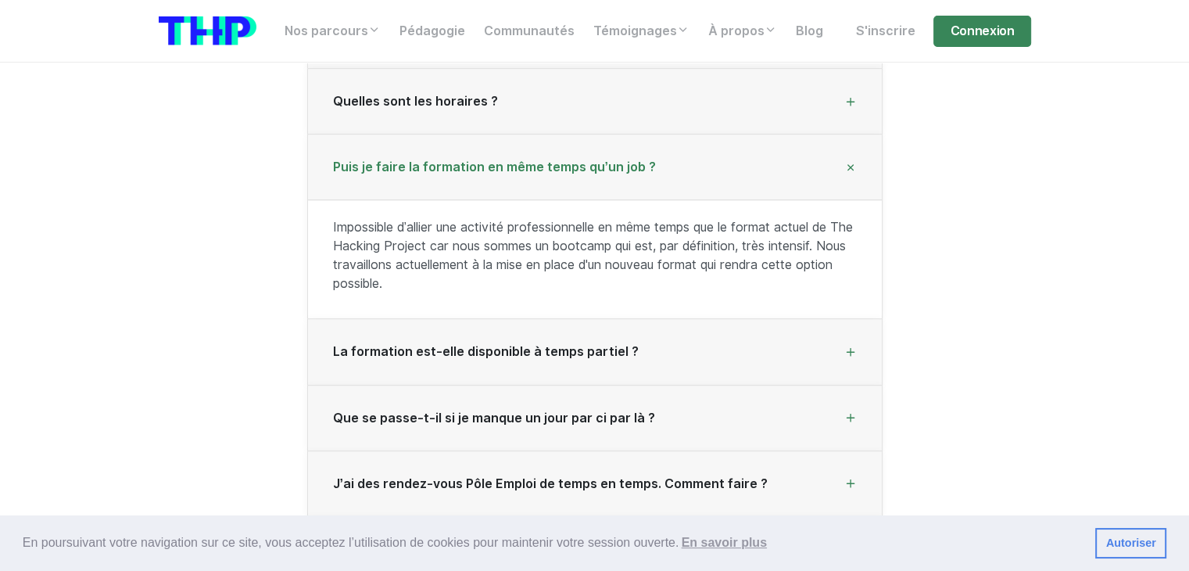
scroll to position [1204, 0]
click at [550, 163] on span "Puis je faire la formation en même temps qu’un job ?" at bounding box center [494, 166] width 323 height 15
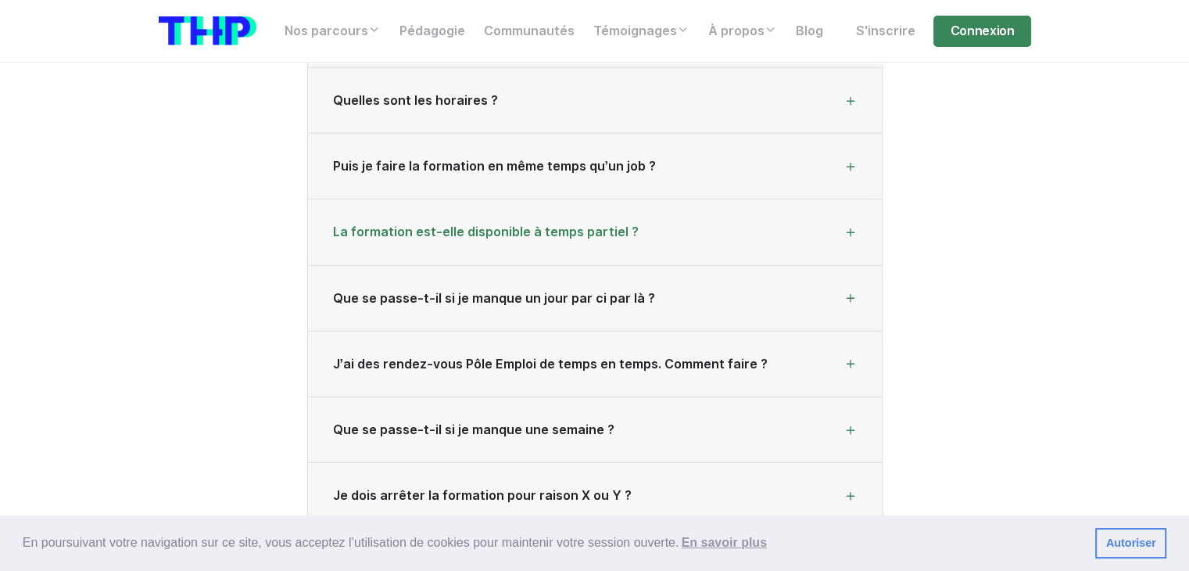
click at [546, 232] on span "La formation est-elle disponible à temps partiel ?" at bounding box center [486, 231] width 306 height 15
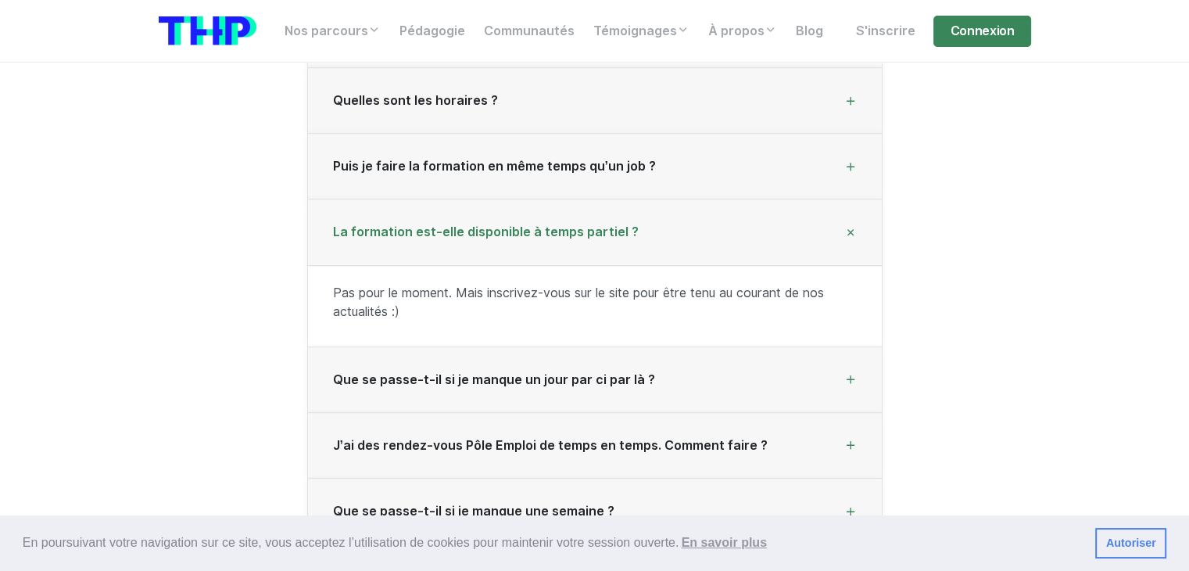
click at [546, 232] on span "La formation est-elle disponible à temps partiel ?" at bounding box center [486, 231] width 306 height 15
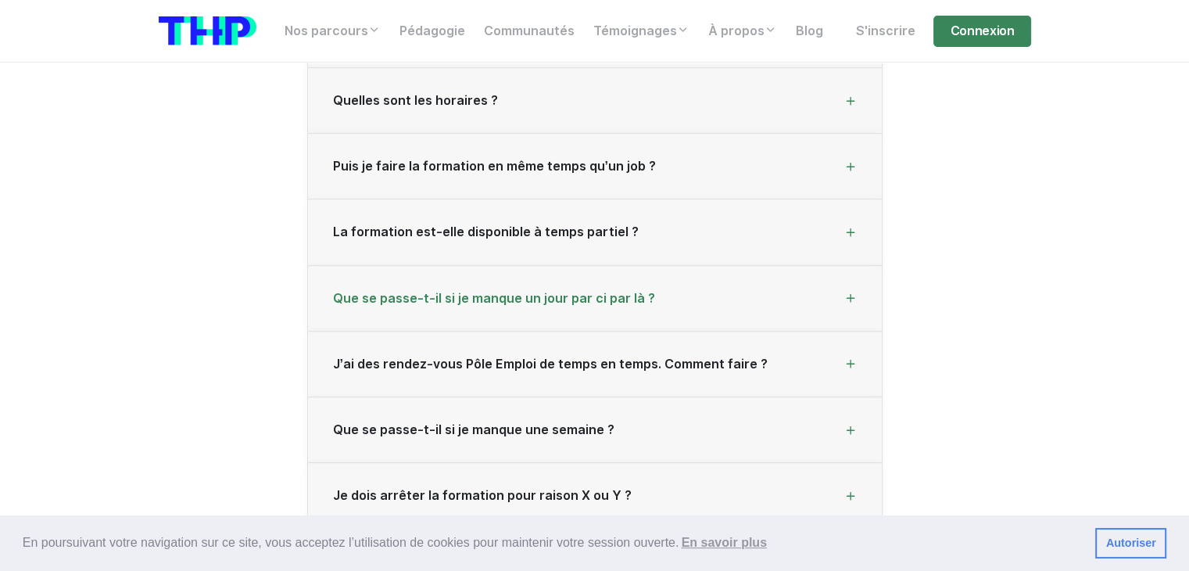
click at [533, 301] on span "Que se passe-t-il si je manque un jour par ci par là ?" at bounding box center [494, 298] width 322 height 15
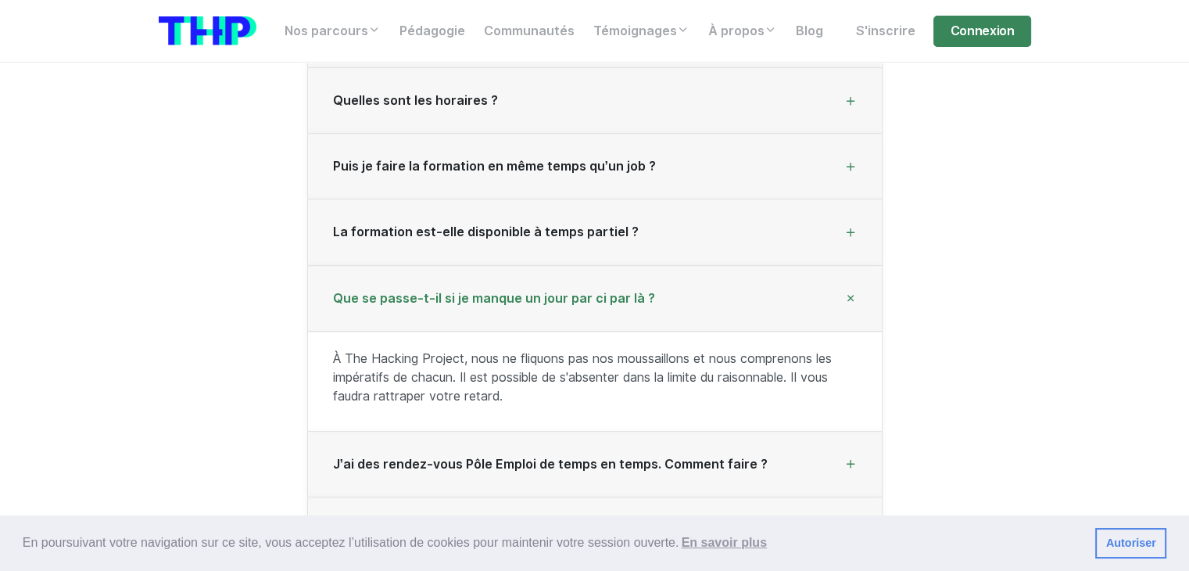
click at [533, 301] on span "Que se passe-t-il si je manque un jour par ci par là ?" at bounding box center [494, 298] width 322 height 15
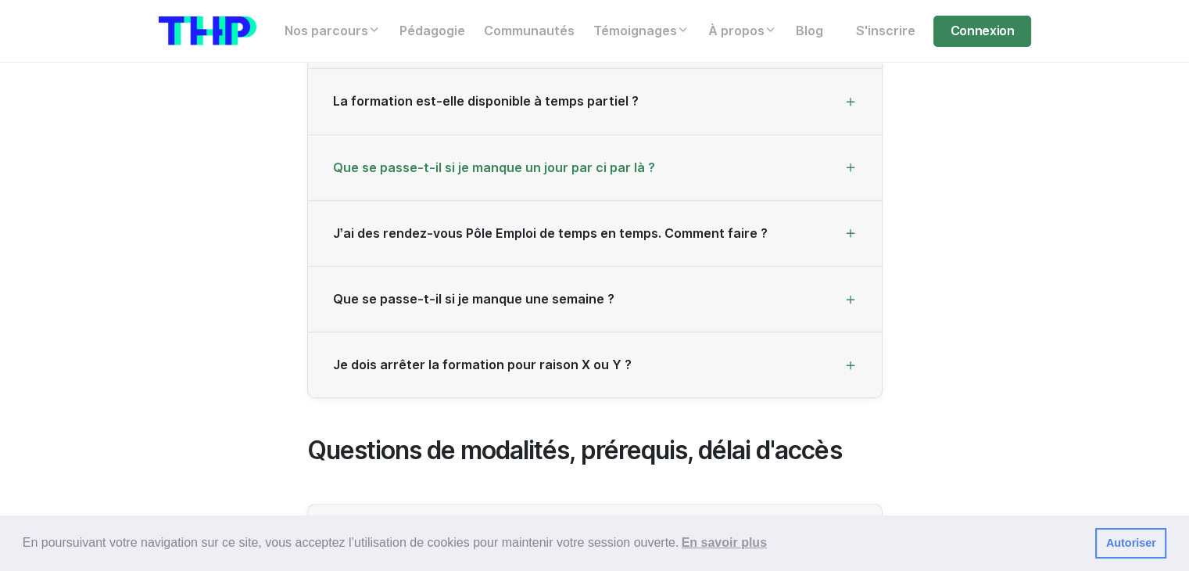
scroll to position [1361, 0]
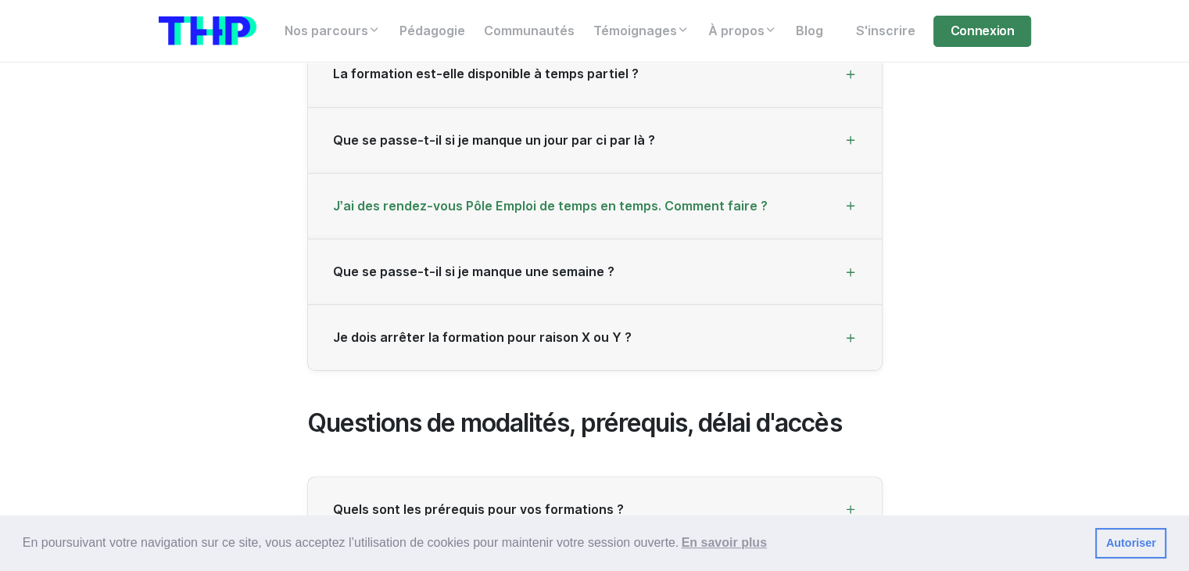
click at [563, 199] on span "J’ai des rendez-vous Pôle Emploi de temps en temps. Comment faire ?" at bounding box center [550, 206] width 435 height 15
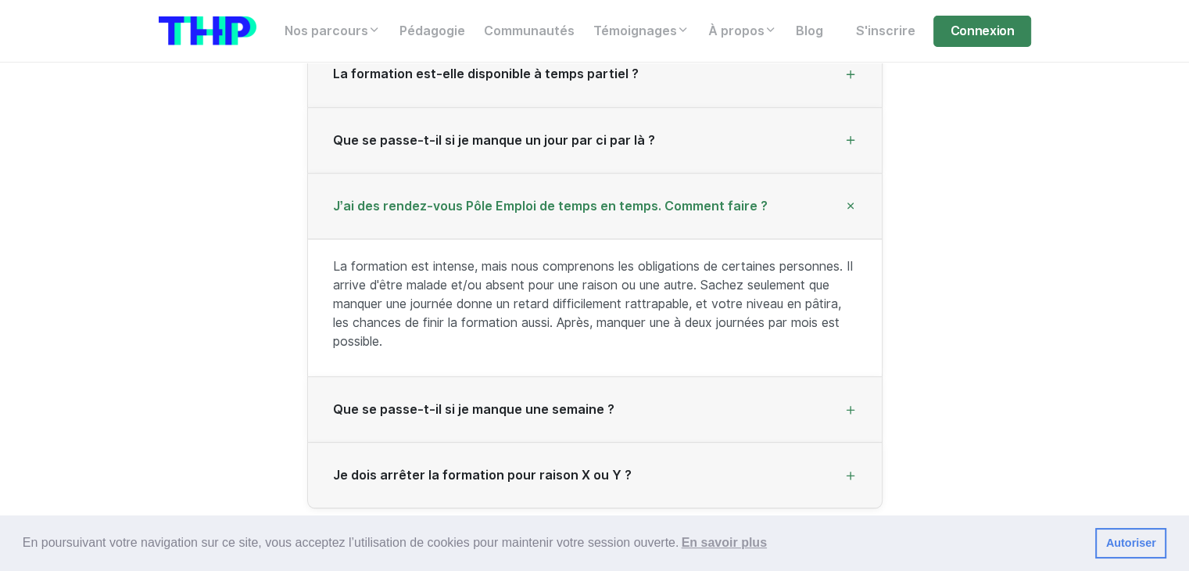
click at [563, 199] on span "J’ai des rendez-vous Pôle Emploi de temps en temps. Comment faire ?" at bounding box center [550, 206] width 435 height 15
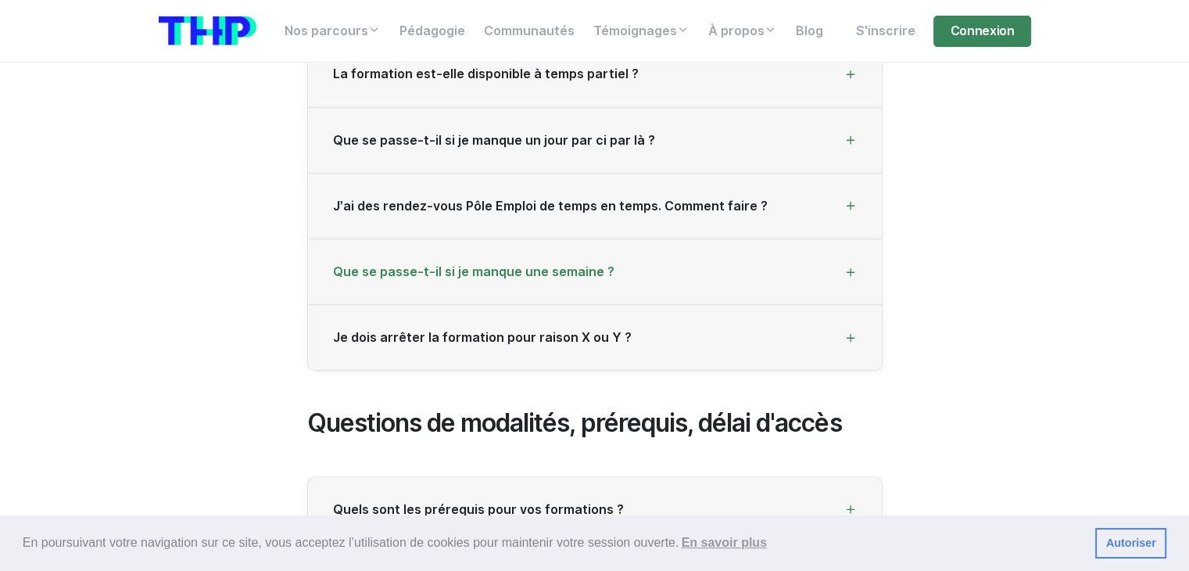
click at [414, 281] on div "Que se passe-t-il si je manque une semaine ?" at bounding box center [595, 272] width 574 height 66
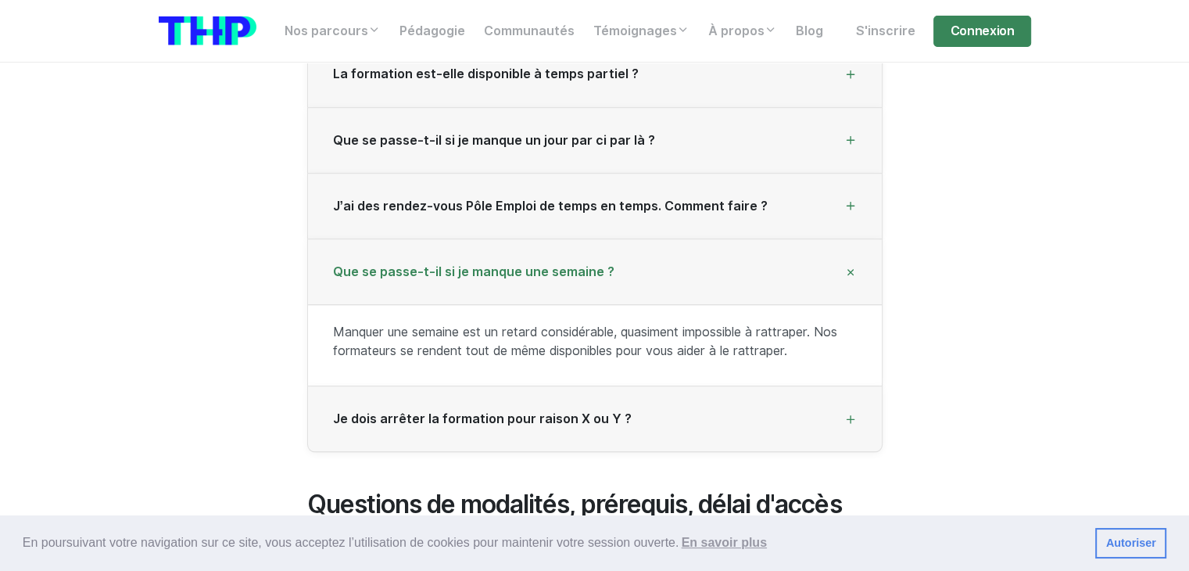
click at [580, 270] on span "Que se passe-t-il si je manque une semaine ?" at bounding box center [473, 271] width 281 height 15
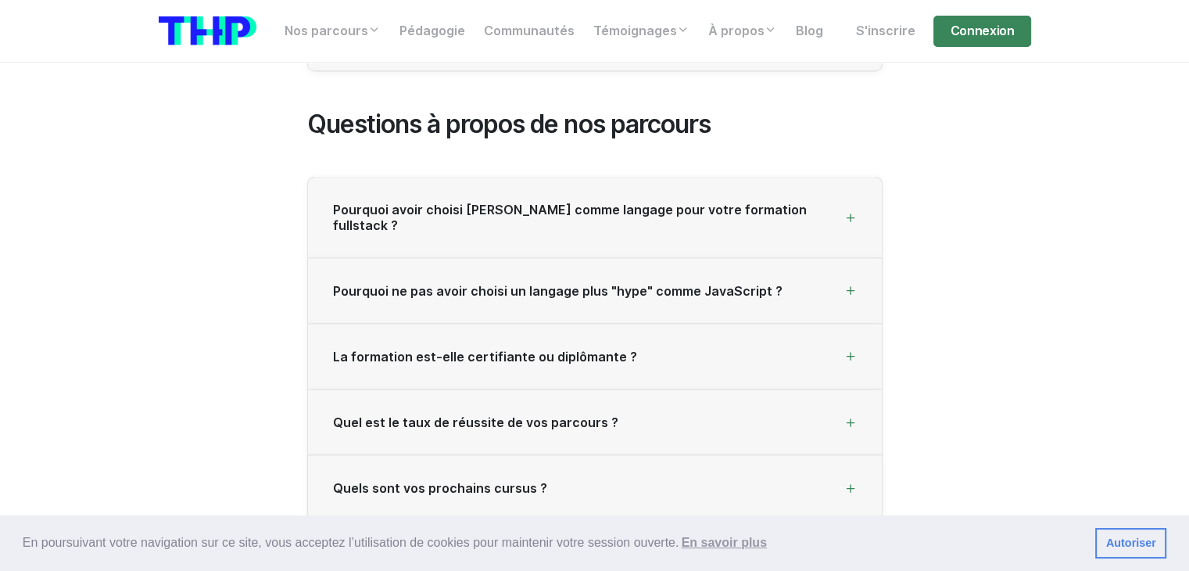
scroll to position [3135, 0]
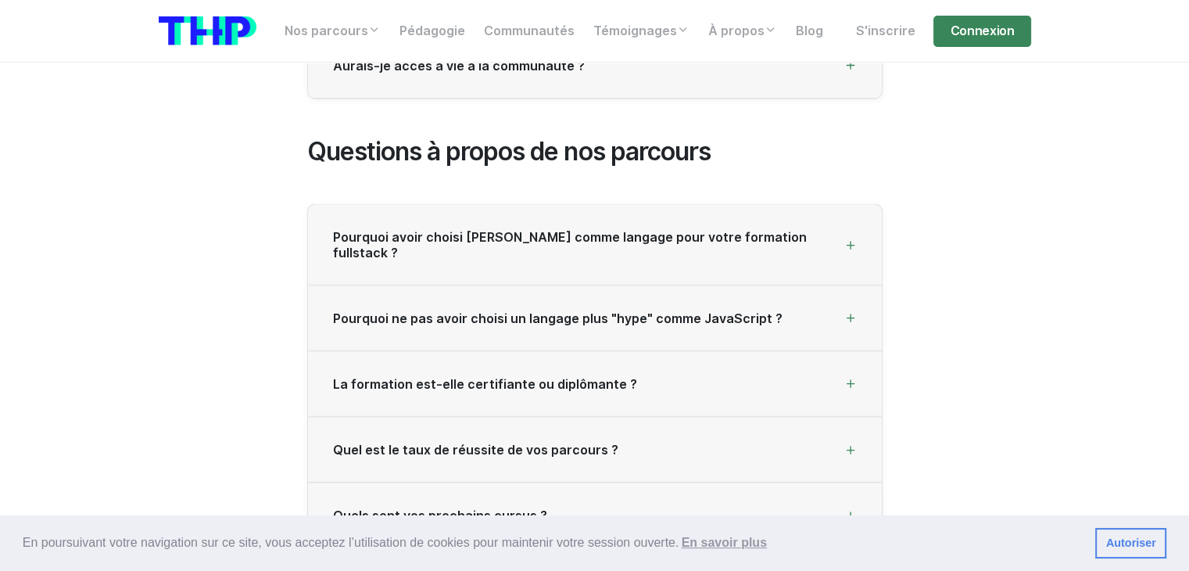
drag, startPoint x: 166, startPoint y: 420, endPoint x: 178, endPoint y: 363, distance: 58.4
click at [679, 230] on span "Pourquoi avoir choisi [PERSON_NAME] comme langage pour votre formation fullstac…" at bounding box center [588, 245] width 511 height 30
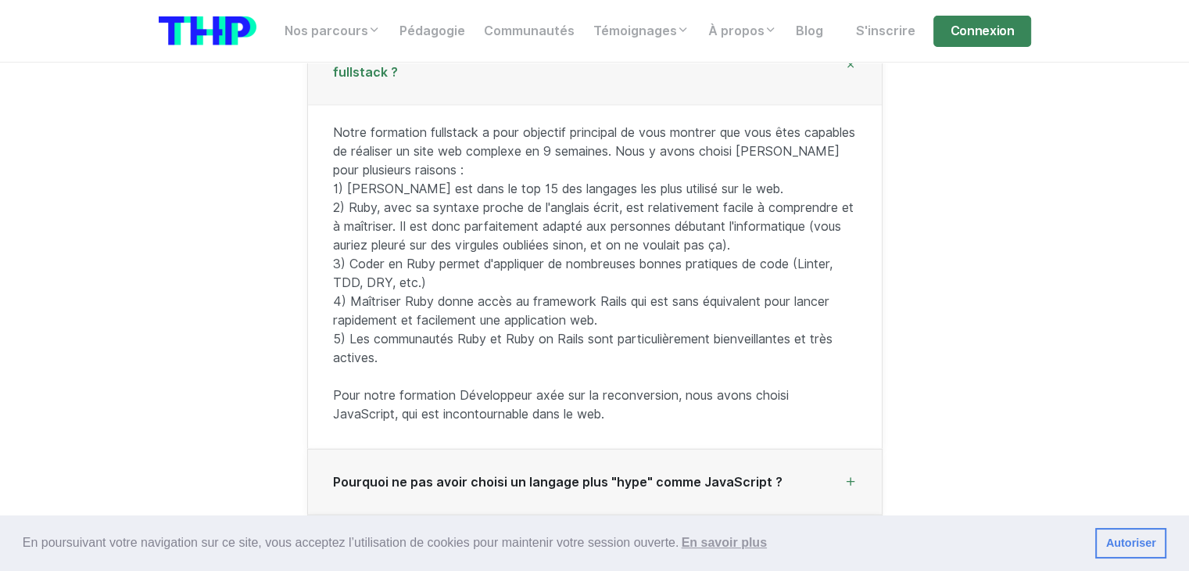
scroll to position [3213, 0]
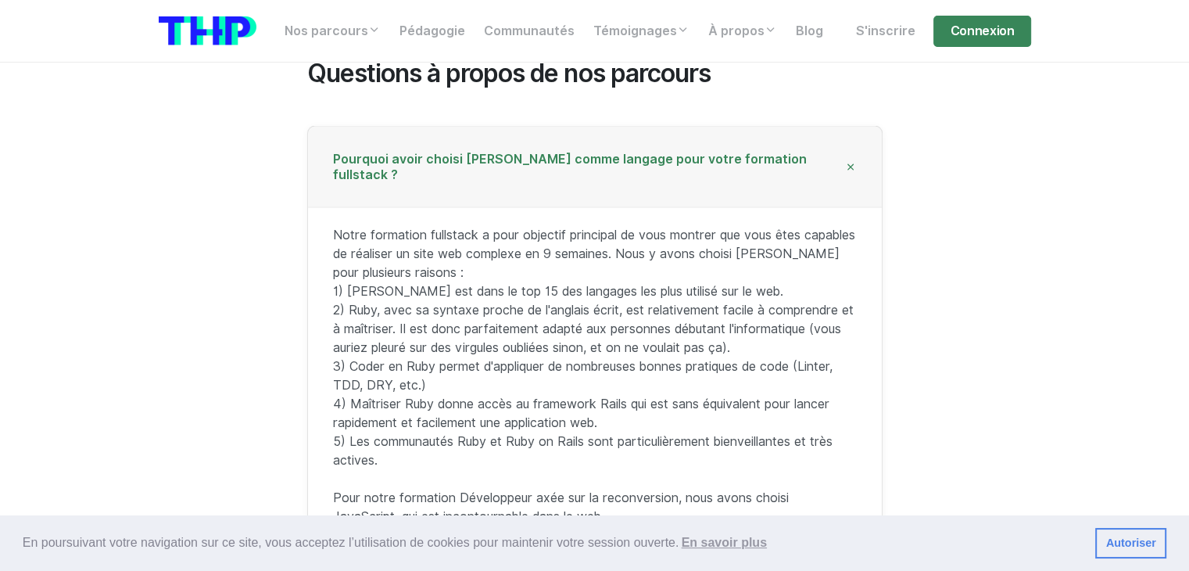
click at [628, 130] on div "Pourquoi avoir choisi [PERSON_NAME] comme langage pour votre formation fullstac…" at bounding box center [595, 167] width 574 height 80
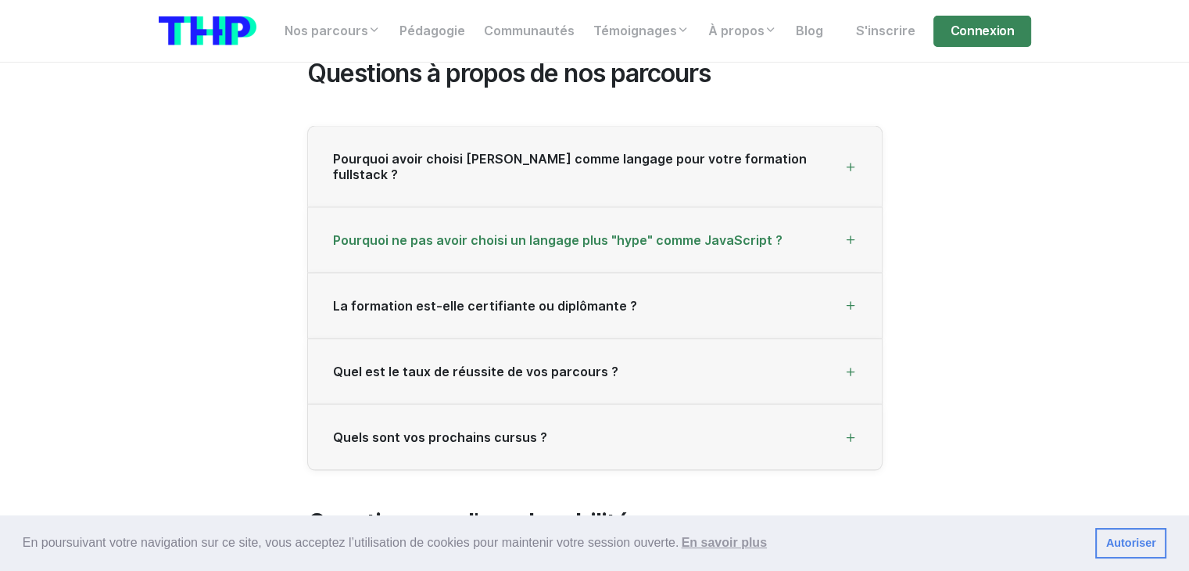
click at [661, 233] on span "Pourquoi ne pas avoir choisi un langage plus "hype" comme JavaScript ?" at bounding box center [557, 240] width 449 height 15
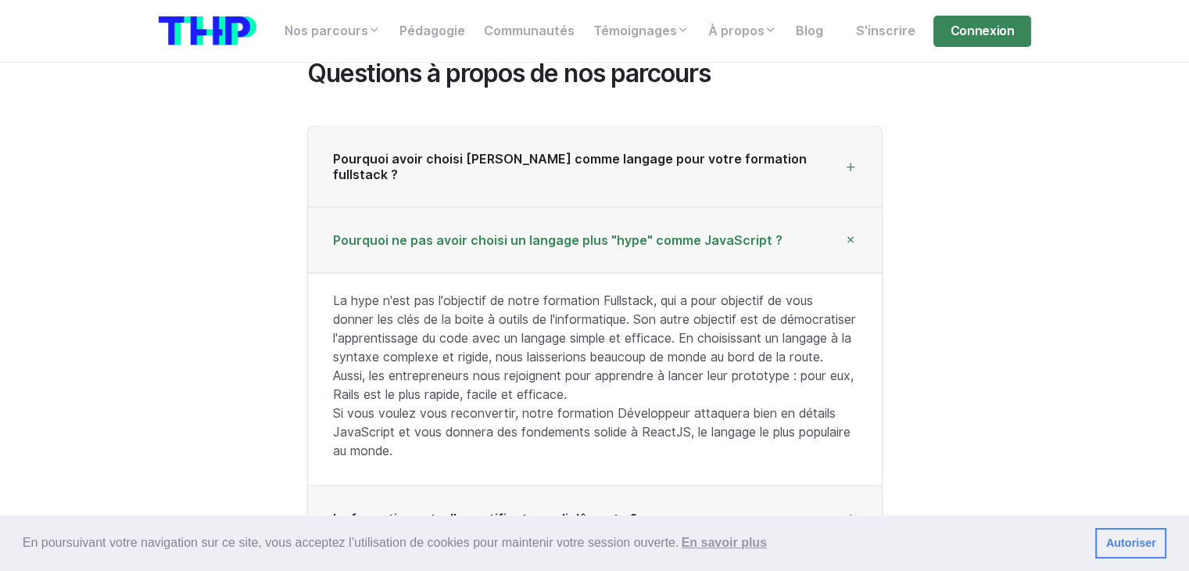
click at [661, 233] on span "Pourquoi ne pas avoir choisi un langage plus "hype" comme JavaScript ?" at bounding box center [557, 240] width 449 height 15
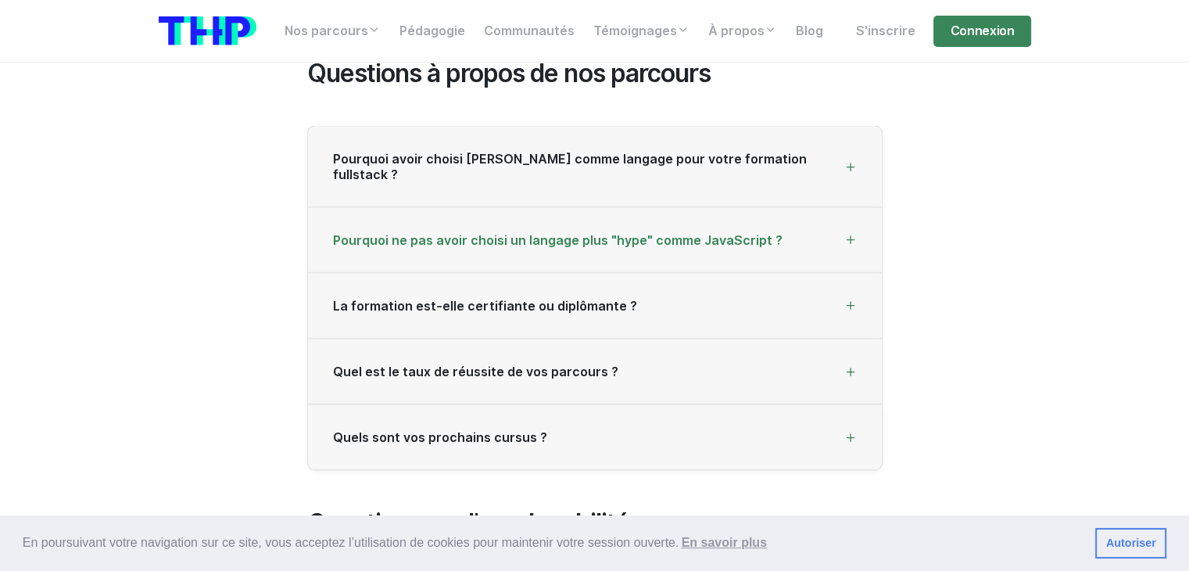
click at [661, 233] on span "Pourquoi ne pas avoir choisi un langage plus "hype" comme JavaScript ?" at bounding box center [557, 240] width 449 height 15
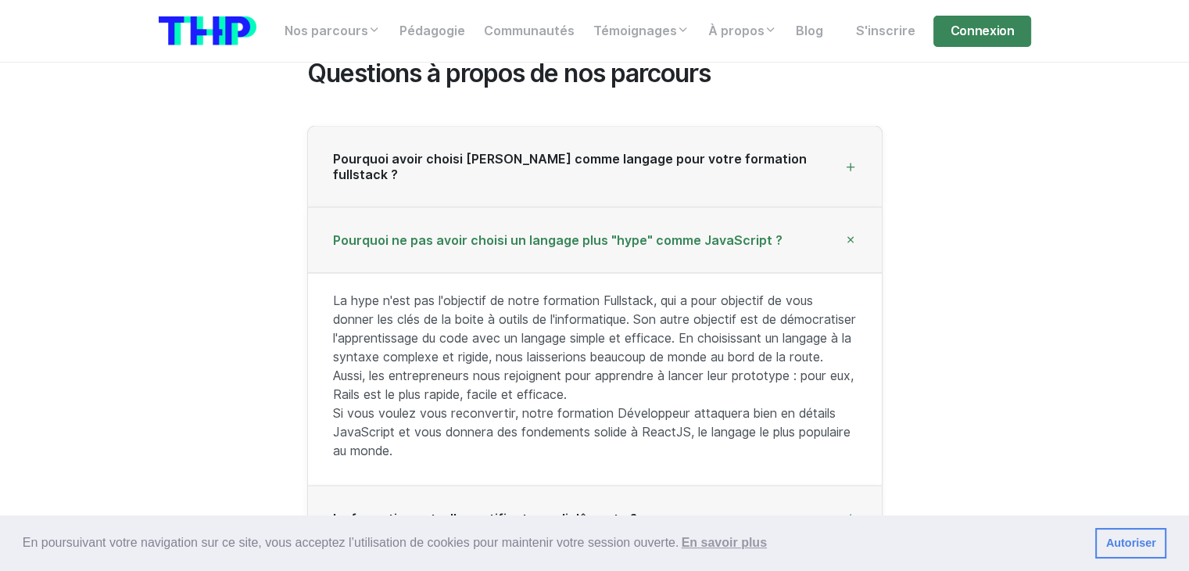
click at [649, 233] on span "Pourquoi ne pas avoir choisi un langage plus "hype" comme JavaScript ?" at bounding box center [557, 240] width 449 height 15
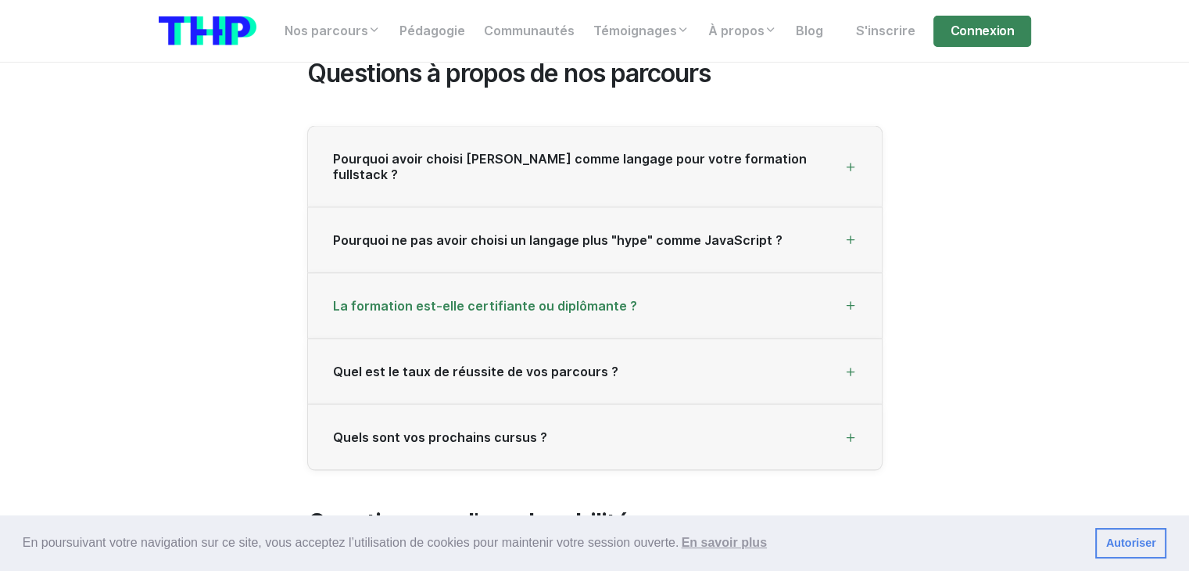
click at [579, 299] on span "La formation est-elle certifiante ou diplômante ?" at bounding box center [485, 306] width 304 height 15
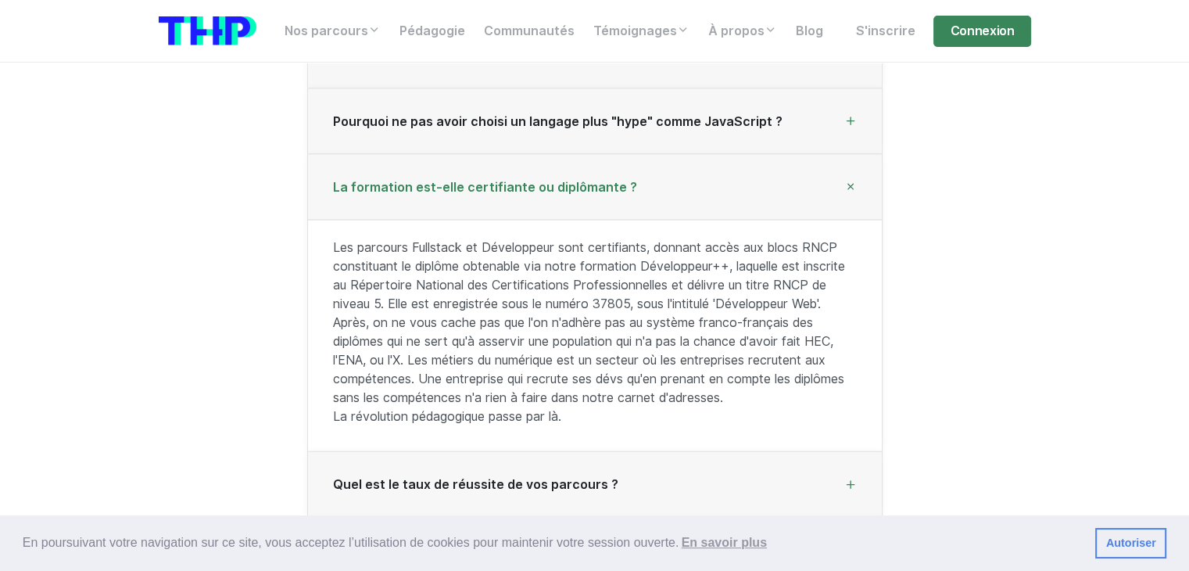
scroll to position [3369, 0]
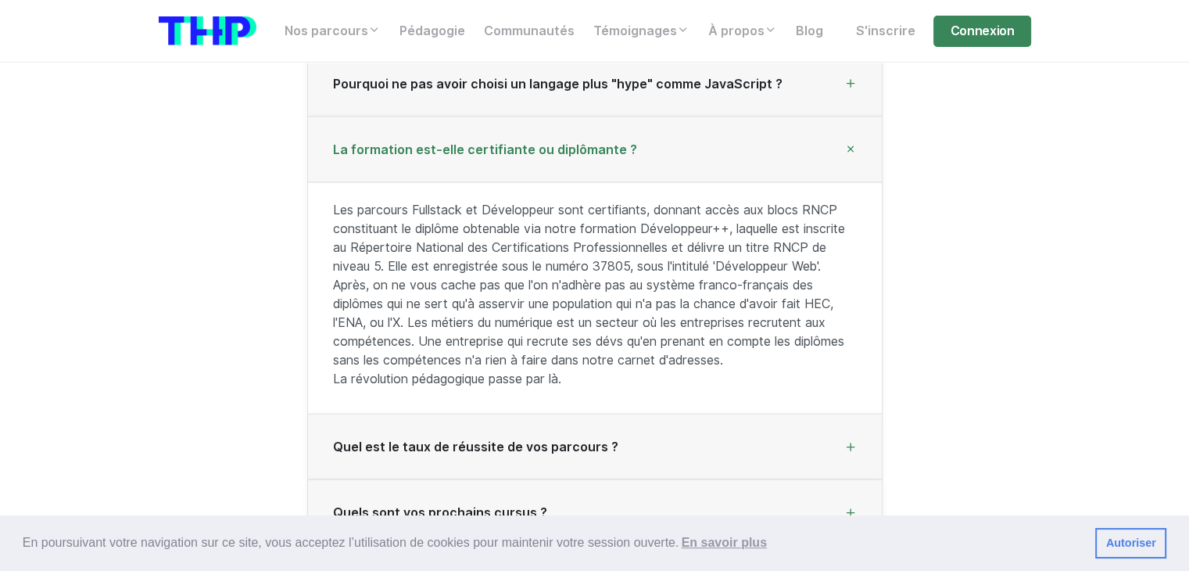
click at [588, 142] on span "La formation est-elle certifiante ou diplômante ?" at bounding box center [485, 149] width 304 height 15
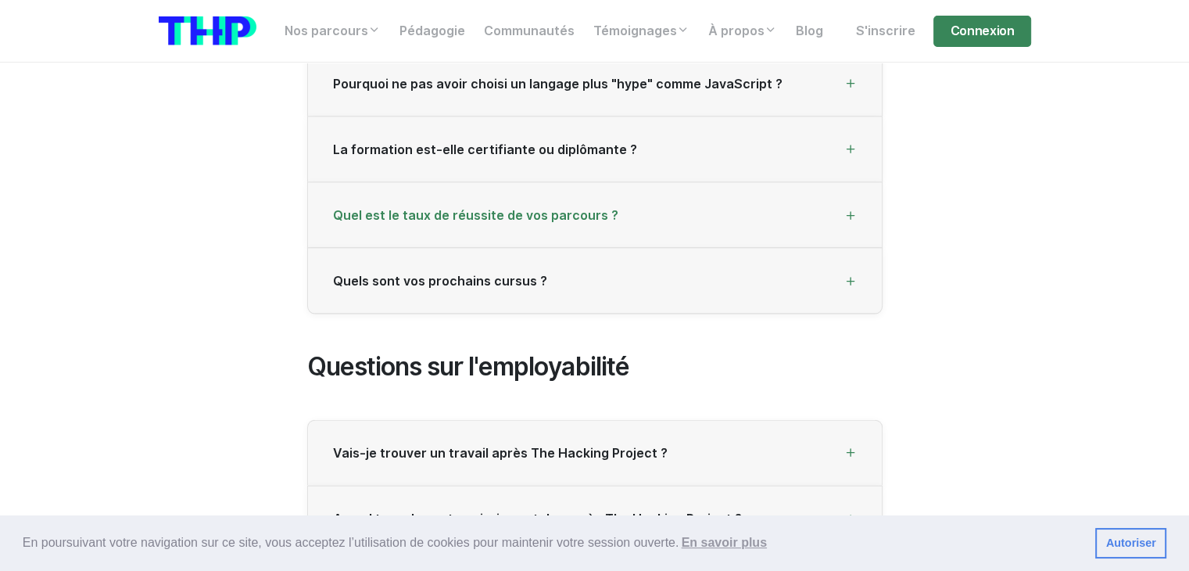
click at [585, 208] on span "Quel est le taux de réussite de vos parcours ?" at bounding box center [475, 215] width 285 height 15
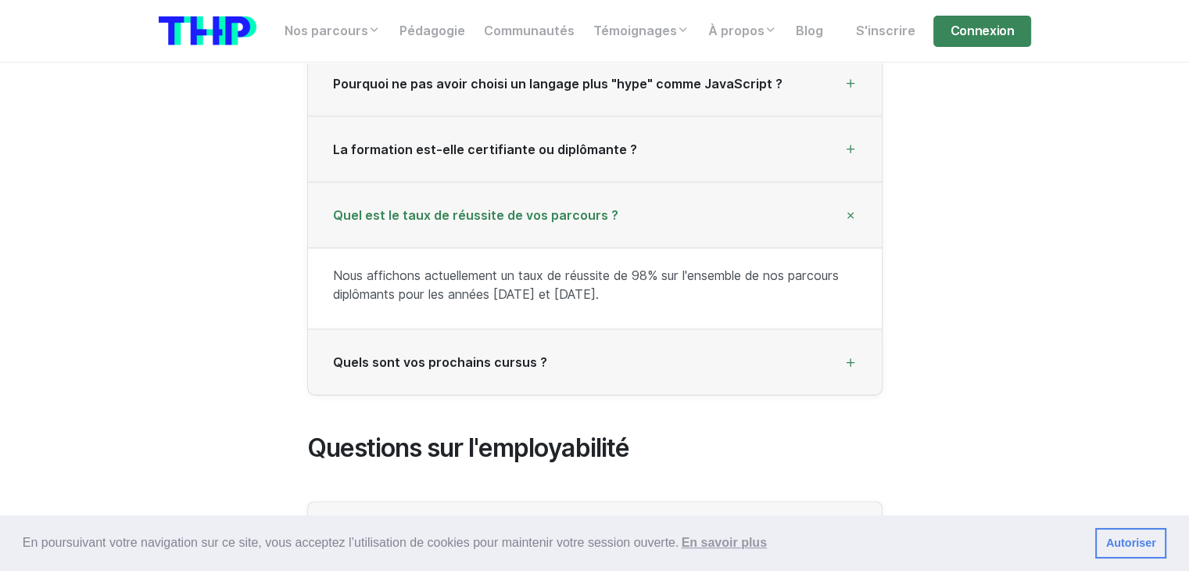
click at [607, 191] on div "Quel est le taux de réussite de vos parcours ?" at bounding box center [595, 216] width 574 height 66
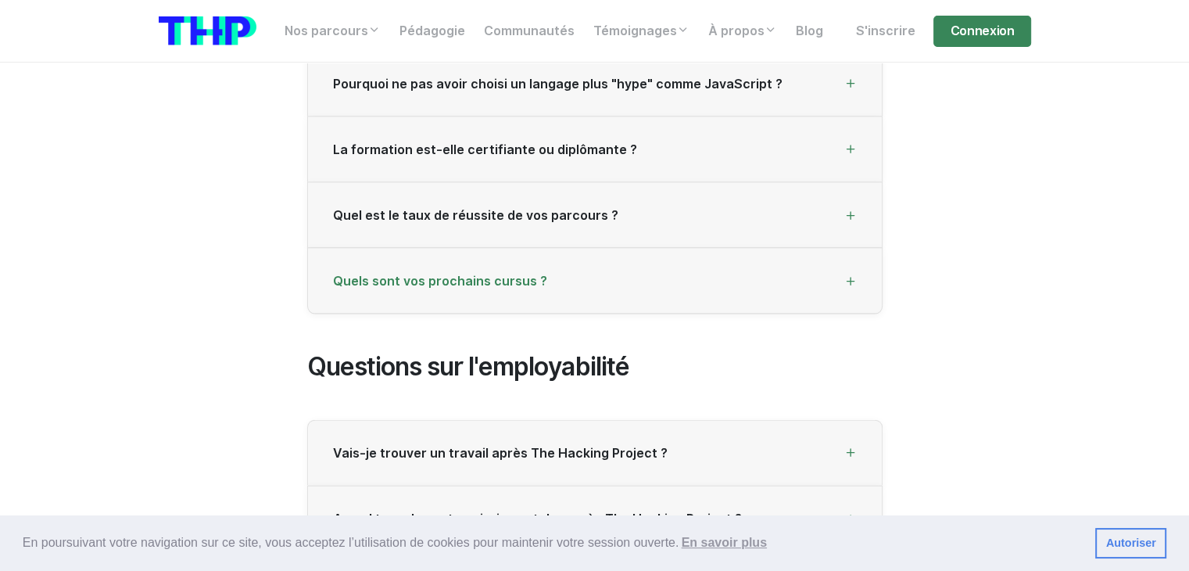
click at [560, 253] on div "Quels sont vos prochains cursus ?" at bounding box center [595, 282] width 574 height 66
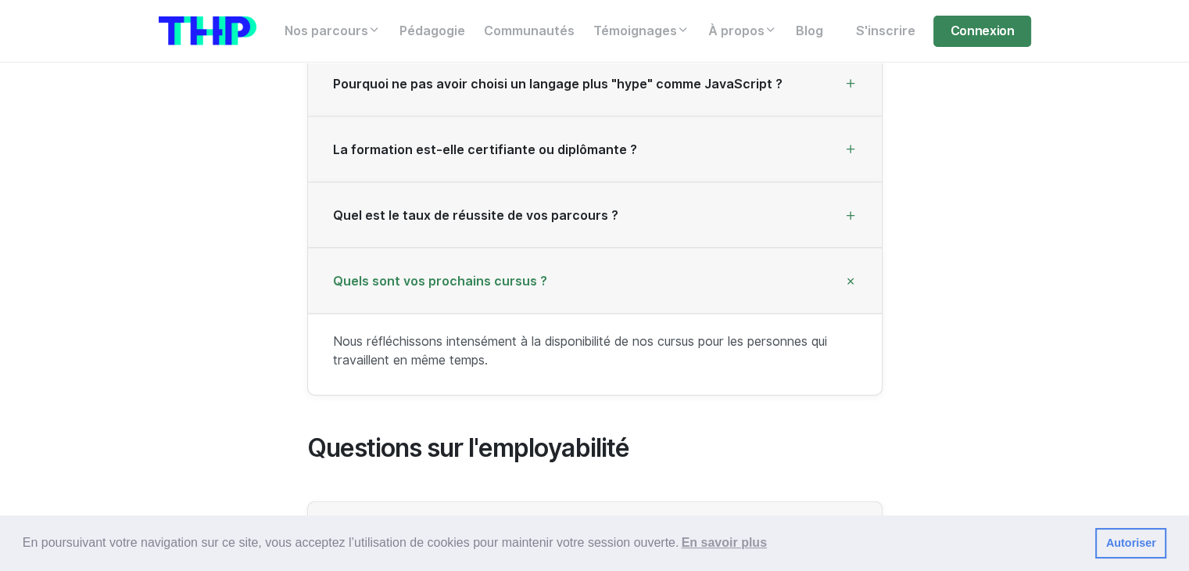
click at [525, 274] on span "Quels sont vos prochains cursus ?" at bounding box center [440, 281] width 214 height 15
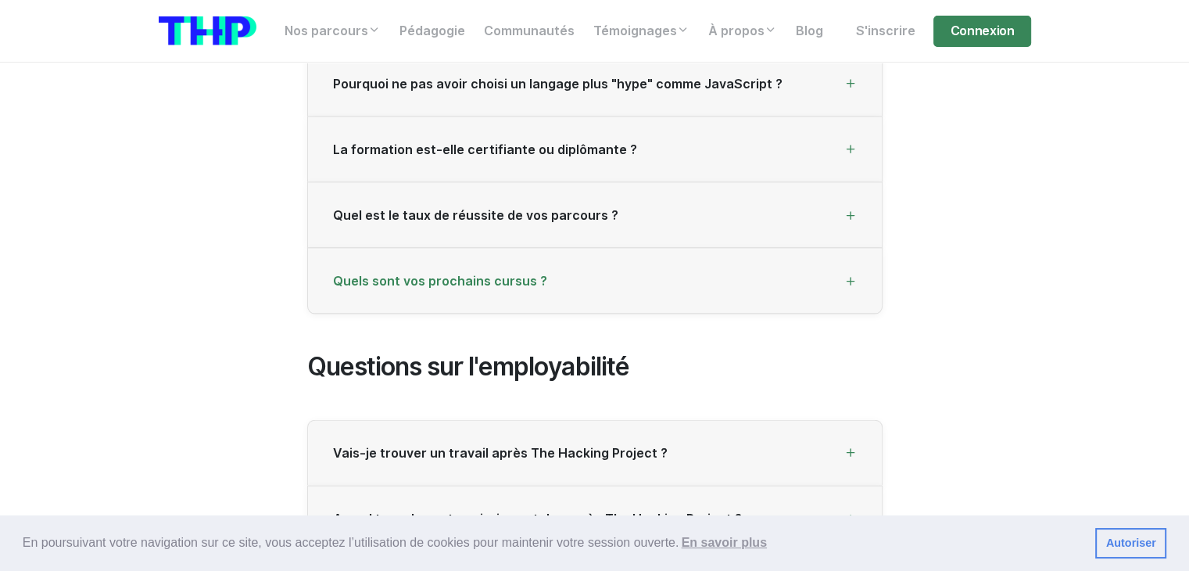
click at [536, 249] on div "Quels sont vos prochains cursus ?" at bounding box center [595, 282] width 574 height 66
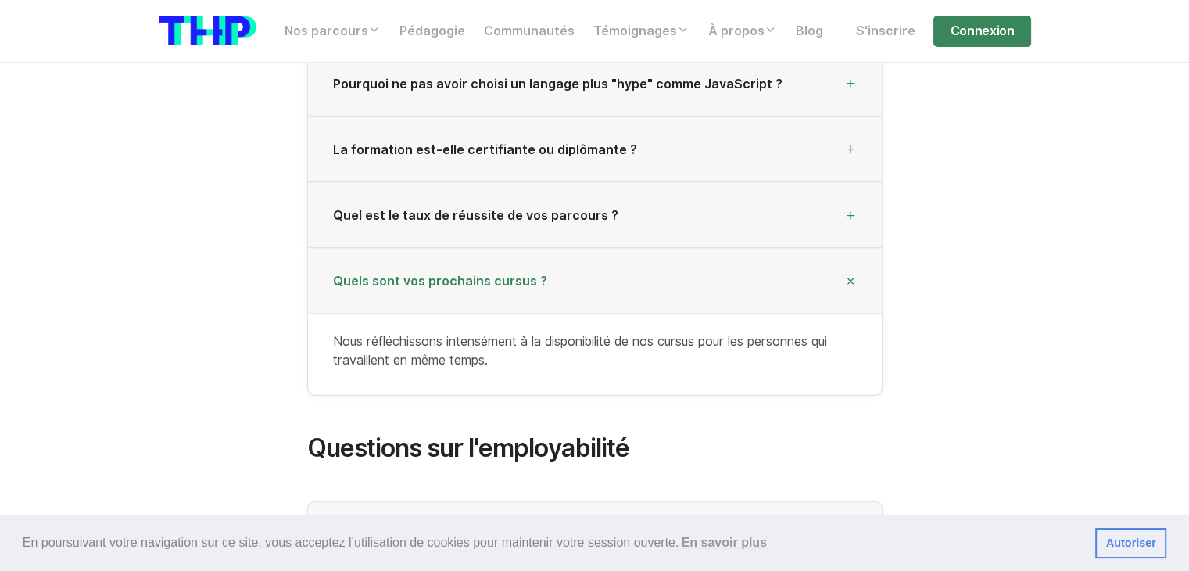
click at [536, 249] on div "Quels sont vos prochains cursus ?" at bounding box center [595, 282] width 574 height 66
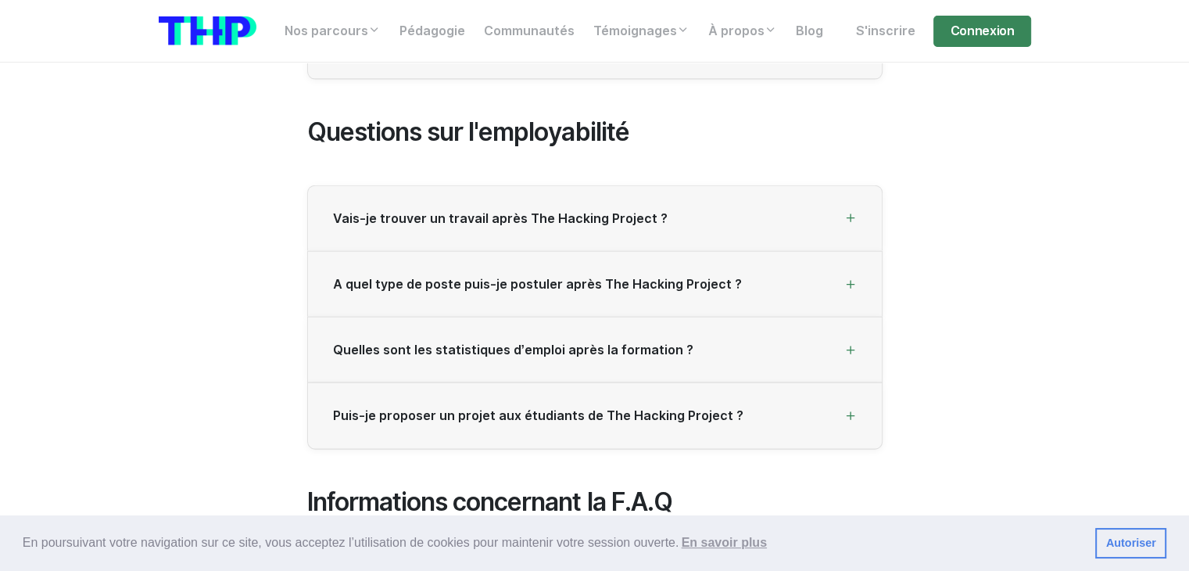
drag, startPoint x: 1066, startPoint y: 270, endPoint x: 1063, endPoint y: 292, distance: 22.1
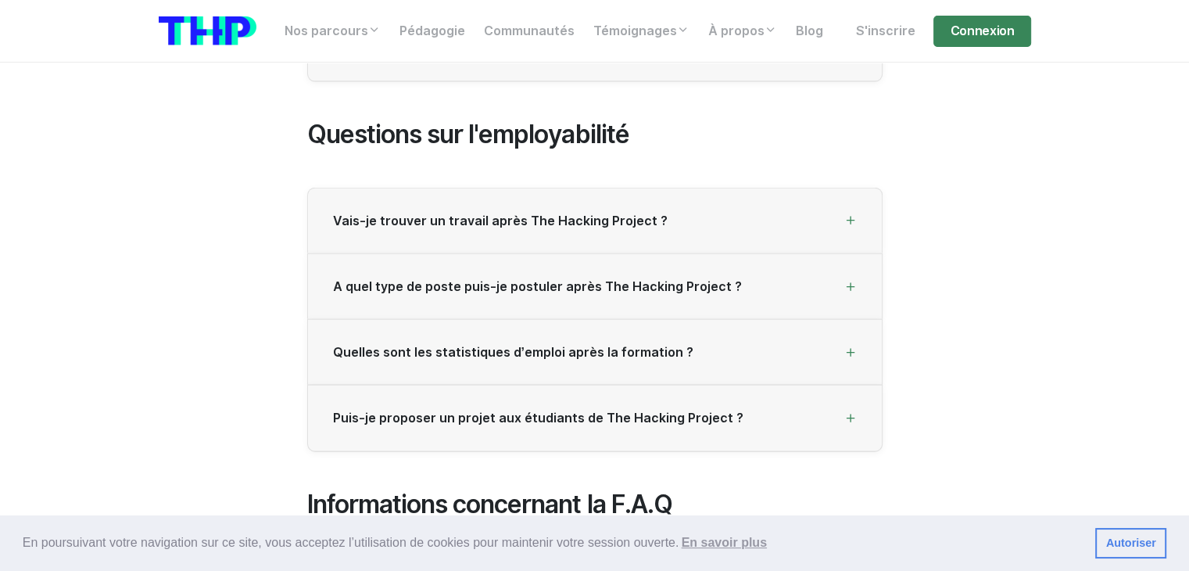
drag, startPoint x: 1060, startPoint y: 280, endPoint x: 1060, endPoint y: 260, distance: 19.5
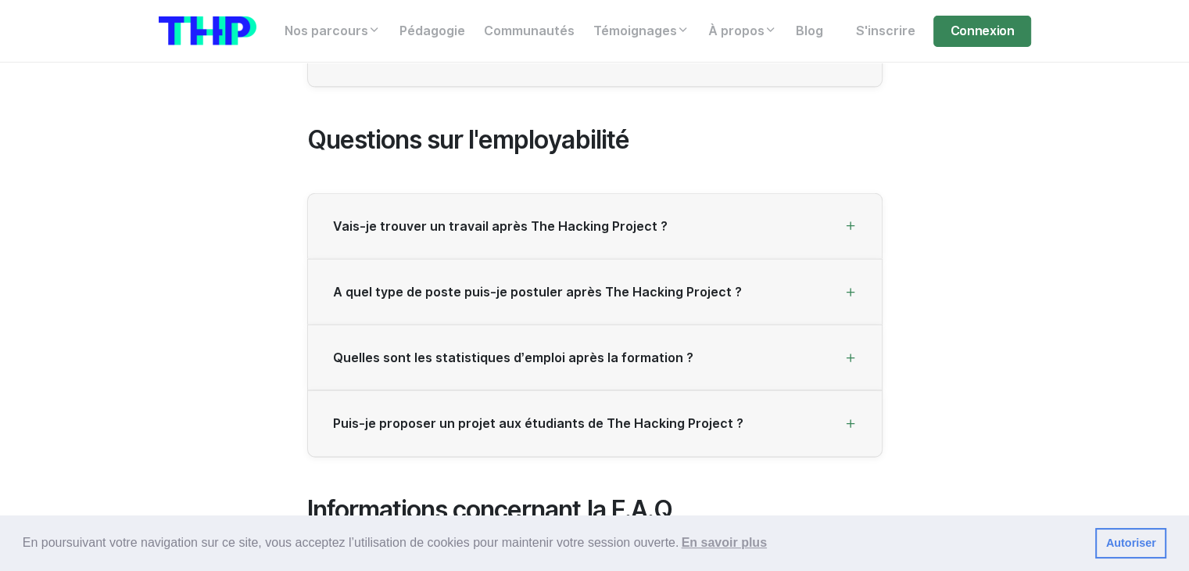
click at [592, 219] on span "Vais-je trouver un travail après The Hacking Project ?" at bounding box center [500, 226] width 334 height 15
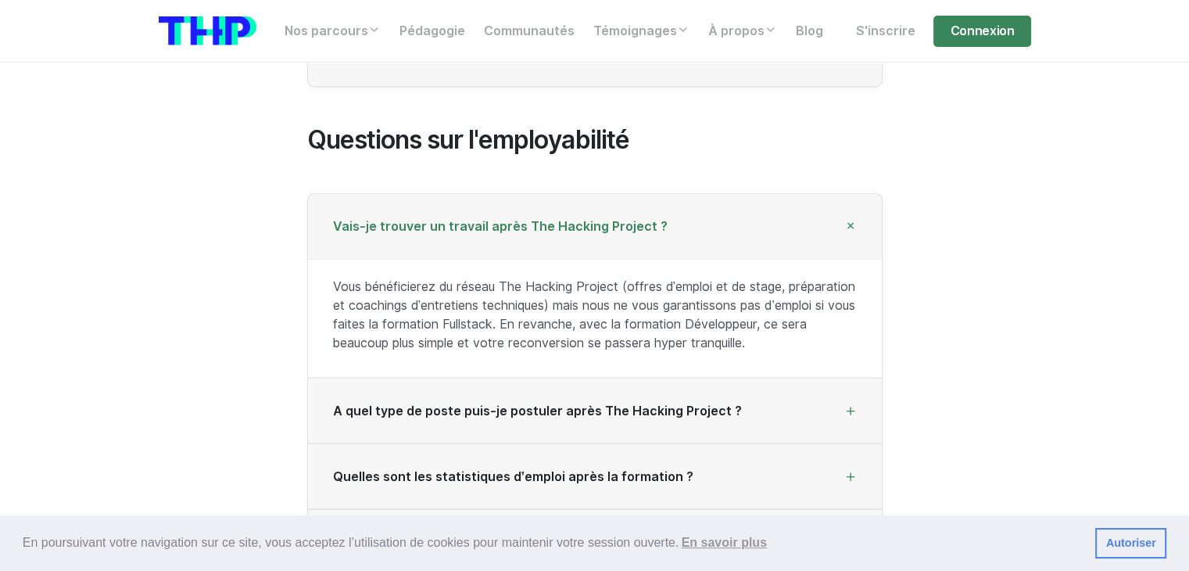
click at [585, 219] on span "Vais-je trouver un travail après The Hacking Project ?" at bounding box center [500, 226] width 334 height 15
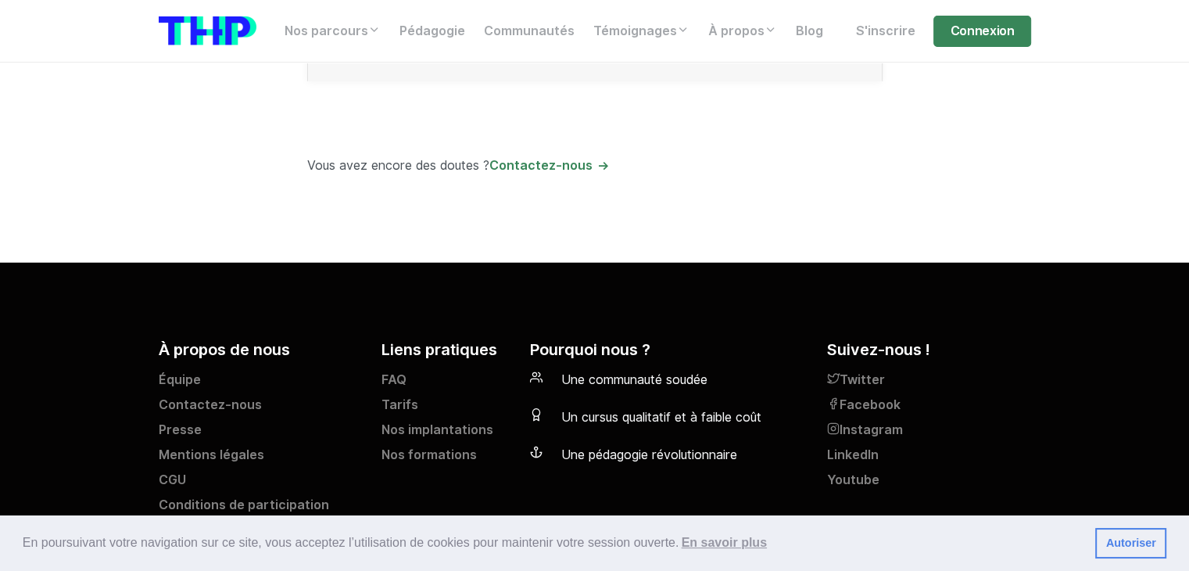
scroll to position [4148, 0]
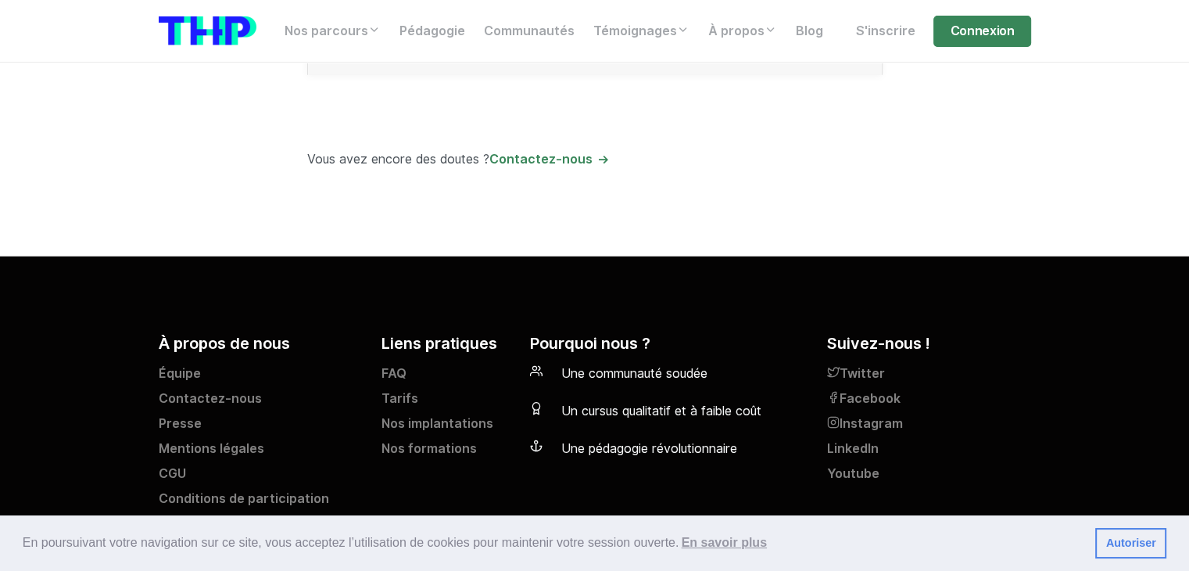
drag, startPoint x: 1019, startPoint y: 352, endPoint x: 1034, endPoint y: 63, distance: 290.3
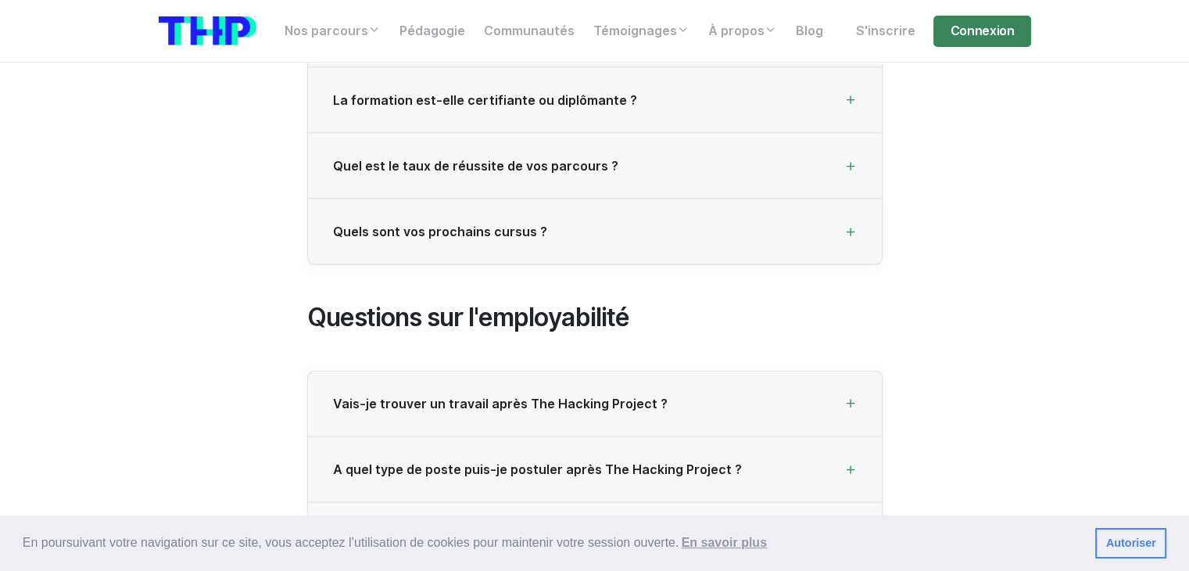
drag, startPoint x: 1088, startPoint y: 252, endPoint x: 1082, endPoint y: 102, distance: 151.0
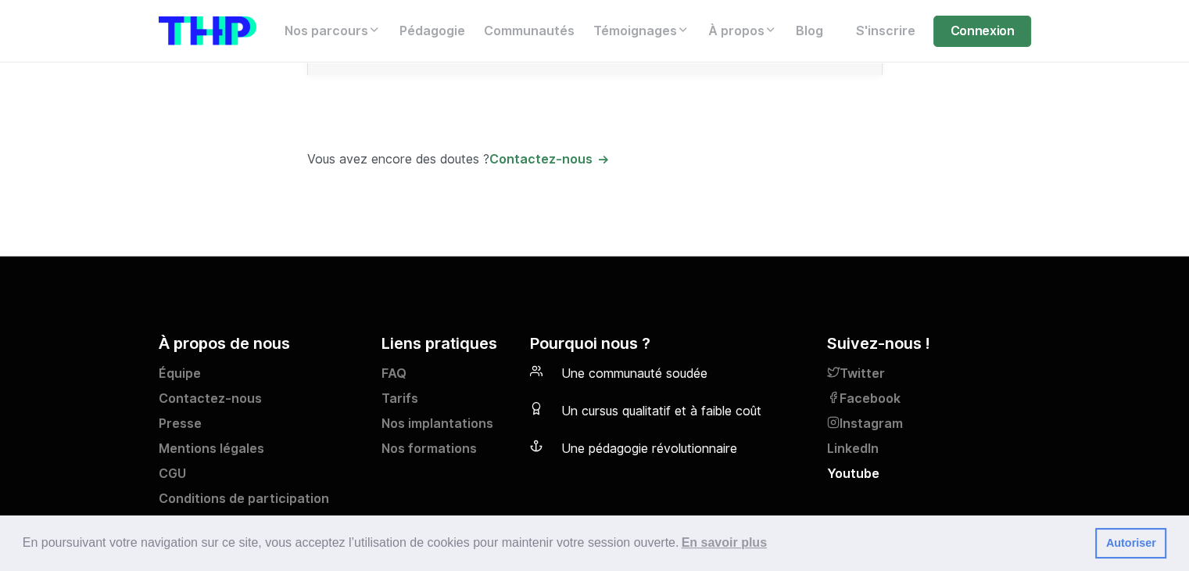
drag, startPoint x: 1082, startPoint y: 106, endPoint x: 1016, endPoint y: 443, distance: 343.9
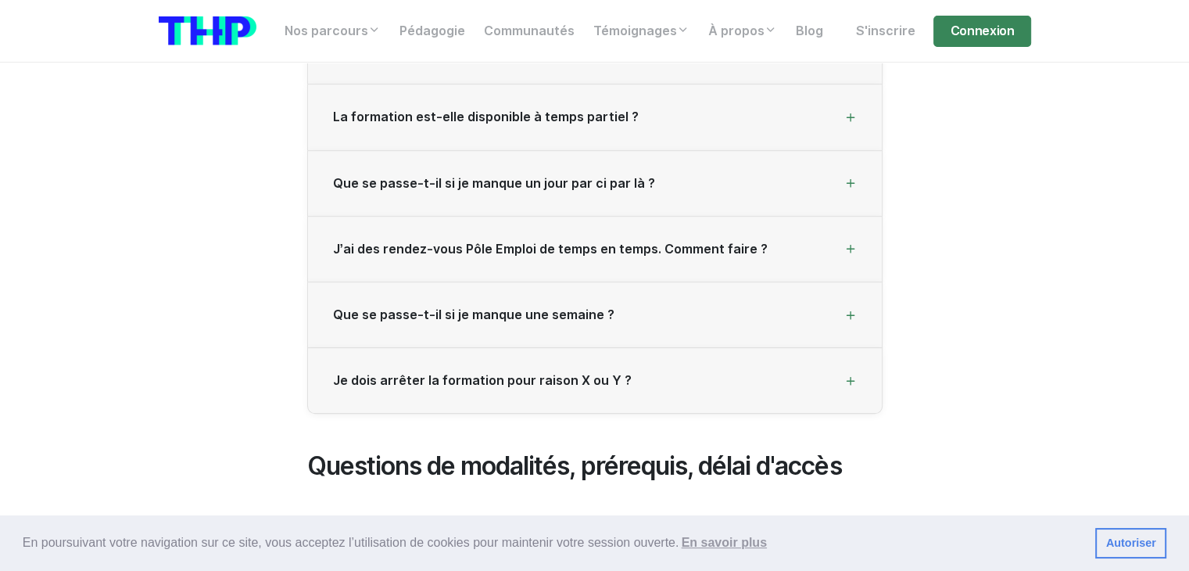
scroll to position [0, 0]
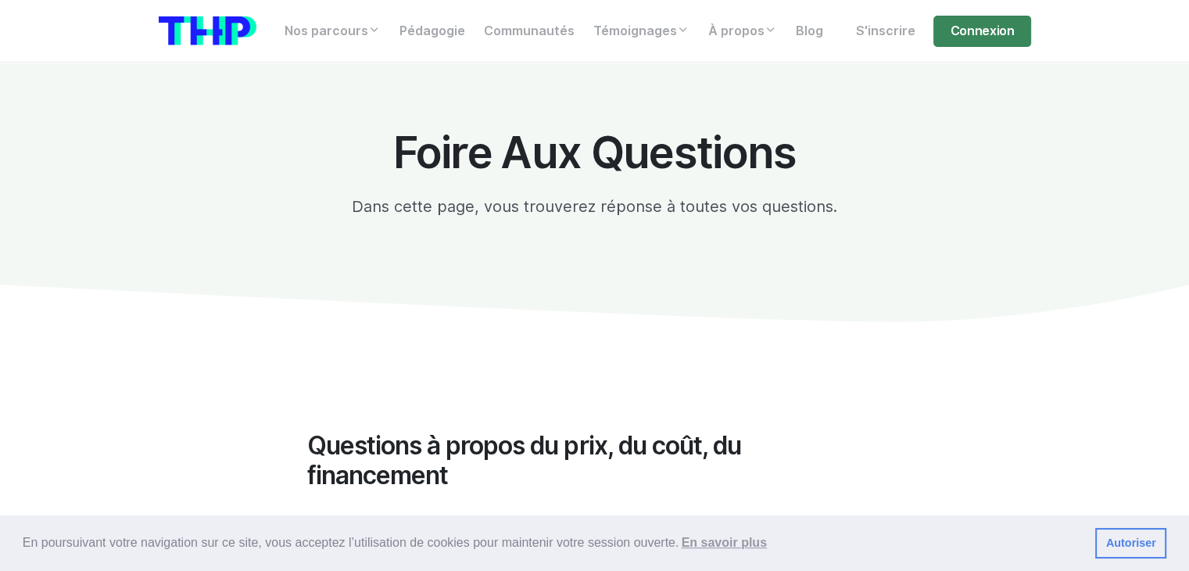
drag, startPoint x: 1045, startPoint y: 257, endPoint x: 947, endPoint y: -34, distance: 306.7
